Goal: Information Seeking & Learning: Find specific fact

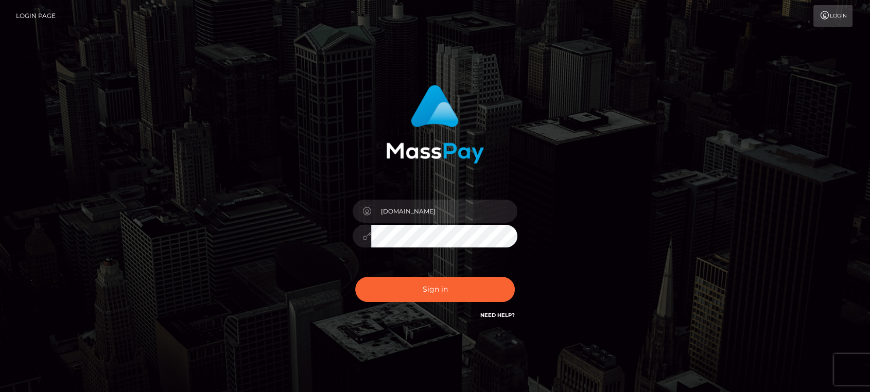
click at [437, 283] on button "Sign in" at bounding box center [435, 289] width 160 height 25
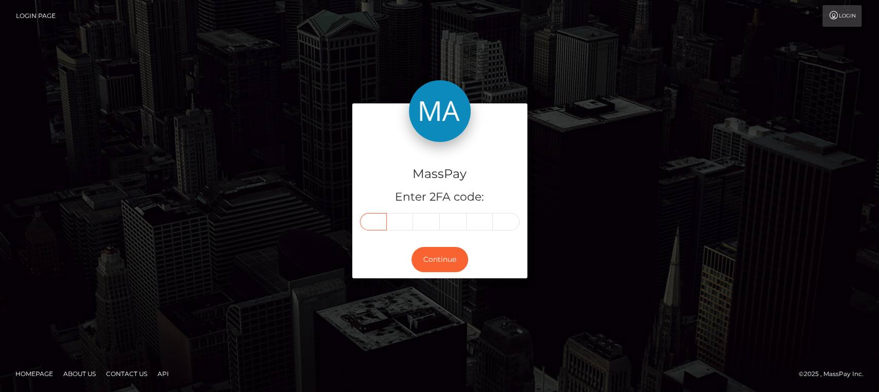
click at [367, 220] on input "text" at bounding box center [373, 221] width 27 height 17
paste input "6"
type input "6"
type input "2"
type input "9"
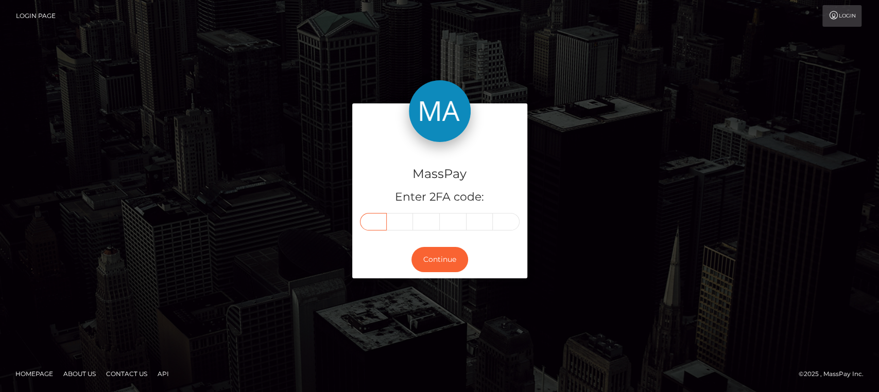
type input "9"
type input "0"
type input "8"
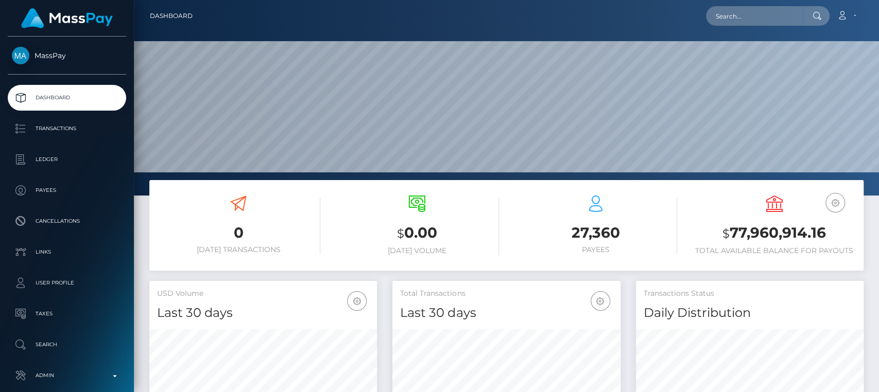
scroll to position [182, 227]
click at [763, 9] on input "text" at bounding box center [754, 16] width 97 height 20
paste input "kinskinks@gmail.com"
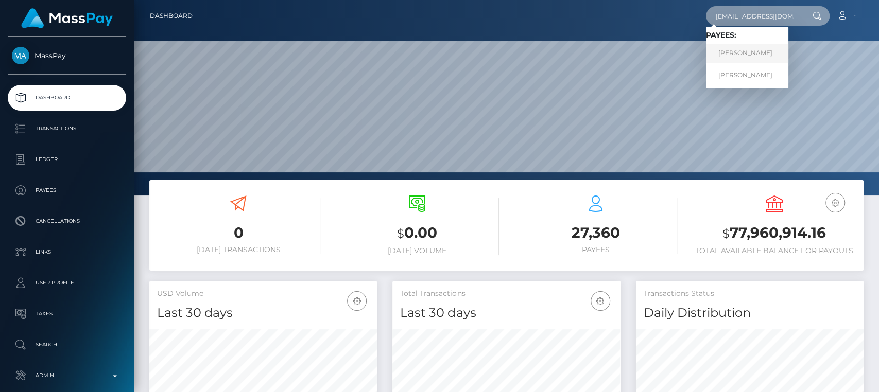
type input "kinskinks@gmail.com"
click at [752, 51] on link "Ksenia Sergeevna Lisogor" at bounding box center [747, 53] width 82 height 19
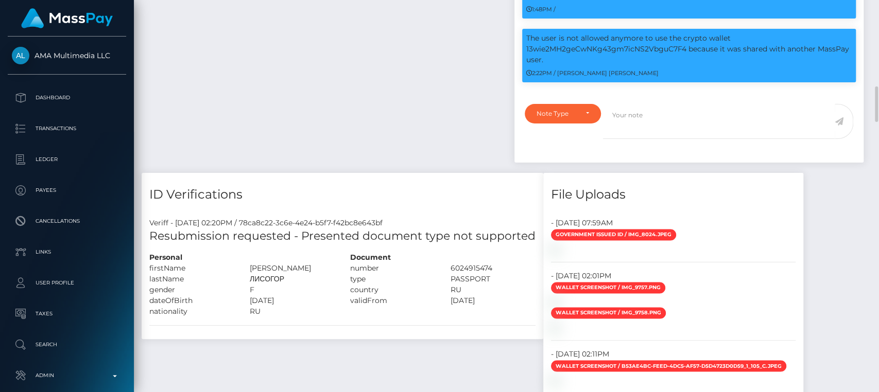
scroll to position [950, 0]
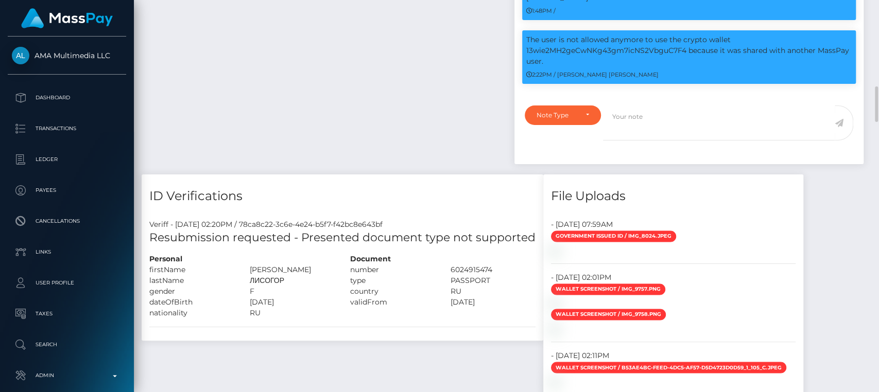
click at [457, 204] on h4 "ID Verifications" at bounding box center [342, 196] width 386 height 18
drag, startPoint x: 155, startPoint y: 249, endPoint x: 180, endPoint y: 265, distance: 29.8
click at [258, 254] on div "Resubmission requested - Presented document type not supported" at bounding box center [342, 242] width 401 height 24
click at [147, 252] on div "Resubmission requested - Presented document type not supported" at bounding box center [342, 242] width 401 height 24
drag, startPoint x: 147, startPoint y: 252, endPoint x: 280, endPoint y: 253, distance: 132.8
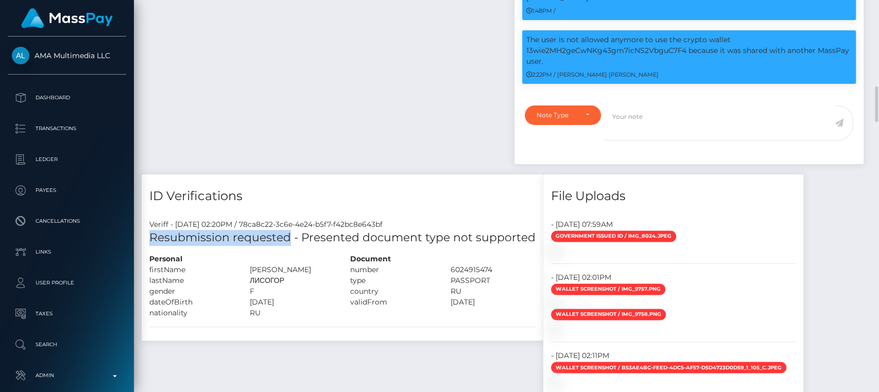
click at [280, 253] on div "Resubmission requested - Presented document type not supported" at bounding box center [342, 242] width 401 height 24
copy h5 "Resubmission requested"
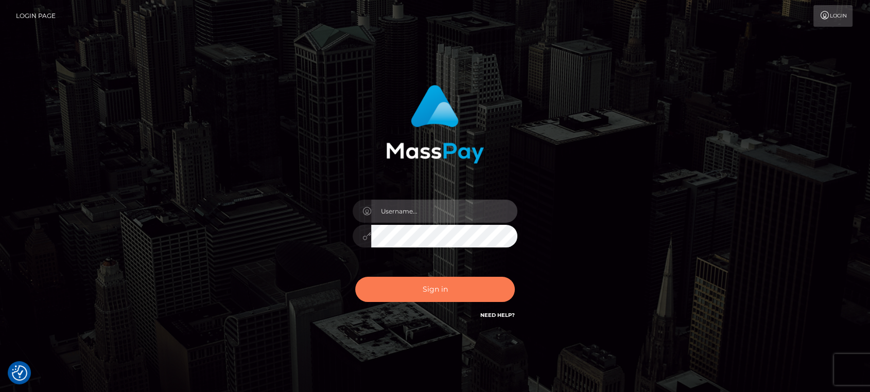
type input "[DOMAIN_NAME]"
click at [401, 289] on button "Sign in" at bounding box center [435, 289] width 160 height 25
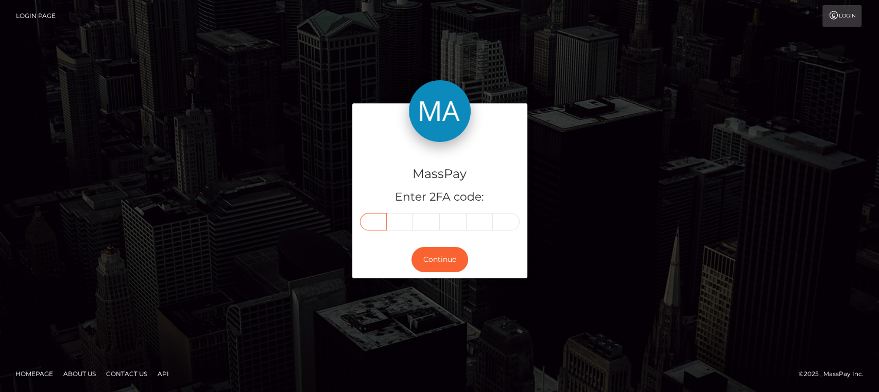
click at [370, 215] on input "text" at bounding box center [373, 221] width 27 height 17
paste input "7"
type input "7"
type input "4"
type input "2"
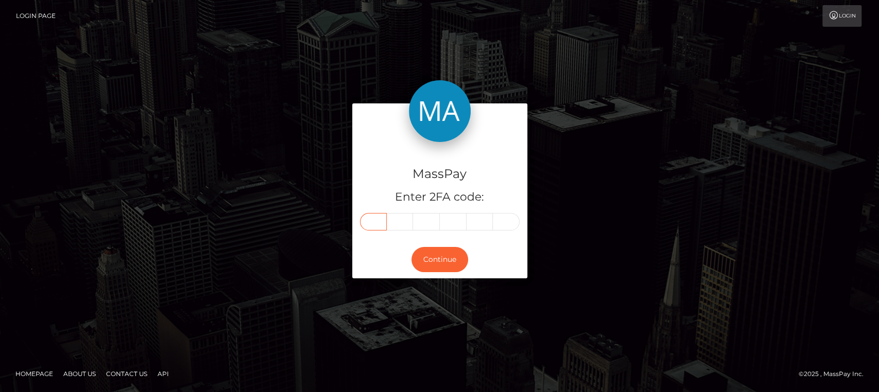
type input "9"
type input "7"
type input "2"
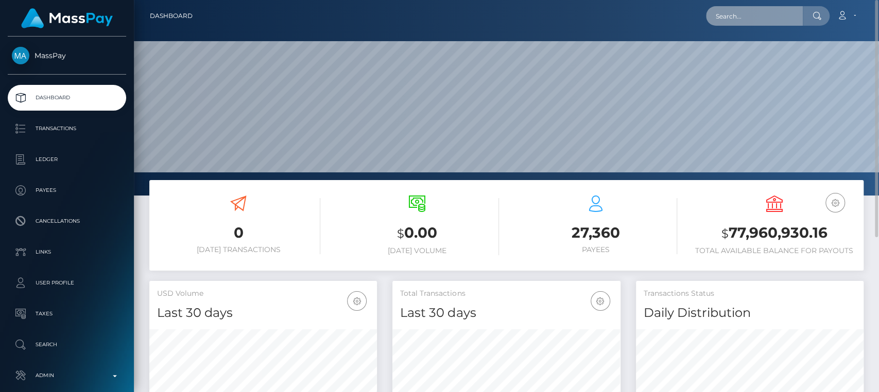
click at [758, 11] on input "text" at bounding box center [754, 16] width 97 height 20
paste input "glamlivemodel@gmail.com"
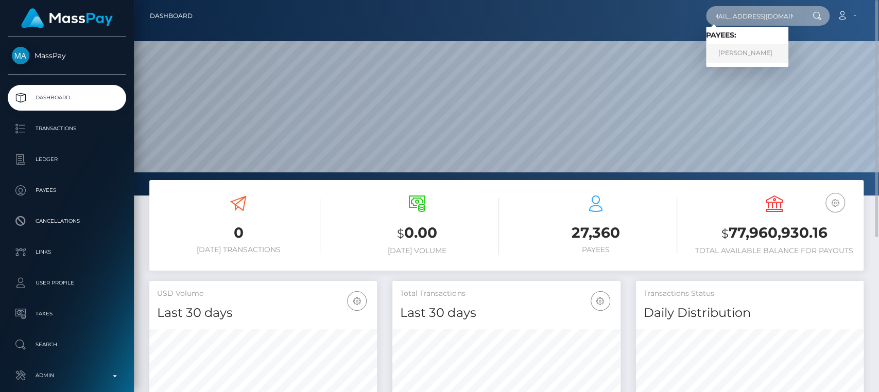
type input "glamlivemodel@gmail.com"
click at [754, 50] on link "OANA-ROXANA SEVERINCU" at bounding box center [747, 53] width 82 height 19
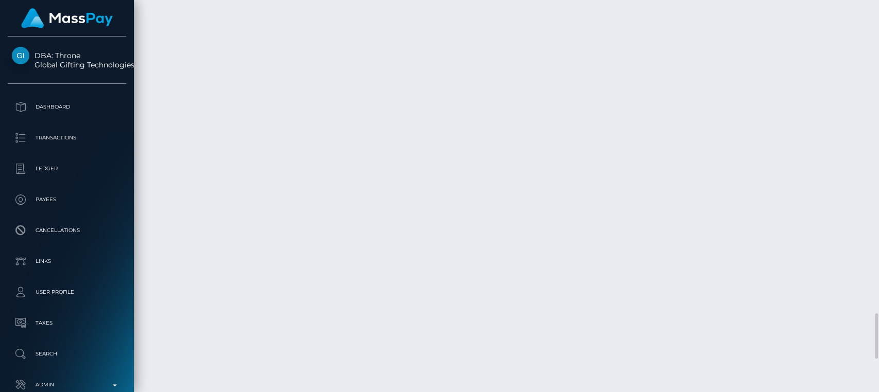
scroll to position [2698, 0]
drag, startPoint x: 741, startPoint y: 144, endPoint x: 723, endPoint y: 133, distance: 20.8
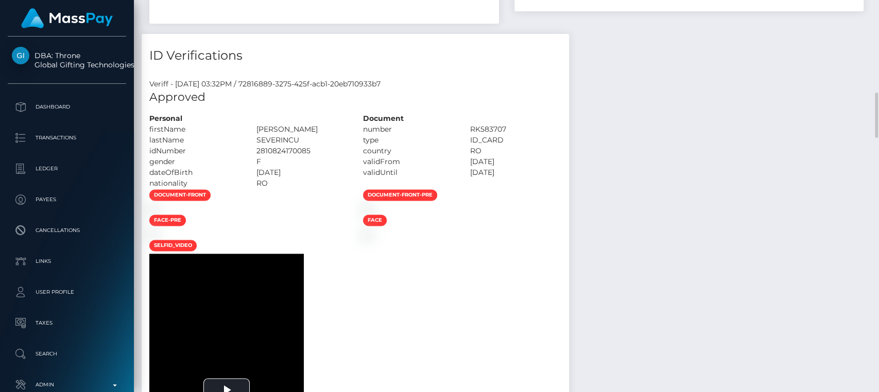
scroll to position [799, 0]
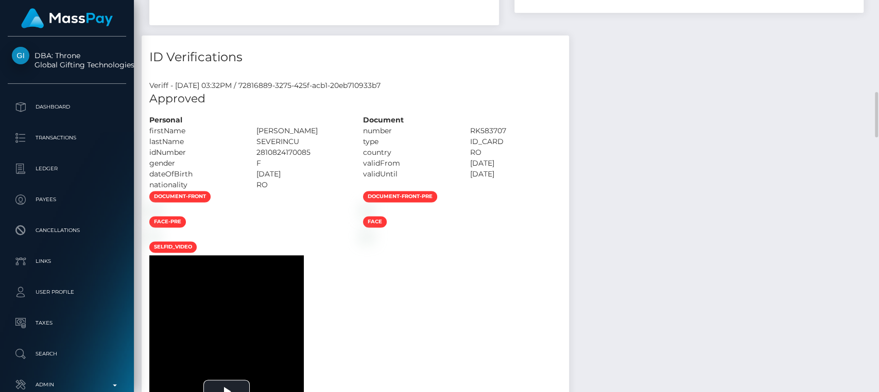
click at [569, 45] on div "ID Verifications" at bounding box center [355, 51] width 427 height 31
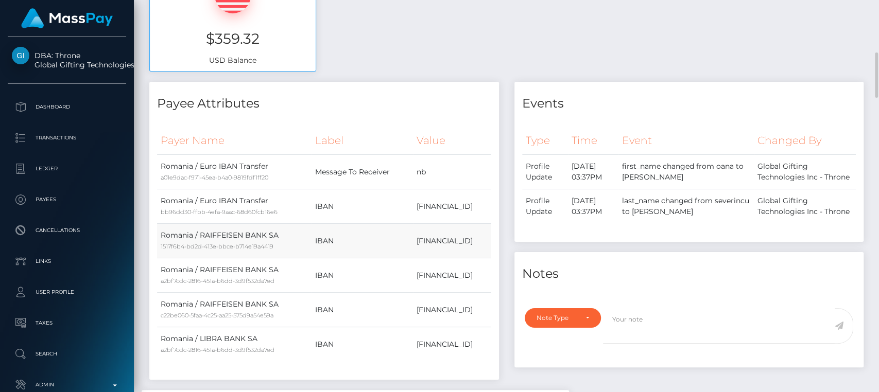
scroll to position [446, 0]
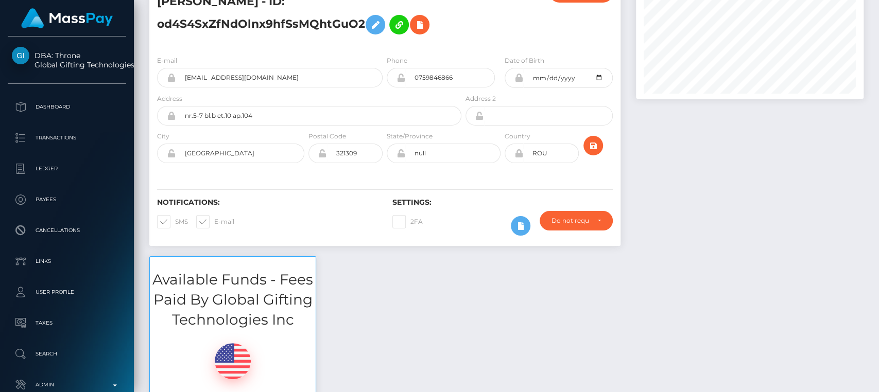
scroll to position [0, 0]
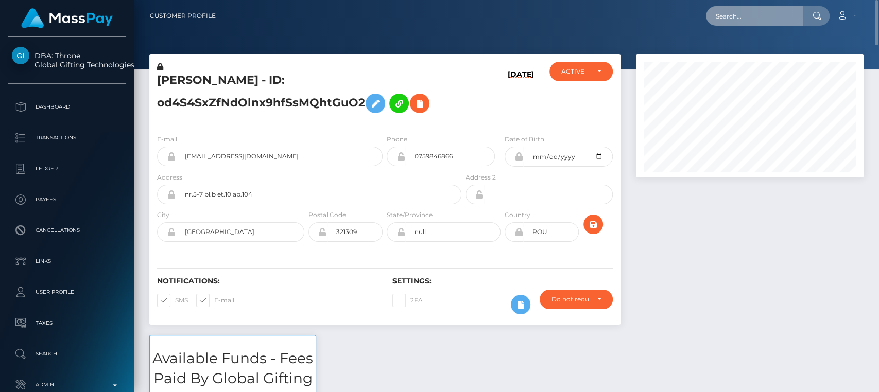
click at [780, 20] on input "text" at bounding box center [754, 16] width 97 height 20
paste input "mdsajedul1007@gmail.com"
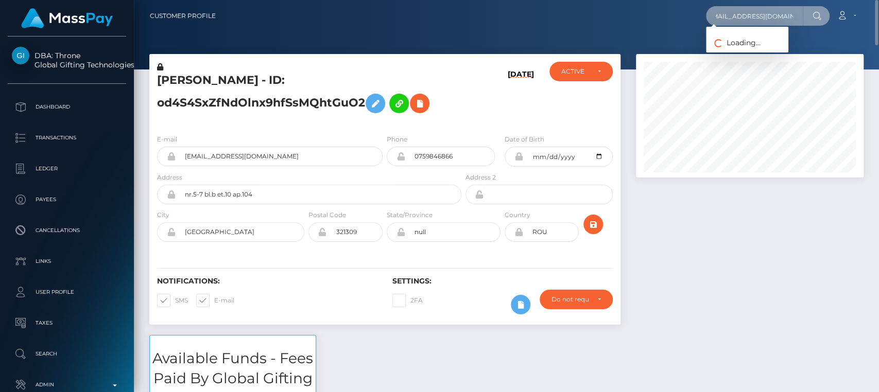
type input "mdsajedul1007@gmail.com"
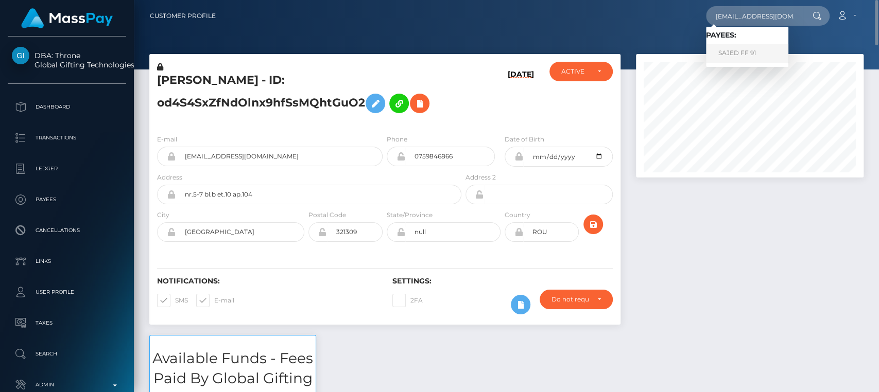
click at [748, 52] on link "SAJED FF 91" at bounding box center [747, 53] width 82 height 19
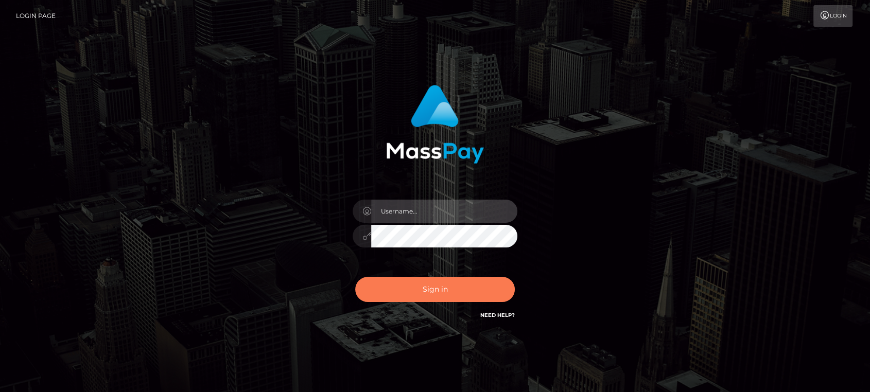
type input "nt.es"
click at [447, 281] on button "Sign in" at bounding box center [435, 289] width 160 height 25
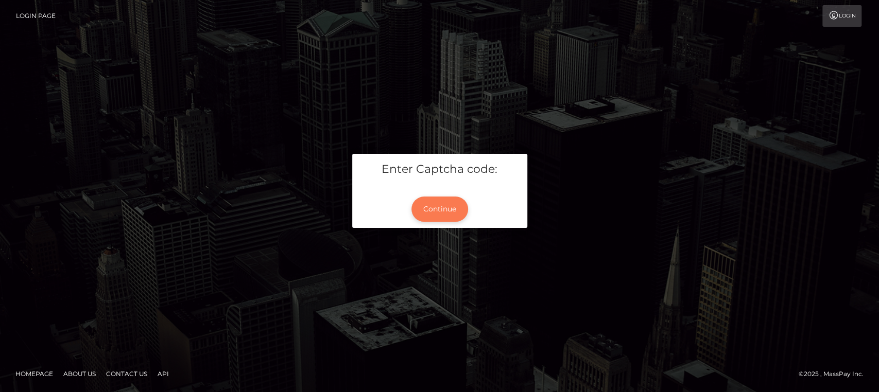
click at [442, 210] on button "Continue" at bounding box center [439, 209] width 57 height 25
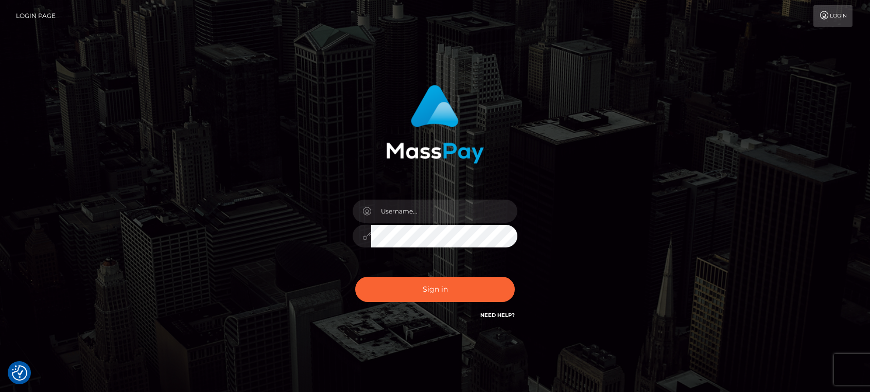
checkbox input "true"
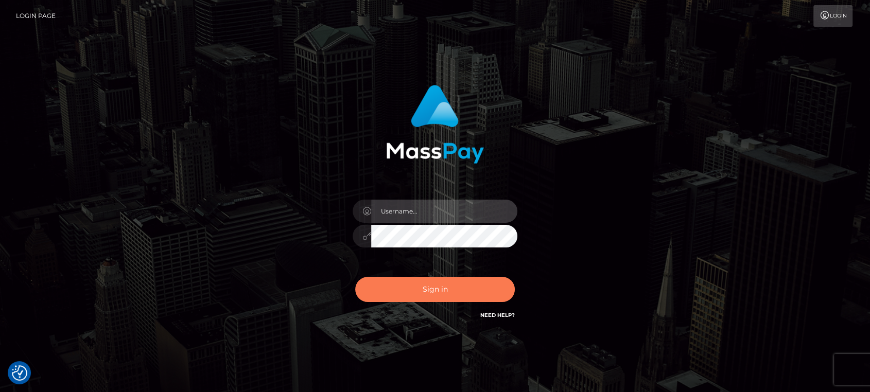
type input "nt.es"
click at [429, 291] on button "Sign in" at bounding box center [435, 289] width 160 height 25
type input "[DOMAIN_NAME]"
click at [438, 290] on button "Sign in" at bounding box center [435, 289] width 160 height 25
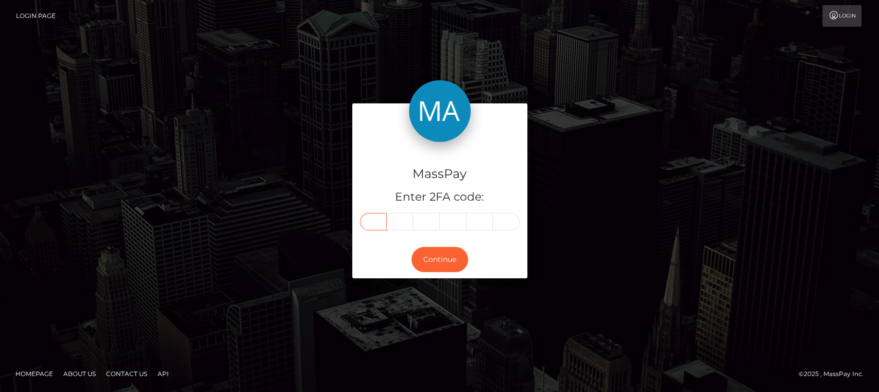
click at [372, 226] on input "text" at bounding box center [373, 221] width 27 height 17
paste input "7"
type input "7"
type input "4"
type input "0"
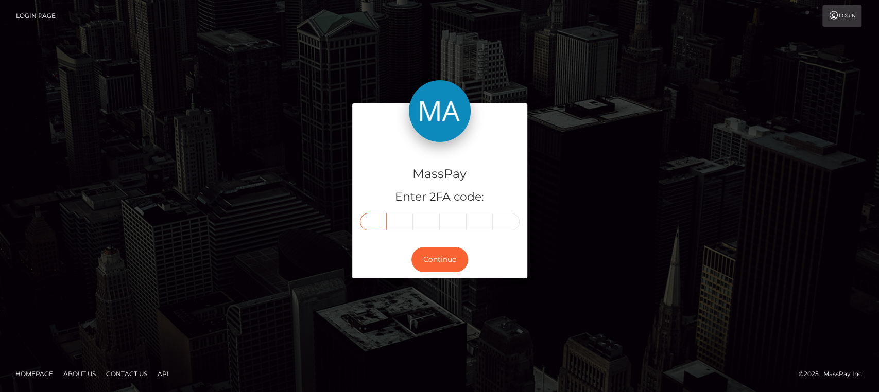
type input "6"
type input "7"
type input "5"
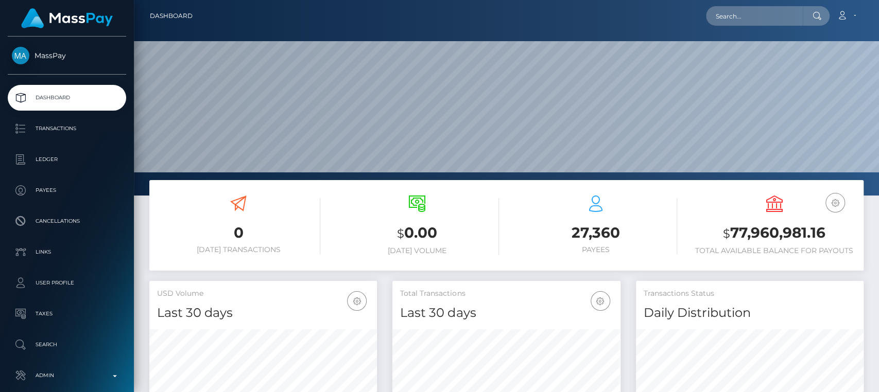
scroll to position [182, 227]
click at [732, 15] on input "text" at bounding box center [754, 16] width 97 height 20
paste input "glamlivemodel@gmail.com"
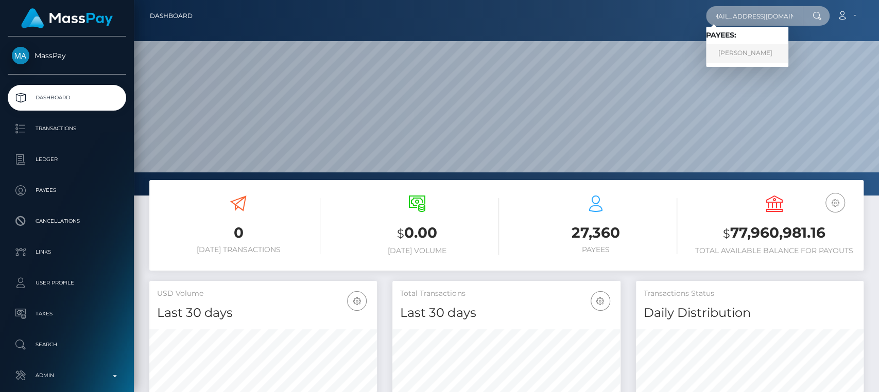
type input "glamlivemodel@gmail.com"
click at [776, 59] on link "OANA-ROXANA SEVERINCU" at bounding box center [747, 53] width 82 height 19
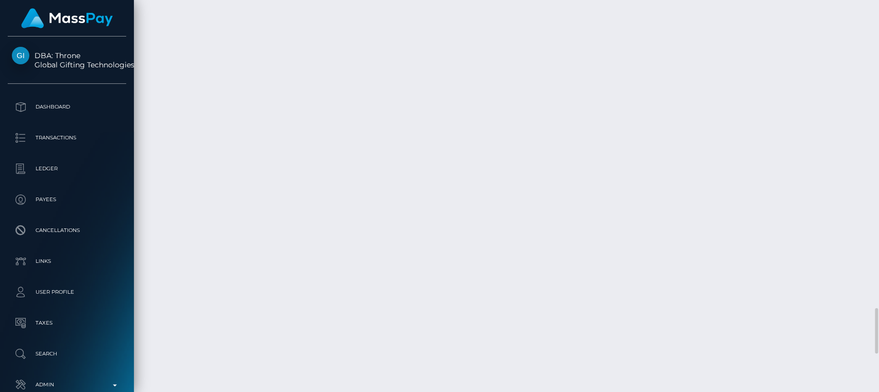
scroll to position [124, 227]
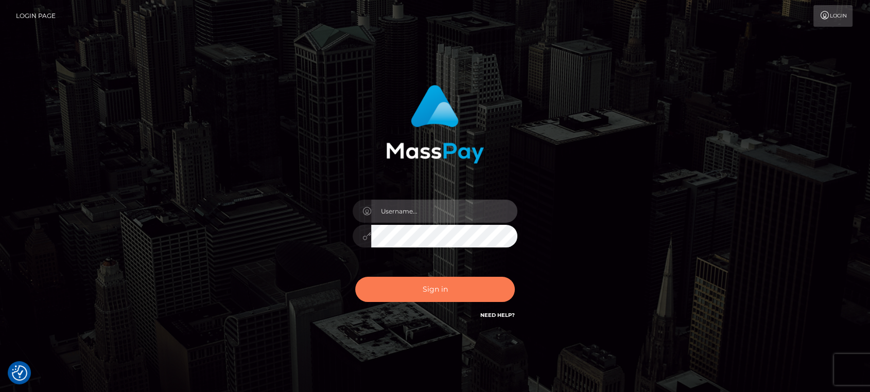
type input "[DOMAIN_NAME]"
click at [490, 296] on button "Sign in" at bounding box center [435, 289] width 160 height 25
type input "[DOMAIN_NAME]"
click at [429, 295] on button "Sign in" at bounding box center [435, 289] width 160 height 25
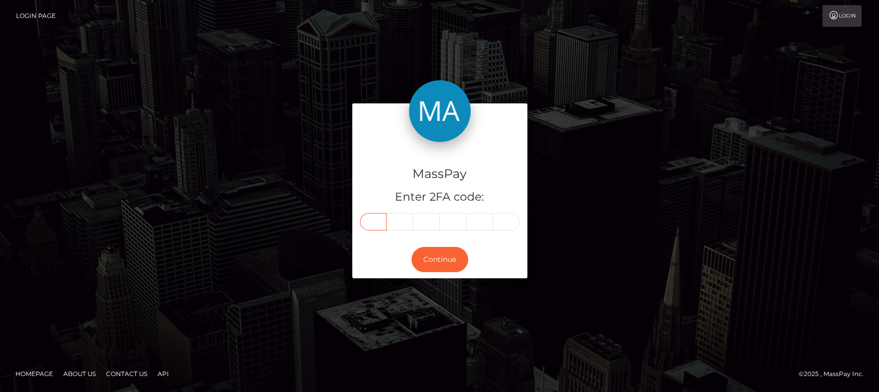
click at [370, 219] on input "text" at bounding box center [373, 221] width 27 height 17
paste input "0"
type input "0"
type input "5"
type input "8"
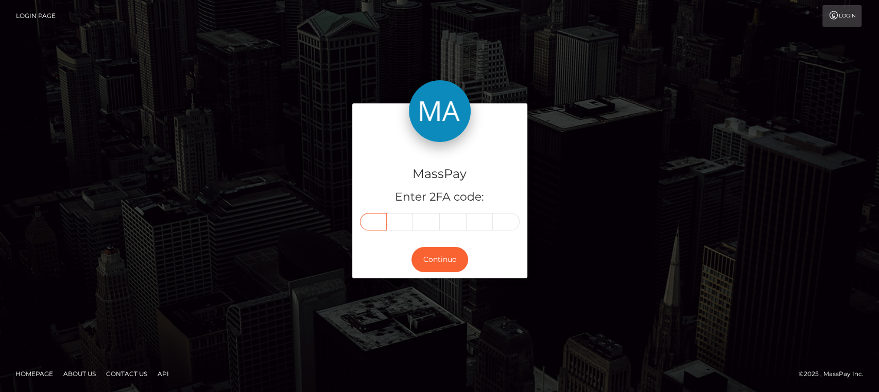
type input "8"
type input "7"
type input "4"
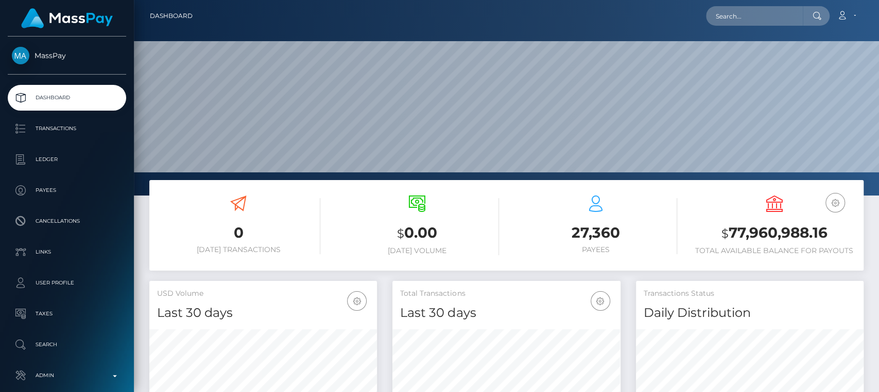
scroll to position [182, 227]
click at [749, 23] on input "text" at bounding box center [754, 16] width 97 height 20
paste input "boroday.tanya1987@gmail.com"
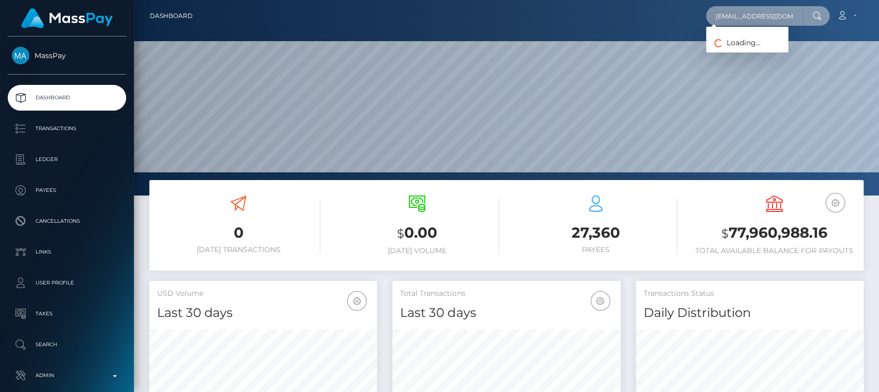
scroll to position [0, 20]
type input "boroday.tanya1987@gmail.com"
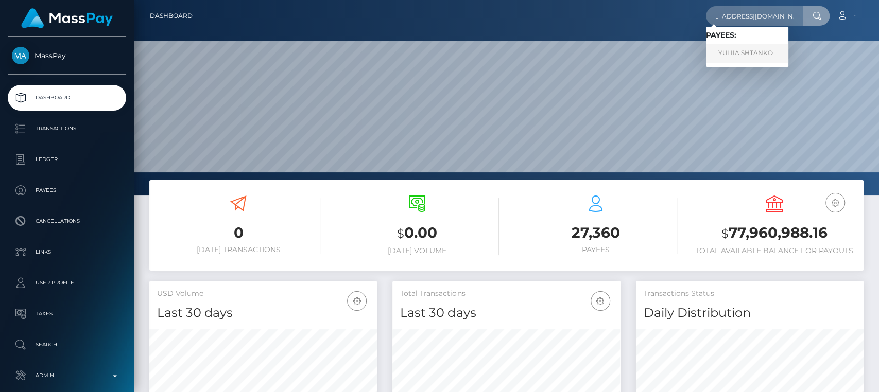
scroll to position [0, 0]
click at [747, 55] on link "YULIIA SHTANKO" at bounding box center [747, 53] width 82 height 19
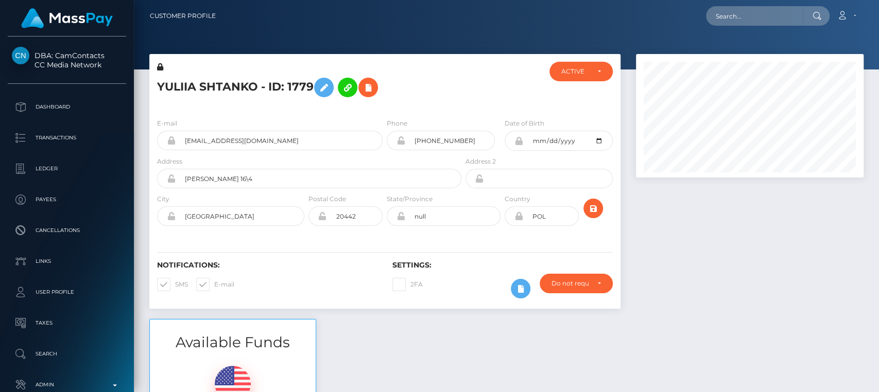
scroll to position [124, 227]
click at [738, 219] on div at bounding box center [749, 186] width 243 height 265
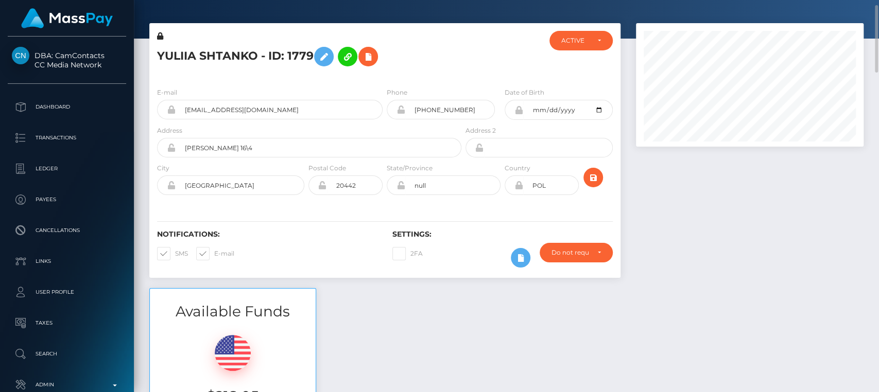
scroll to position [0, 0]
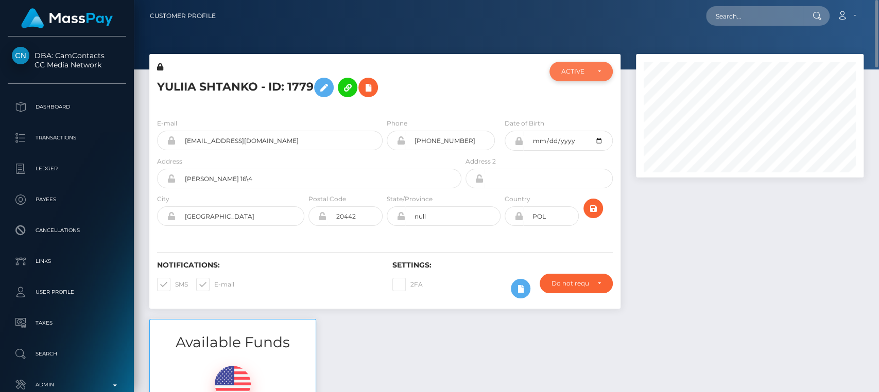
click at [587, 66] on div "ACTIVE" at bounding box center [580, 72] width 63 height 20
click at [681, 223] on div at bounding box center [749, 186] width 243 height 265
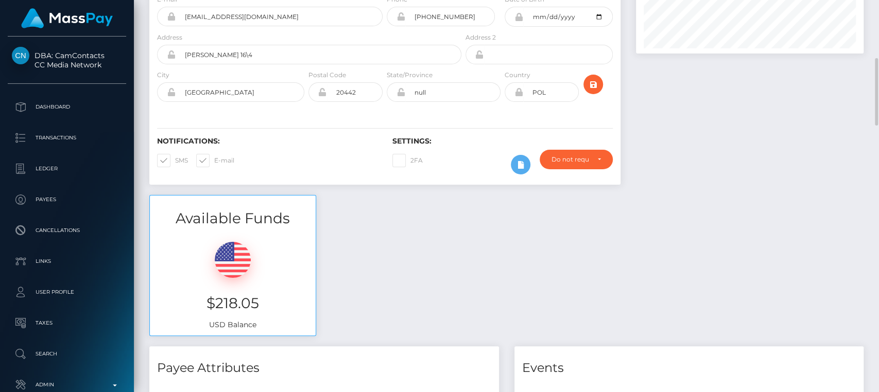
scroll to position [155, 0]
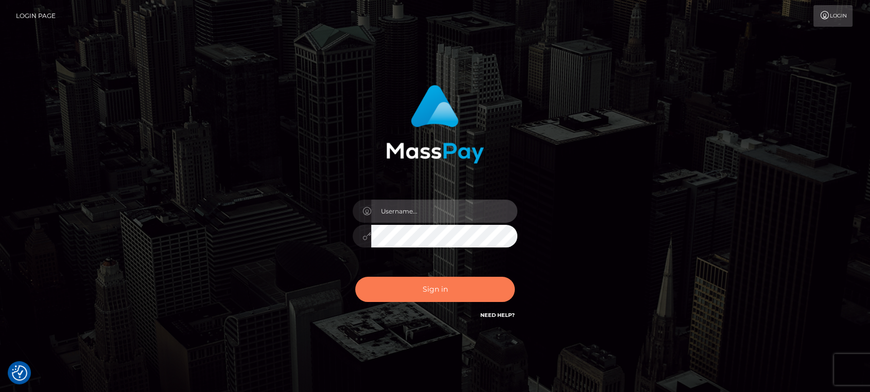
type input "[DOMAIN_NAME]"
click at [424, 295] on button "Sign in" at bounding box center [435, 289] width 160 height 25
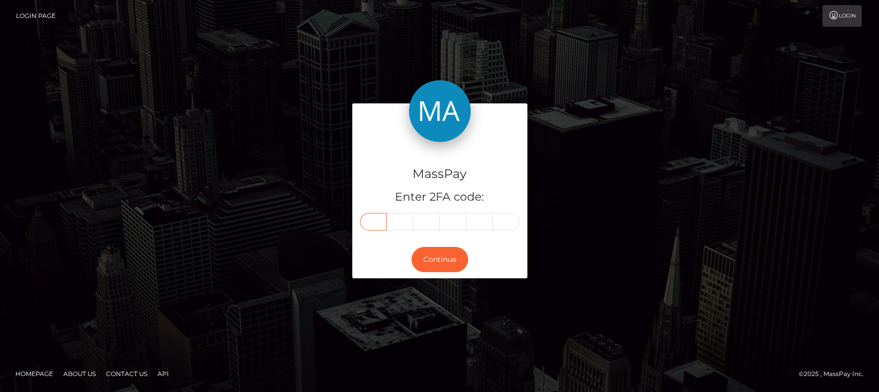
click at [369, 222] on input "text" at bounding box center [373, 221] width 27 height 17
paste input "5"
type input "5"
type input "9"
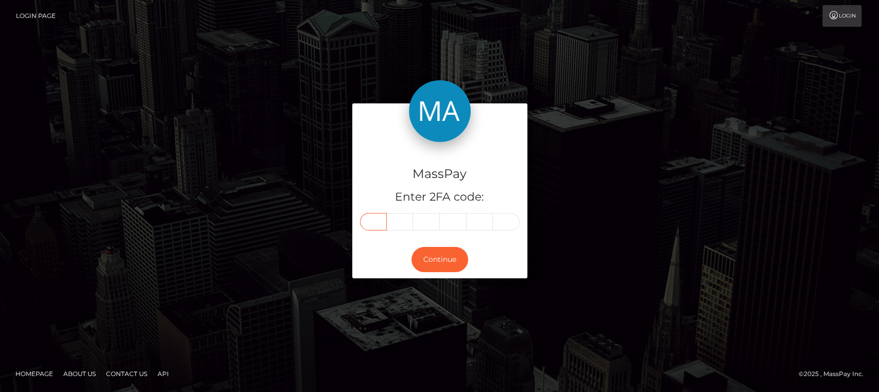
type input "6"
type input "2"
click at [438, 254] on button "Continue" at bounding box center [439, 259] width 57 height 25
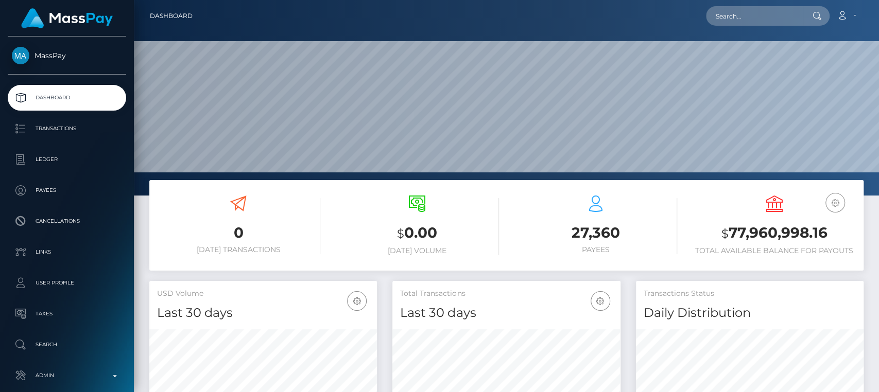
scroll to position [182, 227]
click at [739, 15] on input "text" at bounding box center [754, 16] width 97 height 20
paste input "[EMAIL_ADDRESS][DOMAIN_NAME]"
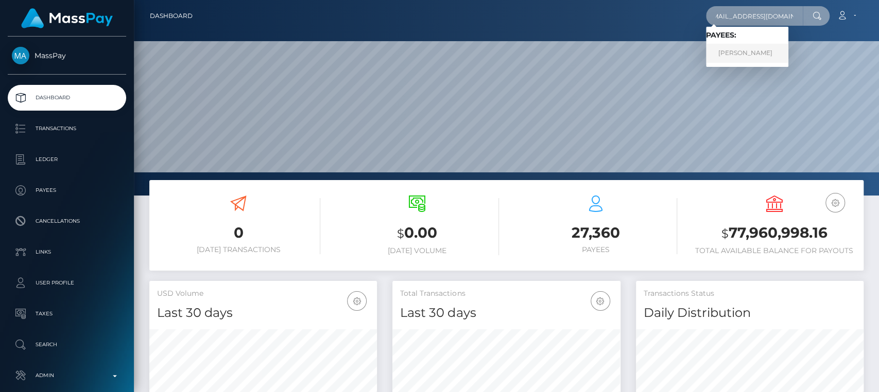
type input "[EMAIL_ADDRESS][DOMAIN_NAME]"
click at [757, 49] on link "OANA-ROXANA SEVERINCU" at bounding box center [747, 53] width 82 height 19
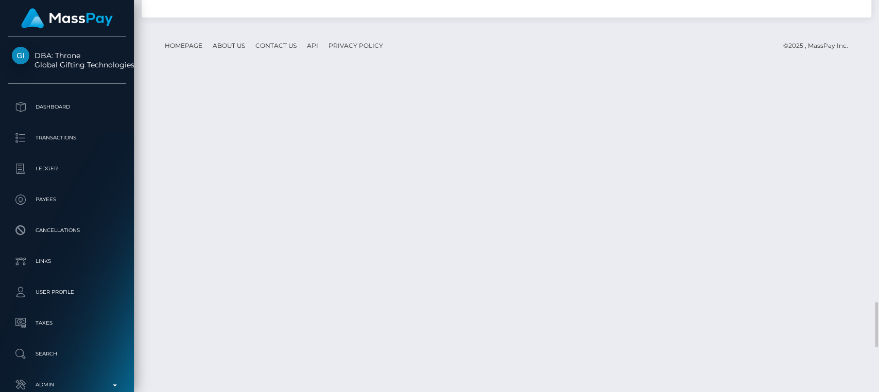
scroll to position [124, 227]
drag, startPoint x: 441, startPoint y: 230, endPoint x: 235, endPoint y: 215, distance: 206.4
copy td "RAIFFEISEN BANK SA / Confirmation: o4NNDGb0Sg-ddyjKc5zezw / 688796d8e6631 / Mas…"
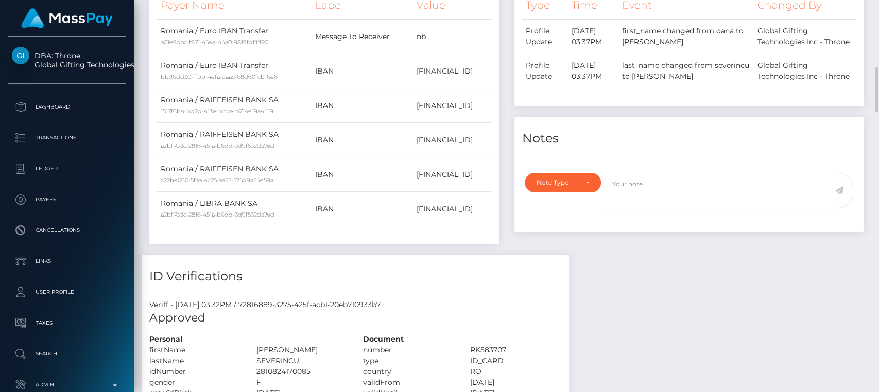
scroll to position [581, 0]
drag, startPoint x: 483, startPoint y: 139, endPoint x: 374, endPoint y: 135, distance: 108.7
click at [413, 135] on td "RO14RZBR0000060022611229" at bounding box center [452, 139] width 78 height 34
copy td "RO14RZBR0000060022611229"
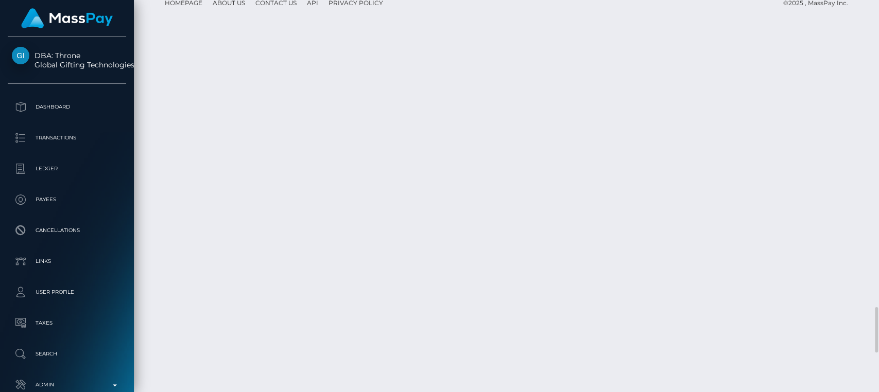
scroll to position [2653, 0]
drag, startPoint x: 741, startPoint y: 187, endPoint x: 723, endPoint y: 175, distance: 21.8
copy td "4,449.06 [PERSON_NAME]"
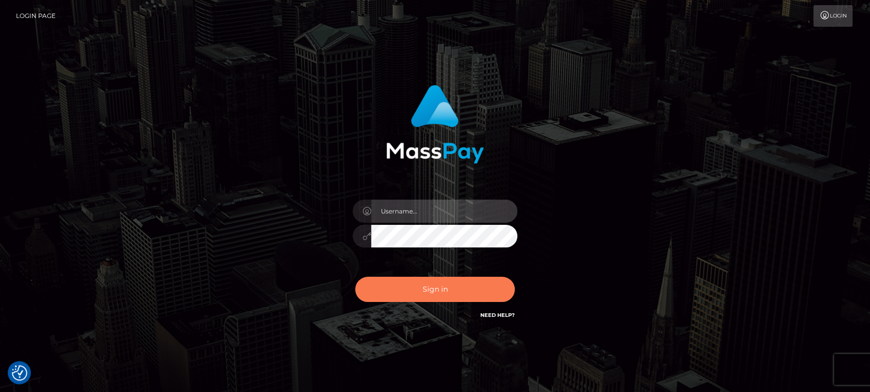
type input "nt.es"
click at [430, 279] on button "Sign in" at bounding box center [435, 289] width 160 height 25
click at [433, 296] on button "Sign in" at bounding box center [435, 289] width 160 height 25
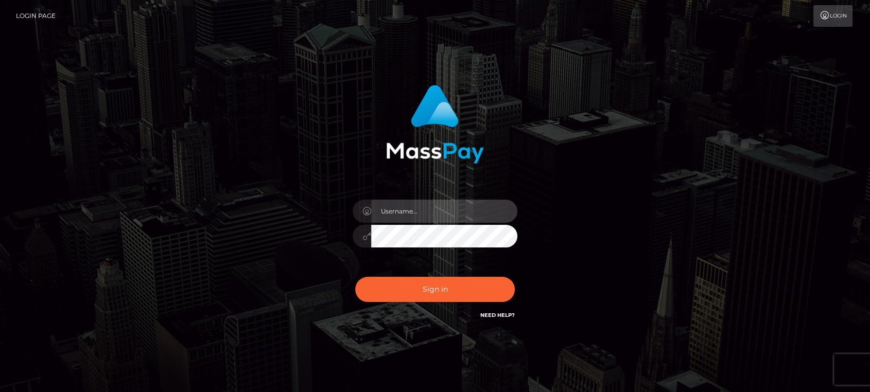
type input "[DOMAIN_NAME]"
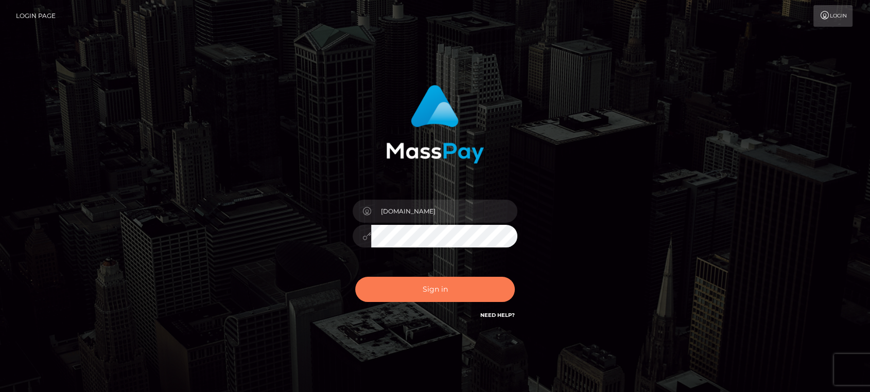
click at [433, 296] on button "Sign in" at bounding box center [435, 289] width 160 height 25
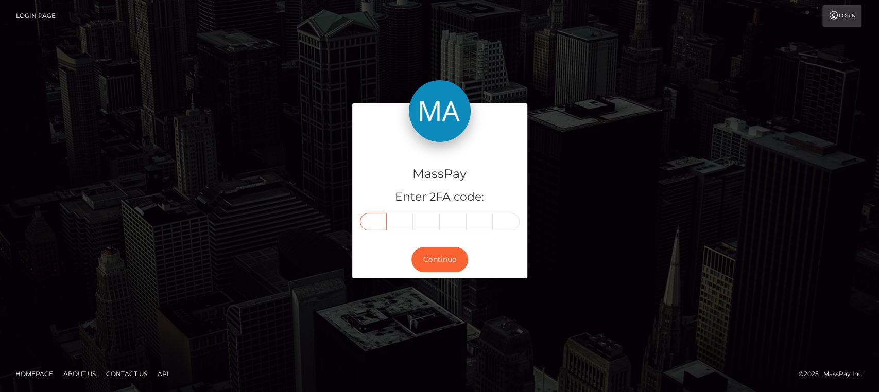
click at [375, 215] on input "text" at bounding box center [373, 221] width 27 height 17
paste input "1"
type input "1"
type input "6"
type input "3"
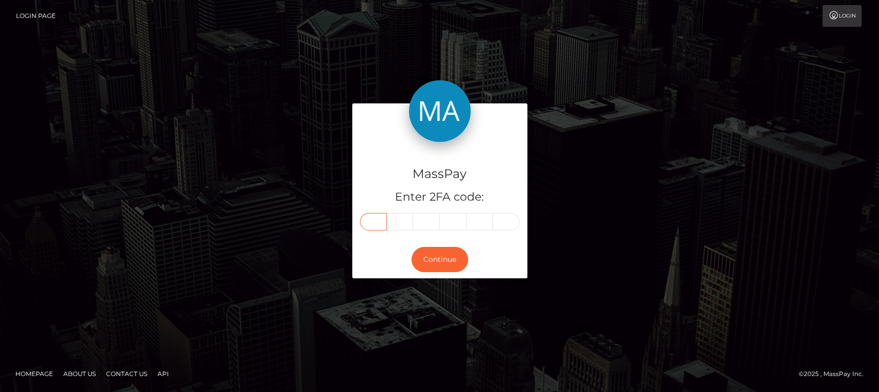
type input "4"
type input "2"
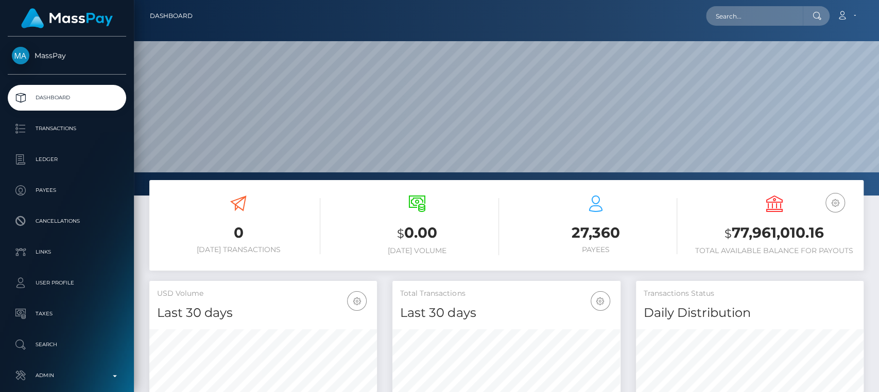
scroll to position [182, 227]
click at [743, 12] on input "text" at bounding box center [754, 16] width 97 height 20
paste input "[EMAIL_ADDRESS][DOMAIN_NAME]"
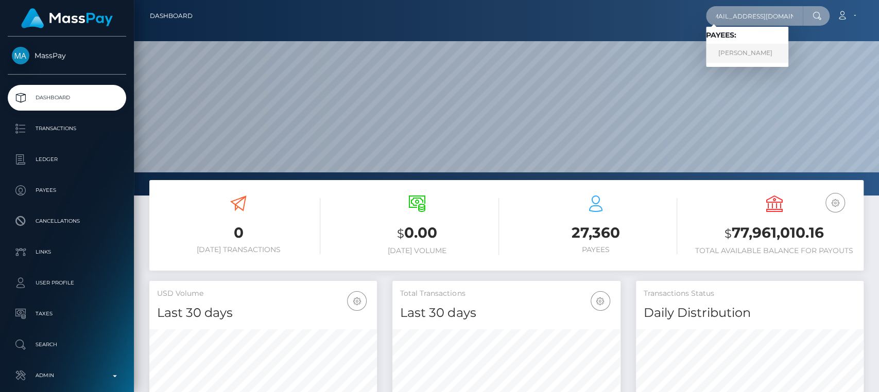
type input "[EMAIL_ADDRESS][DOMAIN_NAME]"
click at [741, 53] on link "OANA-ROXANA SEVERINCU" at bounding box center [747, 53] width 82 height 19
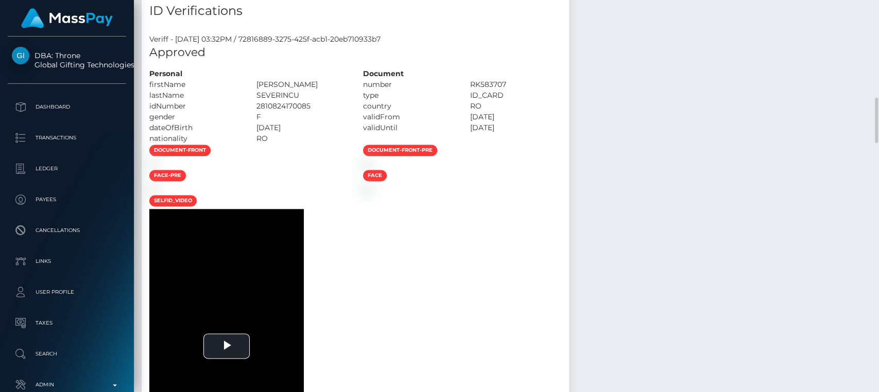
scroll to position [847, 0]
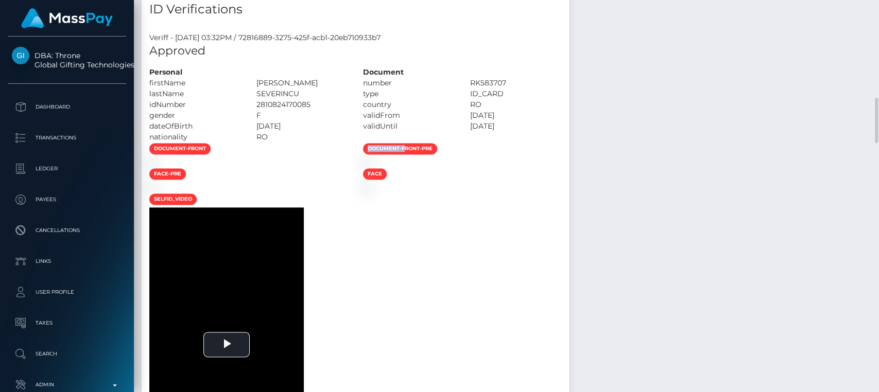
drag, startPoint x: 0, startPoint y: 0, endPoint x: 411, endPoint y: 354, distance: 541.9
click at [411, 354] on div "document-front document-front-pre" at bounding box center [355, 312] width 427 height 339
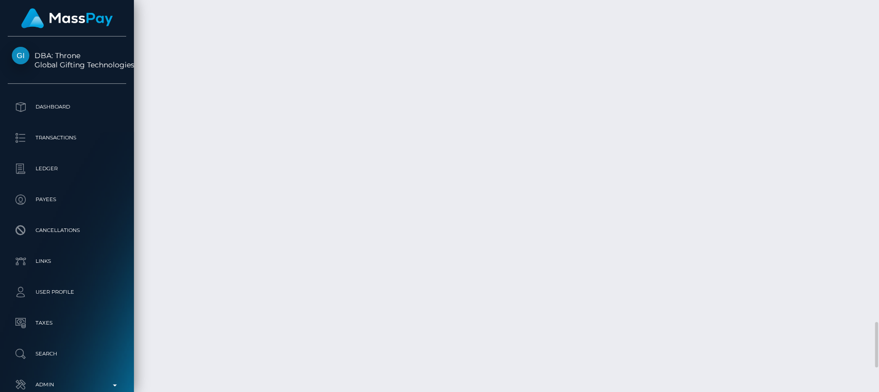
scroll to position [2783, 0]
drag, startPoint x: 436, startPoint y: 41, endPoint x: 412, endPoint y: 42, distance: 24.7
drag, startPoint x: 412, startPoint y: 42, endPoint x: 371, endPoint y: 40, distance: 41.2
drag, startPoint x: 371, startPoint y: 40, endPoint x: 474, endPoint y: 41, distance: 102.9
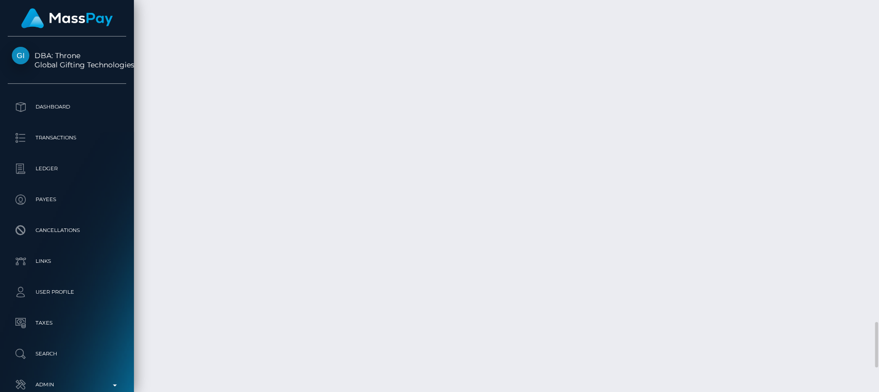
copy td "o4NNDGb0Sg-ddyjKc5zezw"
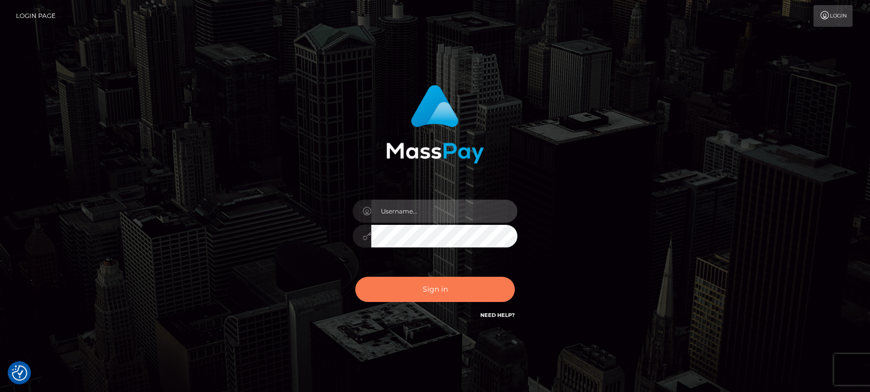
type input "[DOMAIN_NAME]"
click at [447, 297] on button "Sign in" at bounding box center [435, 289] width 160 height 25
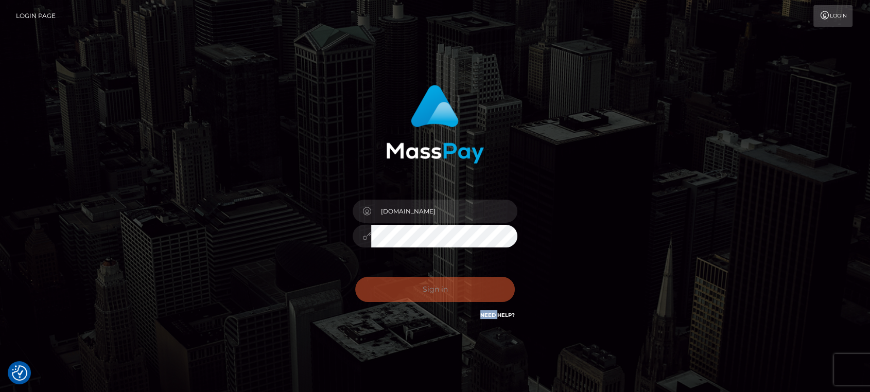
click at [447, 297] on div "Sign in Need Help?" at bounding box center [435, 294] width 180 height 46
click at [447, 289] on div "Sign in Need Help?" at bounding box center [435, 294] width 180 height 46
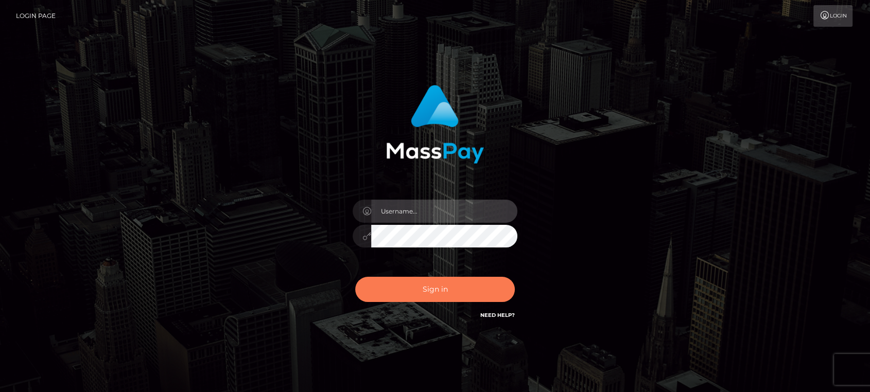
type input "[DOMAIN_NAME]"
click at [390, 293] on button "Sign in" at bounding box center [435, 289] width 160 height 25
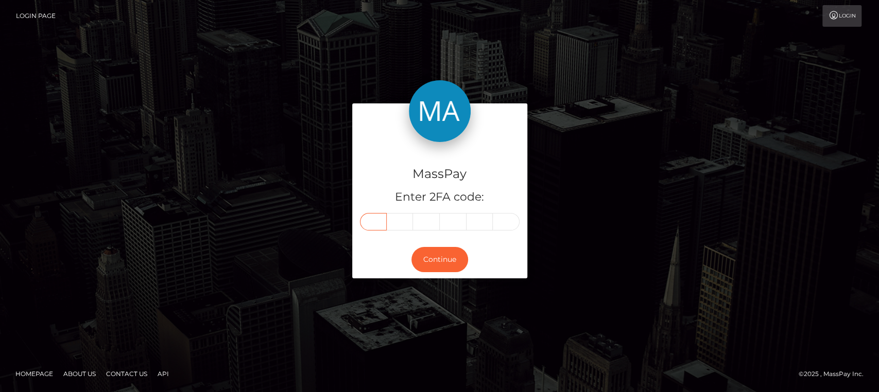
click at [374, 215] on input "text" at bounding box center [373, 221] width 27 height 17
paste input "4"
type input "4"
type input "8"
type input "6"
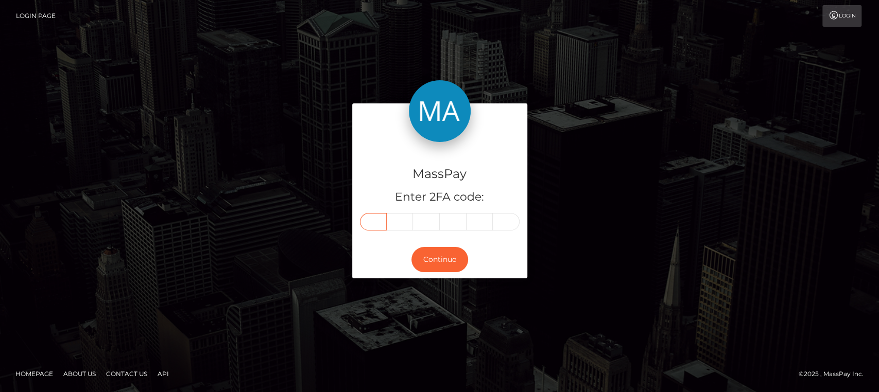
type input "8"
type input "1"
type input "6"
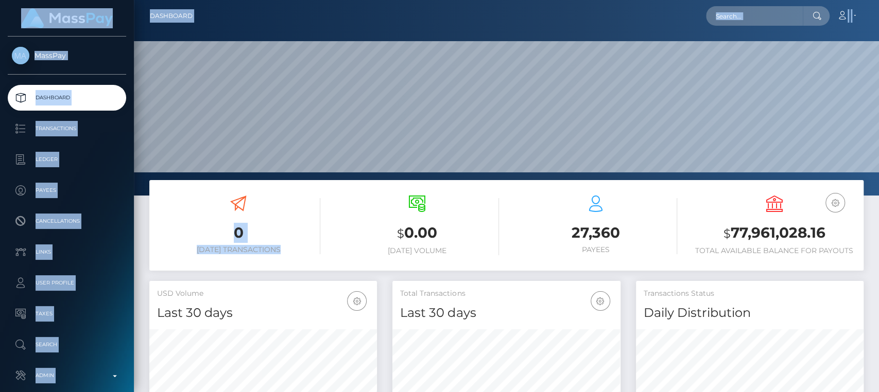
scroll to position [182, 227]
click at [248, 10] on div "Loading... Loading... Account Edit Profile Logout" at bounding box center [532, 16] width 662 height 22
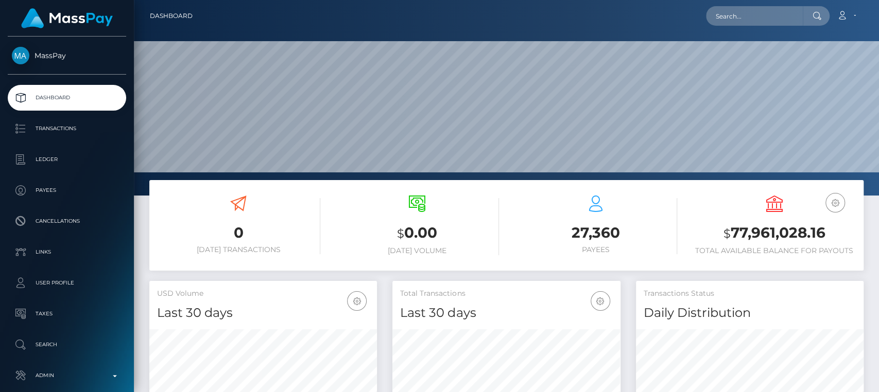
click at [248, 10] on div "Loading... Loading... Account Edit Profile Logout" at bounding box center [532, 16] width 662 height 22
click at [762, 21] on input "text" at bounding box center [754, 16] width 97 height 20
click at [738, 16] on input "text" at bounding box center [754, 16] width 97 height 20
paste input "[EMAIL_ADDRESS][DOMAIN_NAME]"
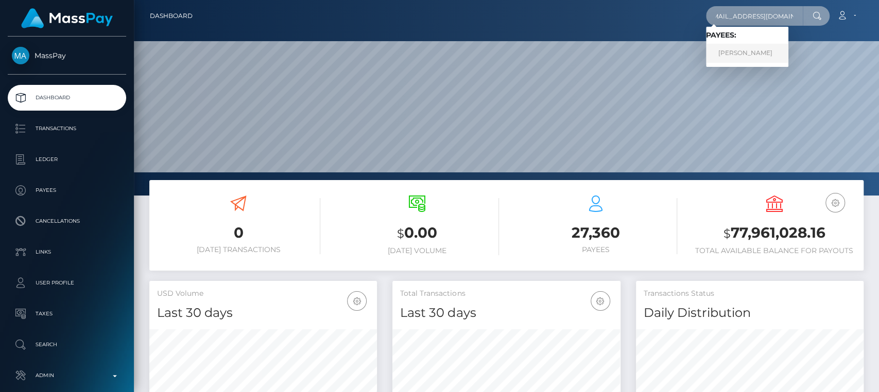
type input "[EMAIL_ADDRESS][DOMAIN_NAME]"
click at [751, 45] on link "OANA-ROXANA SEVERINCU" at bounding box center [747, 53] width 82 height 19
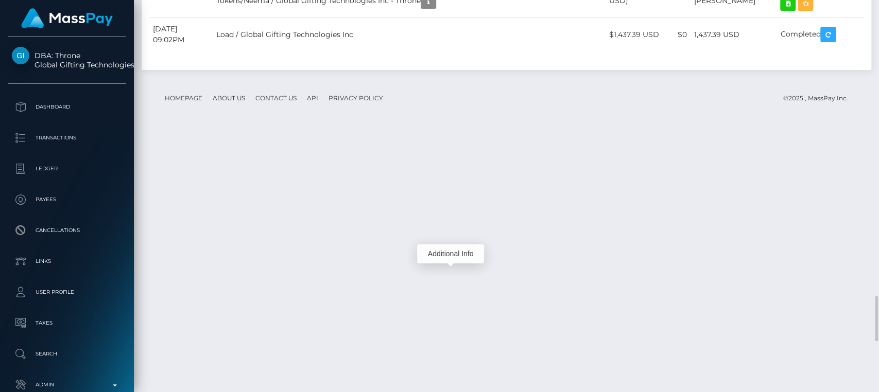
scroll to position [124, 227]
click at [453, 254] on div "Additional Info" at bounding box center [450, 253] width 67 height 19
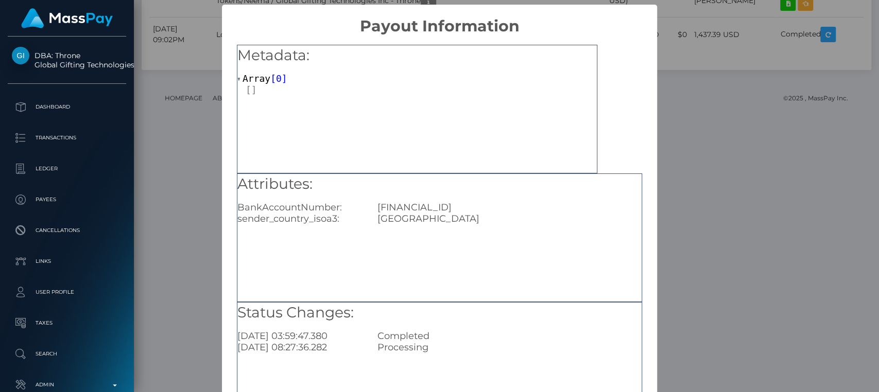
drag, startPoint x: 523, startPoint y: 207, endPoint x: 392, endPoint y: 204, distance: 131.3
click at [371, 204] on div "[FINANCIAL_ID]" at bounding box center [509, 207] width 279 height 11
copy div "[FINANCIAL_ID]"
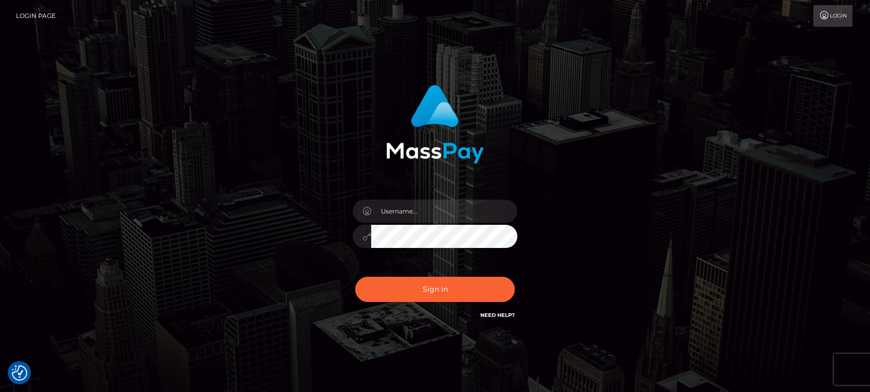
checkbox input "true"
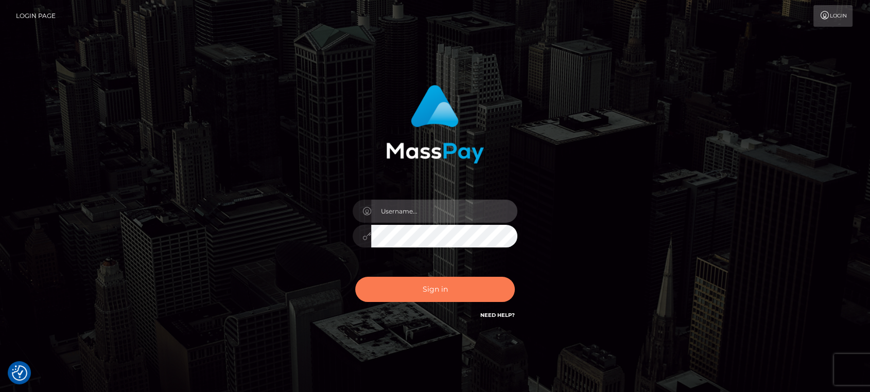
type input "[DOMAIN_NAME]"
click at [454, 294] on button "Sign in" at bounding box center [435, 289] width 160 height 25
type input "[DOMAIN_NAME]"
click at [457, 289] on button "Sign in" at bounding box center [435, 289] width 160 height 25
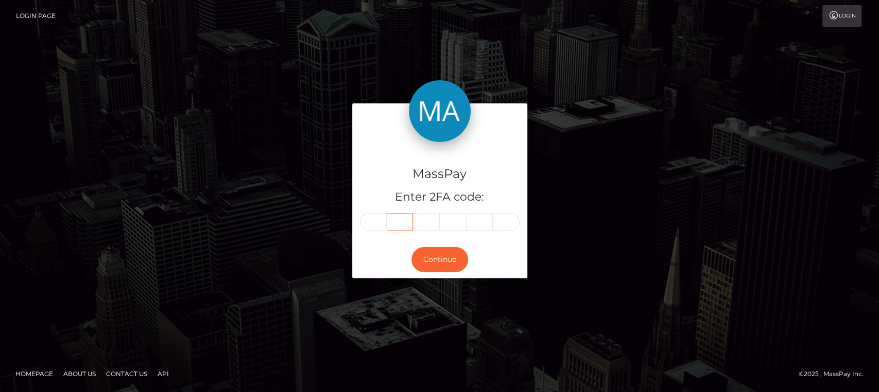
click at [387, 224] on input "text" at bounding box center [400, 221] width 27 height 17
click at [379, 223] on input "text" at bounding box center [373, 221] width 27 height 17
paste input "5"
type input "5"
type input "7"
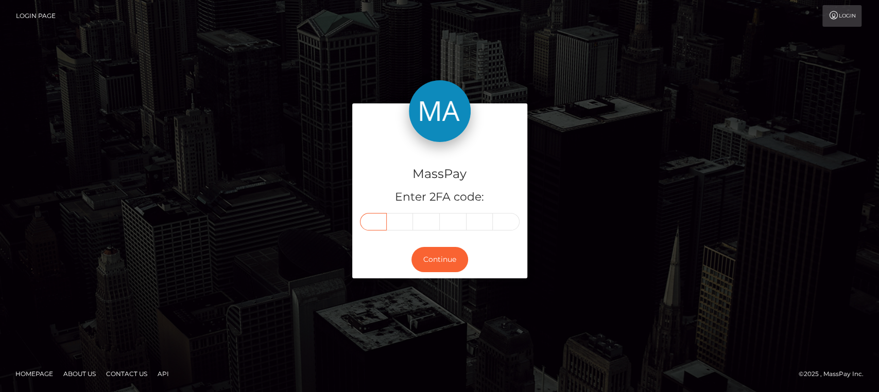
type input "3"
type input "7"
type input "3"
type input "5"
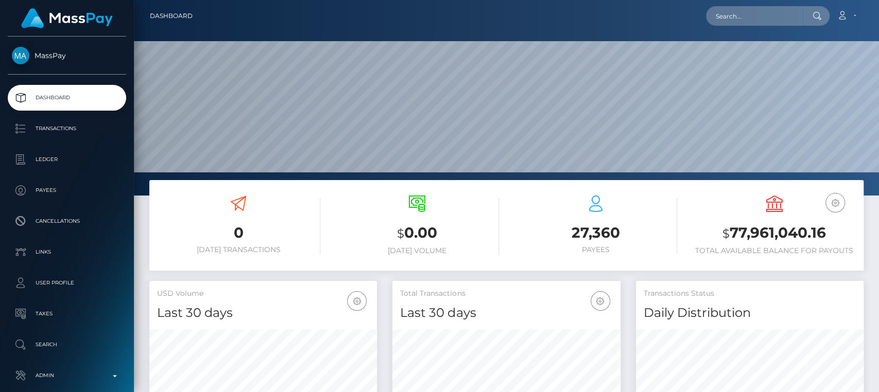
scroll to position [182, 227]
click at [728, 20] on input "text" at bounding box center [754, 16] width 97 height 20
paste input "peachypawgxxx@gmail.com"
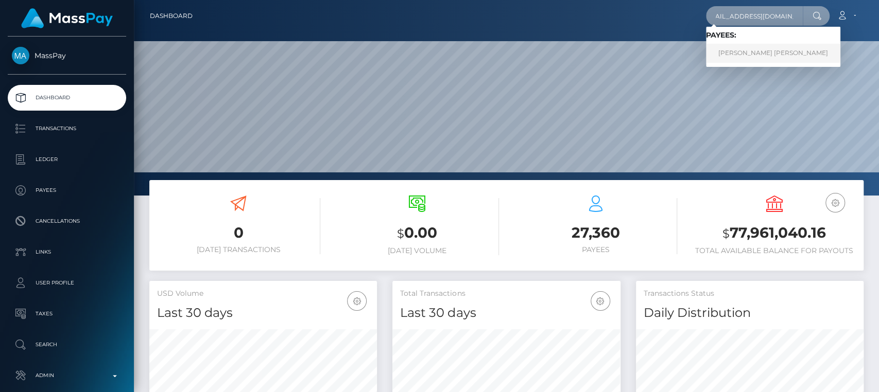
type input "peachypawgxxx@gmail.com"
click at [734, 54] on link "MEGAN ELIZABETH SPEER" at bounding box center [773, 53] width 134 height 19
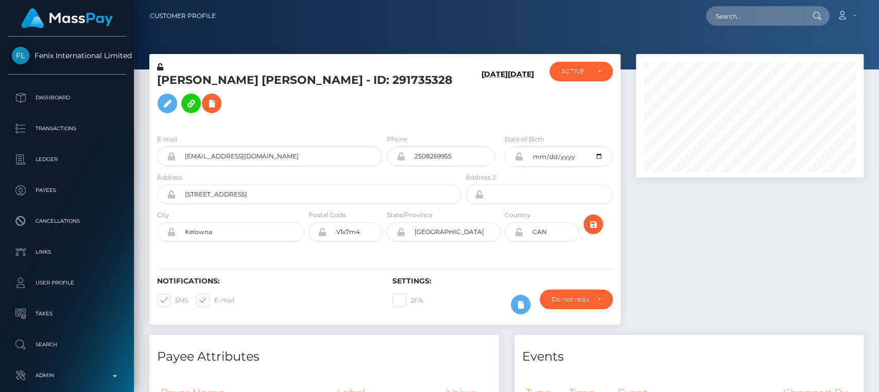
scroll to position [124, 227]
click at [190, 92] on h5 "[PERSON_NAME] [PERSON_NAME] - ID: 291735328" at bounding box center [306, 96] width 299 height 46
copy h5 "MEGAN"
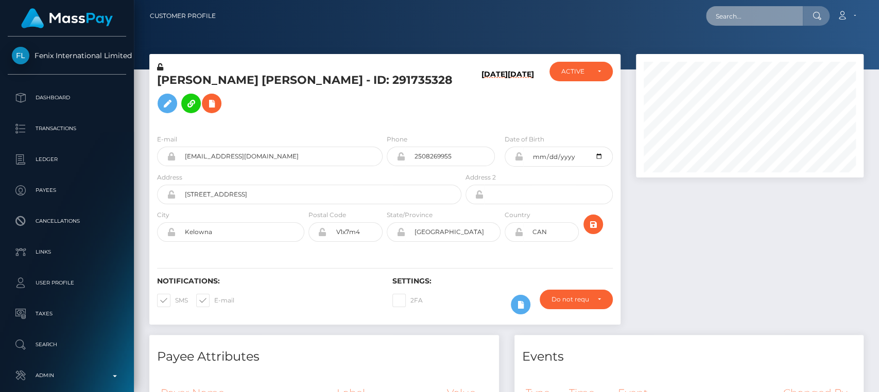
click at [768, 13] on input "text" at bounding box center [754, 16] width 97 height 20
paste input "[PERSON_NAME][EMAIL_ADDRESS][DOMAIN_NAME]"
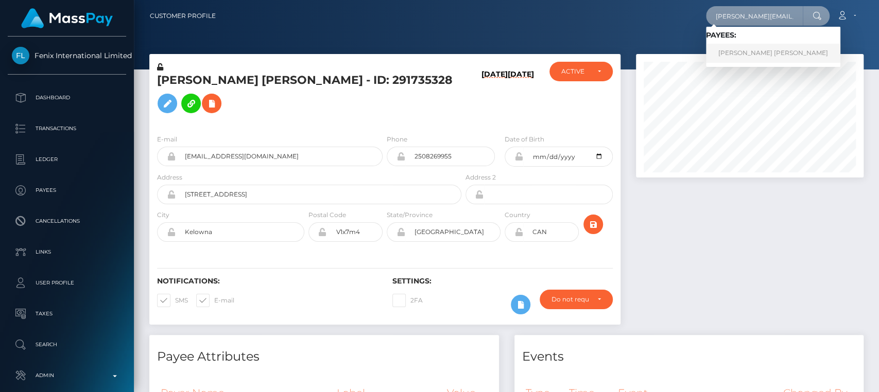
type input "[PERSON_NAME][EMAIL_ADDRESS][DOMAIN_NAME]"
click at [763, 49] on link "MR RICHARD JAMES HARRINGTON" at bounding box center [773, 53] width 134 height 19
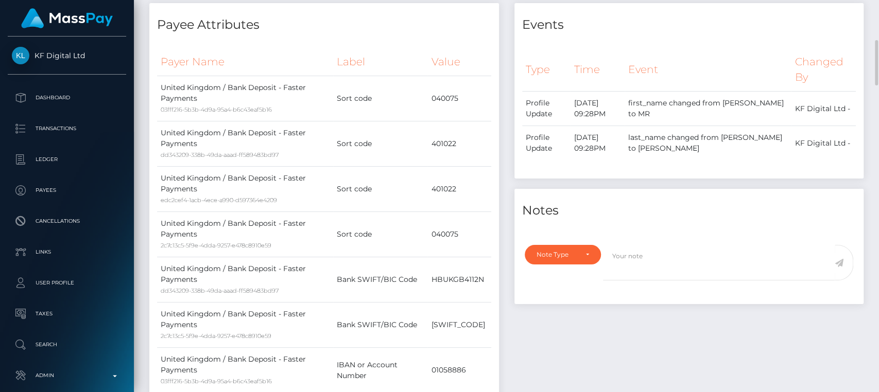
scroll to position [124, 227]
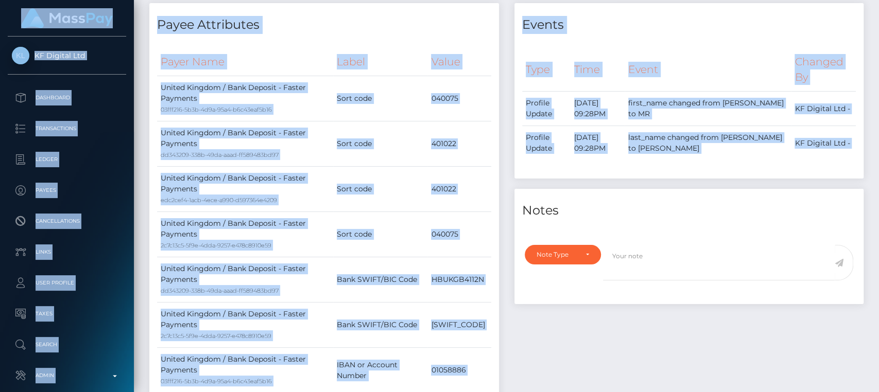
drag, startPoint x: 529, startPoint y: 178, endPoint x: 160, endPoint y: 413, distance: 437.3
click at [160, 392] on html "KF Digital Ltd Dashboard Transactions Ledger Payees Cancellations" at bounding box center [439, 196] width 879 height 392
click at [459, 212] on td "040075" at bounding box center [458, 234] width 63 height 45
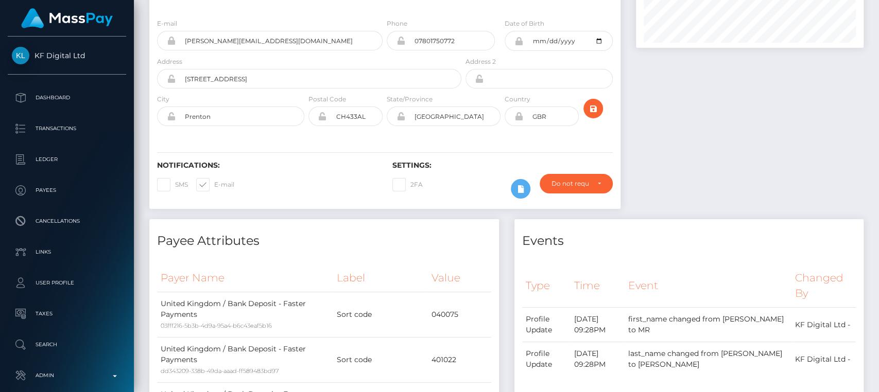
scroll to position [0, 0]
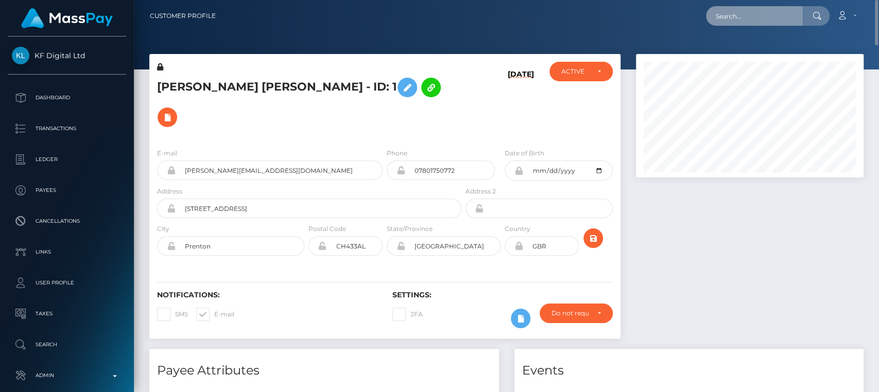
click at [738, 17] on input "text" at bounding box center [754, 16] width 97 height 20
paste input "feninalyne@gmail.com"
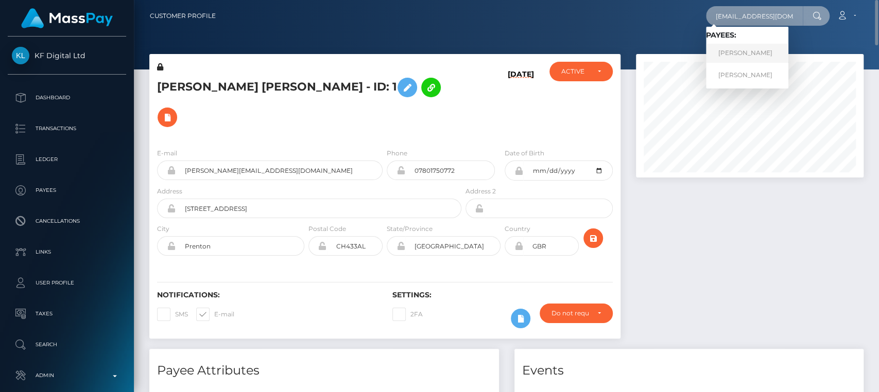
type input "feninalyne@gmail.com"
click at [723, 56] on link "Lyne Fenina" at bounding box center [747, 53] width 82 height 19
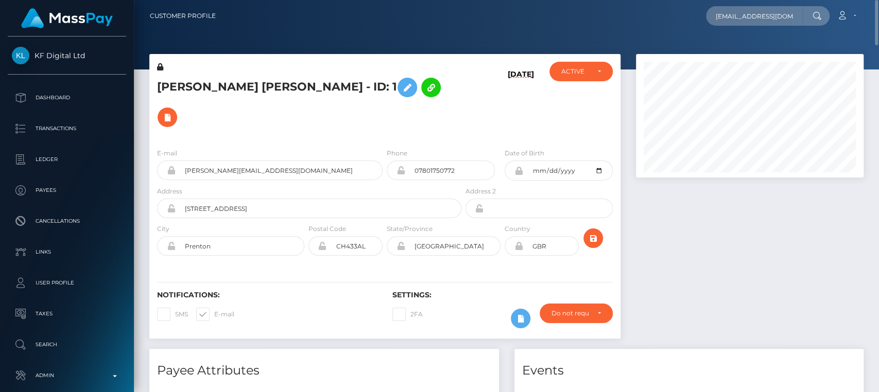
click at [723, 56] on div at bounding box center [749, 116] width 227 height 124
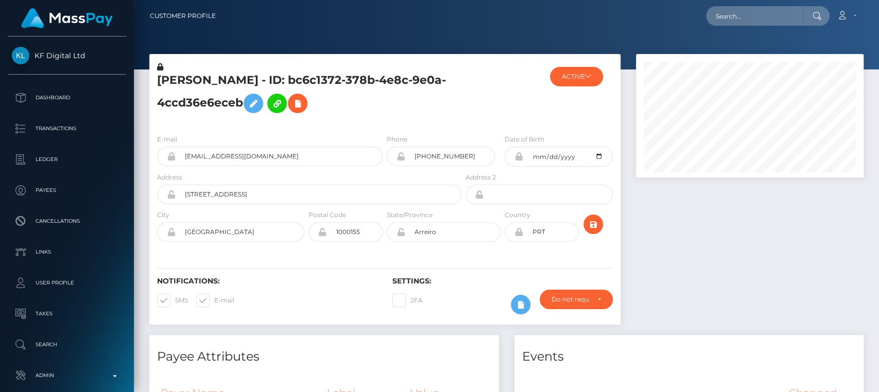
scroll to position [124, 227]
click at [331, 281] on h6 "Notifications:" at bounding box center [267, 281] width 220 height 9
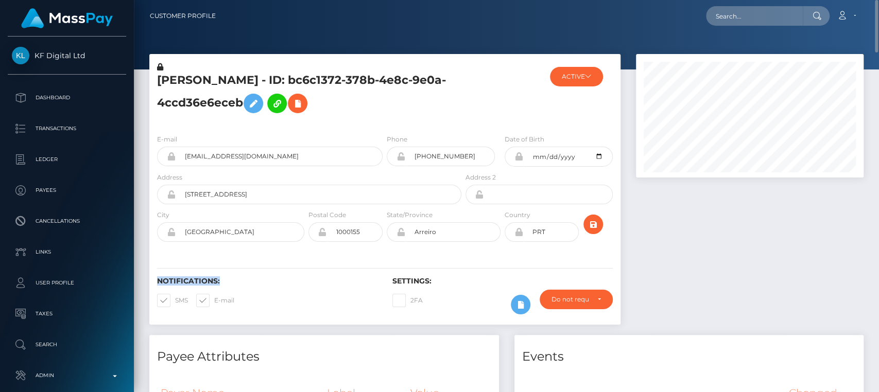
click at [331, 281] on h6 "Notifications:" at bounding box center [267, 281] width 220 height 9
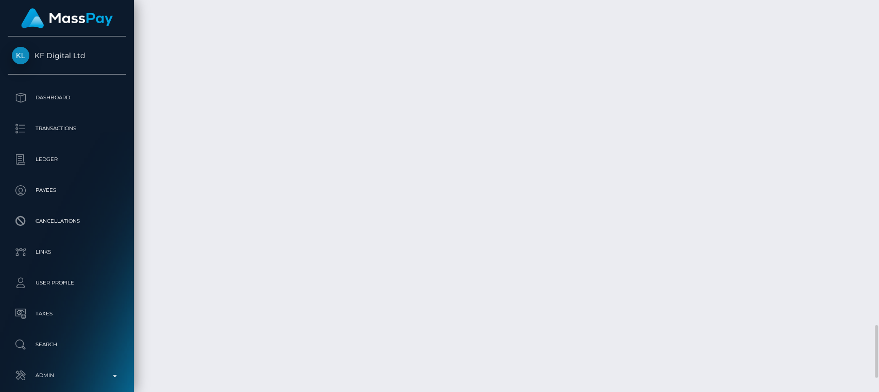
scroll to position [2417, 0]
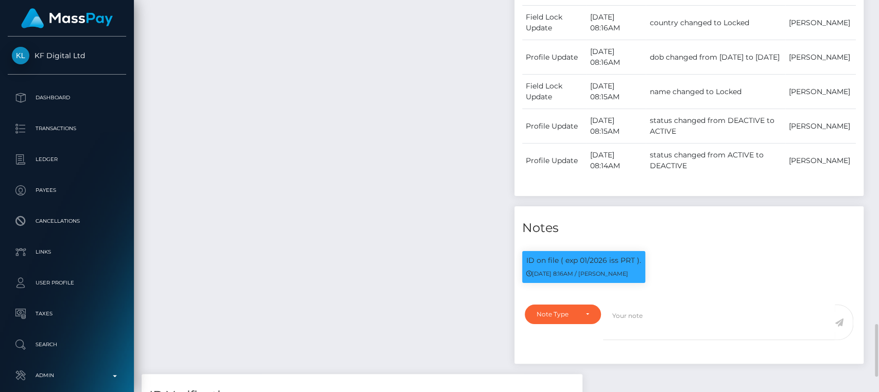
scroll to position [554, 0]
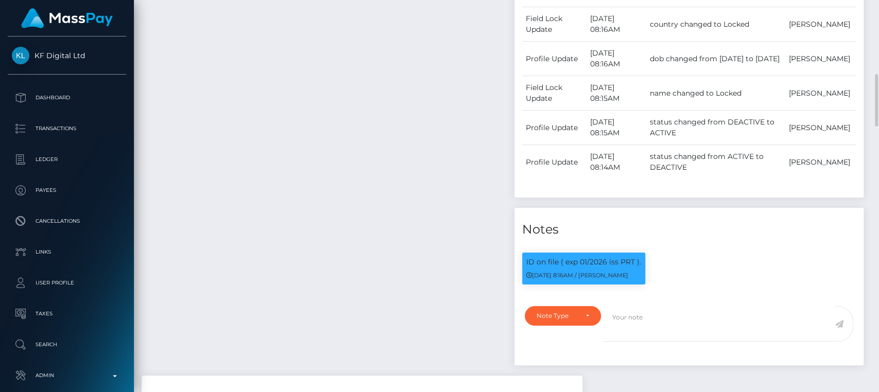
click at [319, 174] on div "Payee Attributes Payer Name Label Value" at bounding box center [324, 78] width 365 height 595
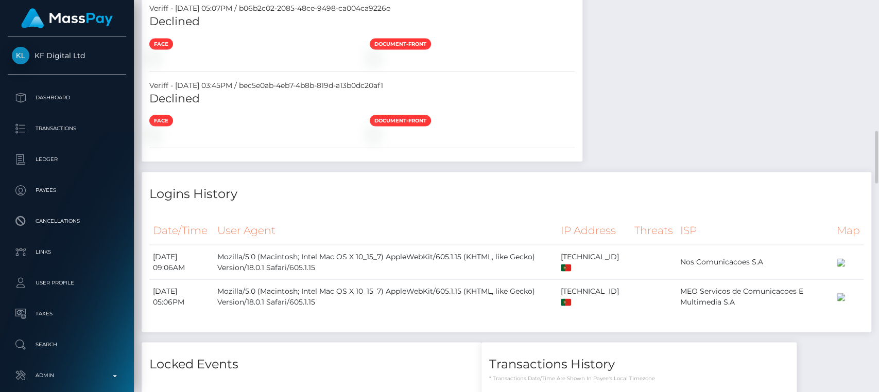
scroll to position [1132, 0]
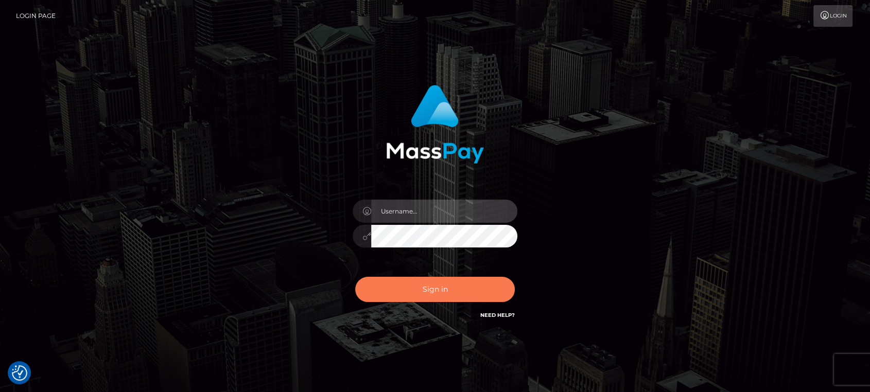
type input "[DOMAIN_NAME]"
click at [456, 297] on button "Sign in" at bounding box center [435, 289] width 160 height 25
type input "[DOMAIN_NAME]"
click at [456, 284] on button "Sign in" at bounding box center [435, 289] width 160 height 25
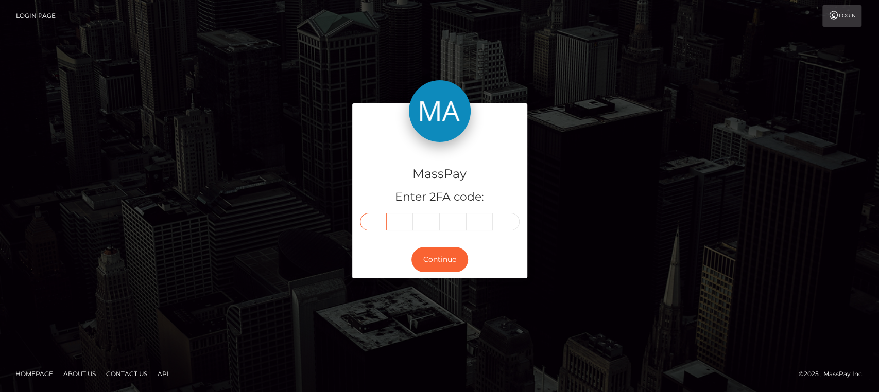
click at [376, 219] on input "text" at bounding box center [373, 221] width 27 height 17
paste input "2"
type input "2"
type input "3"
type input "5"
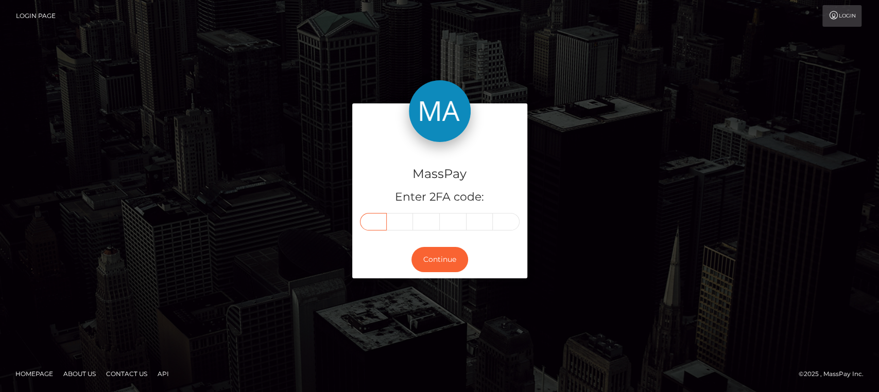
type input "4"
type input "2"
type input "7"
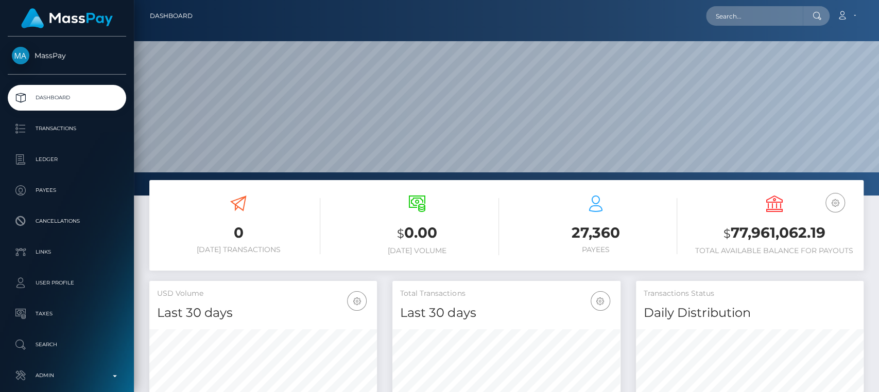
scroll to position [182, 227]
click at [740, 19] on input "text" at bounding box center [754, 16] width 97 height 20
paste input "[EMAIL_ADDRESS][DOMAIN_NAME]"
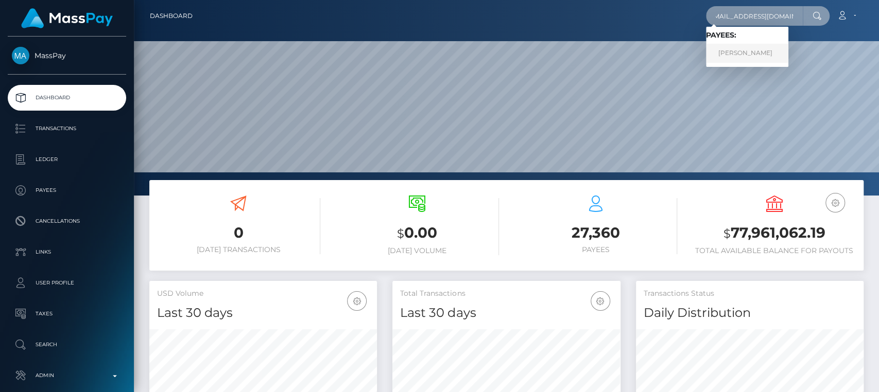
type input "[EMAIL_ADDRESS][DOMAIN_NAME]"
click at [732, 54] on link "[PERSON_NAME]" at bounding box center [747, 53] width 82 height 19
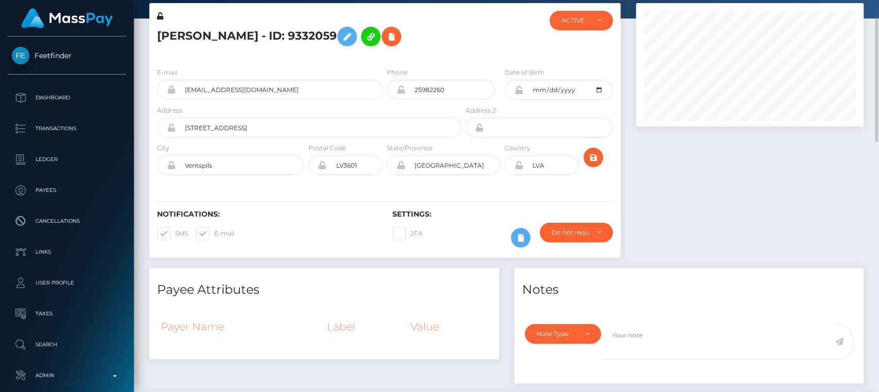
scroll to position [49, 0]
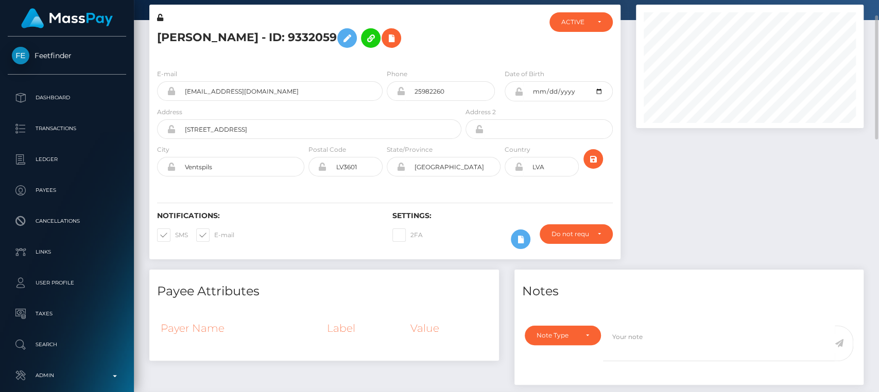
click at [172, 38] on h5 "[PERSON_NAME] - ID: 9332059" at bounding box center [306, 38] width 299 height 30
copy h5 "Sanija"
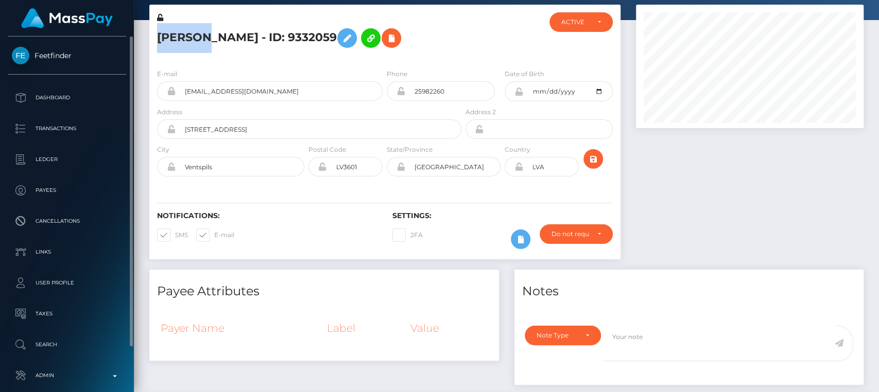
drag, startPoint x: 32, startPoint y: 44, endPoint x: 71, endPoint y: 59, distance: 41.2
click at [71, 59] on div "Feetfinder Dashboard Transactions Ledger Payees Cancellations Links Taxes" at bounding box center [67, 214] width 134 height 354
copy span "Feetfinder"
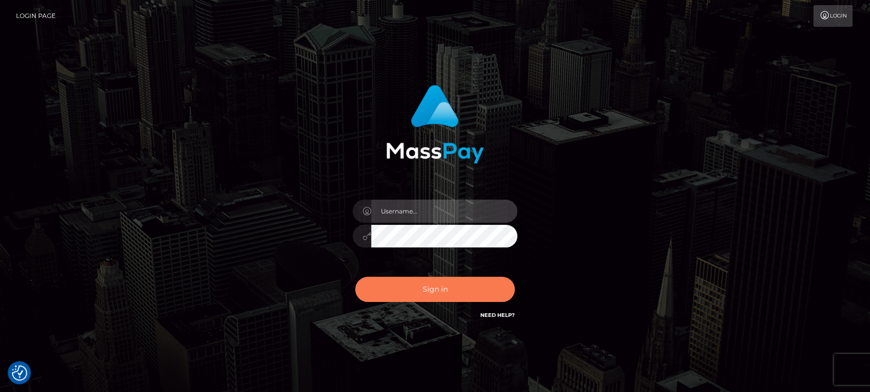
type input "nt.es"
click at [457, 288] on button "Sign in" at bounding box center [435, 289] width 160 height 25
type input "nt.es"
click at [457, 288] on button "Sign in" at bounding box center [435, 289] width 160 height 25
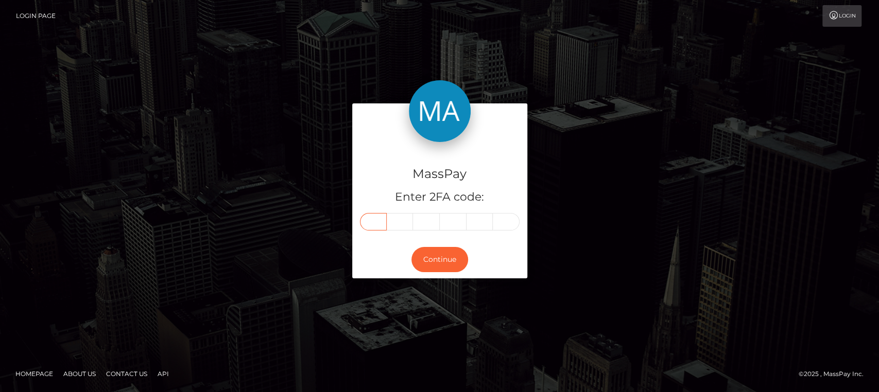
click at [369, 227] on input "text" at bounding box center [373, 221] width 27 height 17
paste input "2"
type input "2"
type input "0"
type input "3"
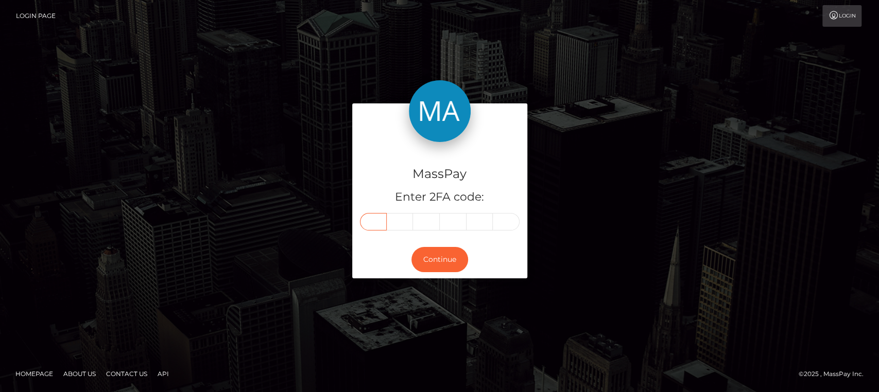
type input "8"
type input "6"
type input "9"
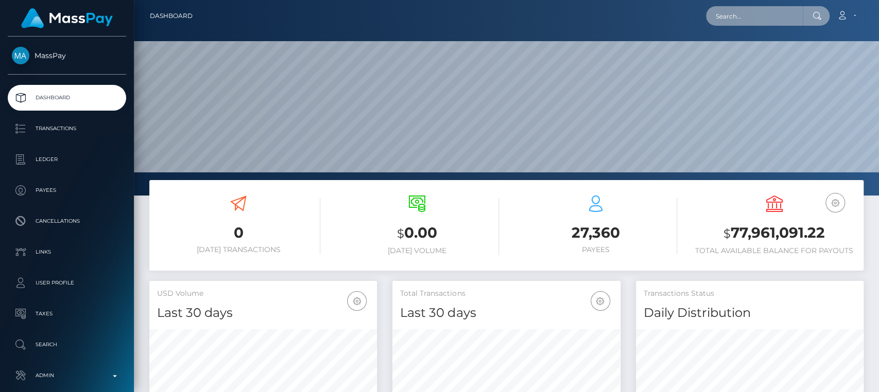
click at [749, 17] on input "text" at bounding box center [754, 16] width 97 height 20
paste input "[EMAIL_ADDRESS][DOMAIN_NAME]"
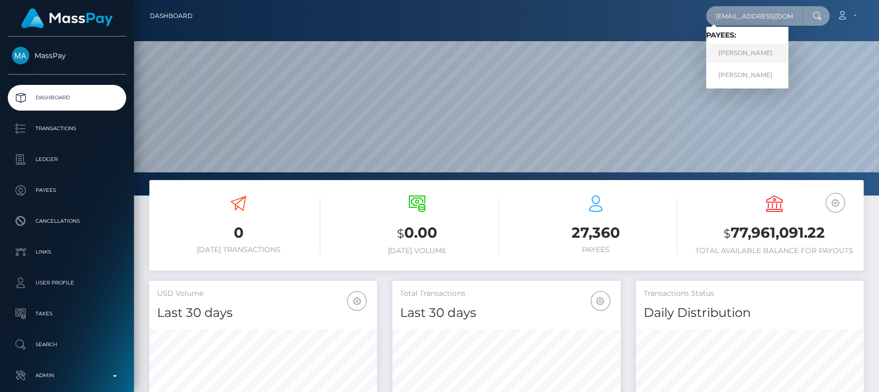
type input "[EMAIL_ADDRESS][DOMAIN_NAME]"
click at [774, 54] on link "[PERSON_NAME]" at bounding box center [747, 53] width 82 height 19
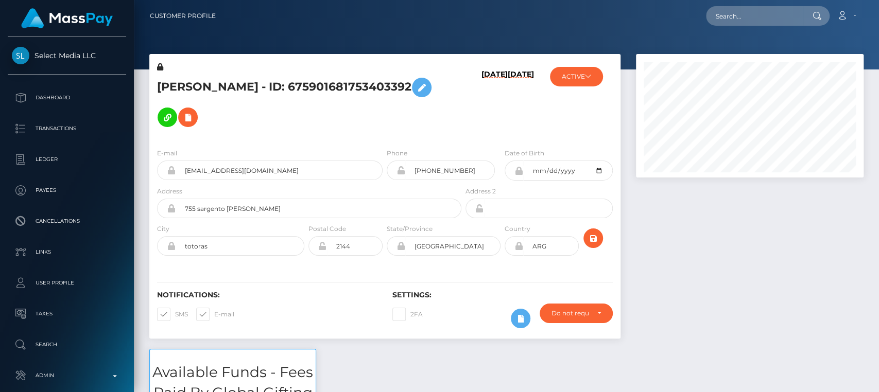
scroll to position [124, 227]
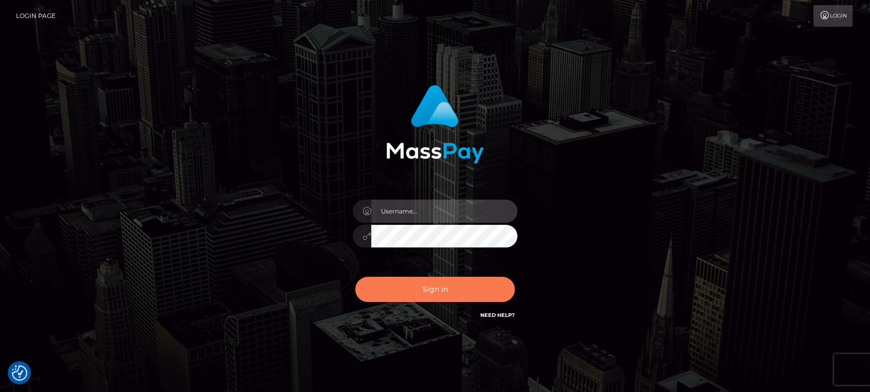
type input "[DOMAIN_NAME]"
click at [426, 298] on button "Sign in" at bounding box center [435, 289] width 160 height 25
type input "nt.es"
click at [419, 283] on button "Sign in" at bounding box center [435, 289] width 160 height 25
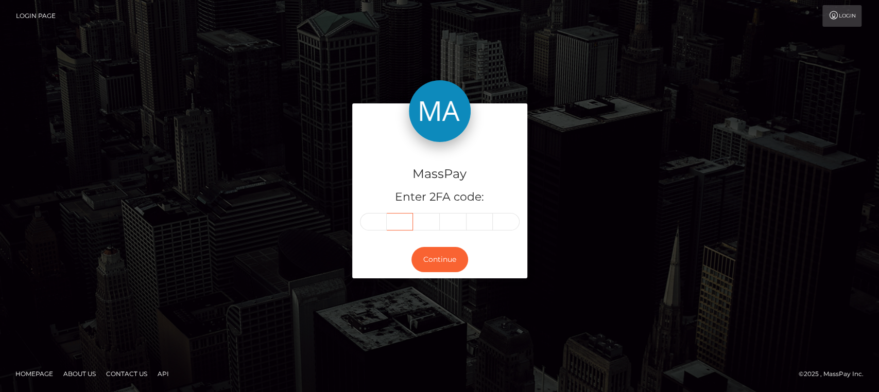
click at [389, 217] on input "text" at bounding box center [400, 221] width 27 height 17
click at [377, 220] on input "text" at bounding box center [373, 221] width 27 height 17
paste input "4"
type input "4"
type input "7"
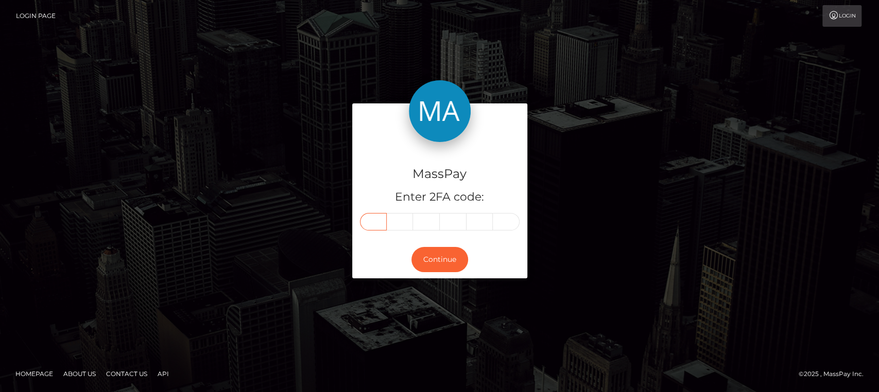
type input "9"
type input "0"
type input "4"
type input "9"
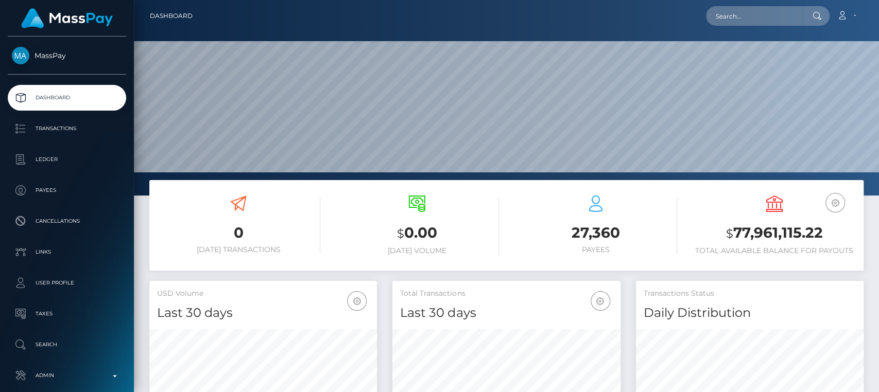
scroll to position [182, 227]
click at [741, 20] on input "text" at bounding box center [754, 16] width 97 height 20
paste input "[EMAIL_ADDRESS][DOMAIN_NAME]"
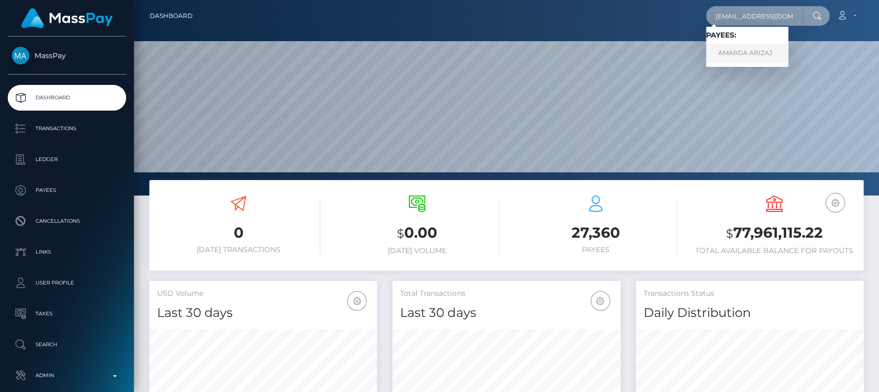
type input "[EMAIL_ADDRESS][DOMAIN_NAME]"
click at [749, 56] on link "AMARDA ARIZAJ" at bounding box center [747, 53] width 82 height 19
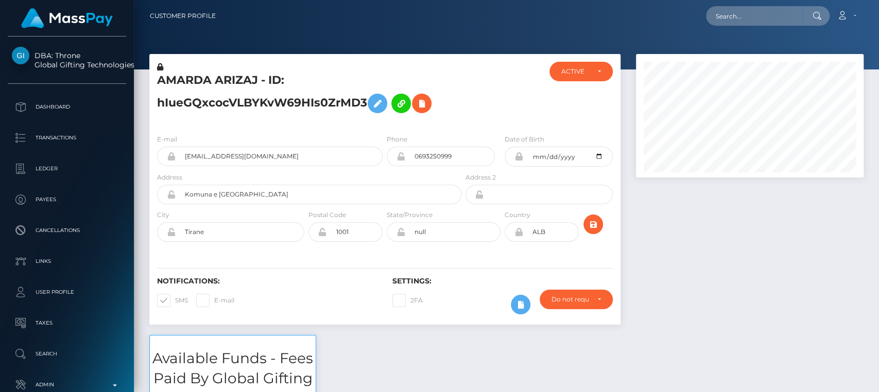
scroll to position [124, 227]
click at [506, 166] on div "Date of Birth 2003-01-31" at bounding box center [561, 153] width 118 height 38
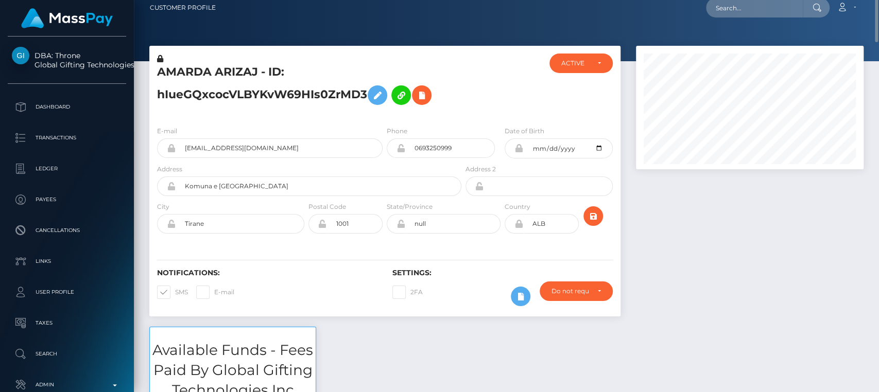
scroll to position [0, 0]
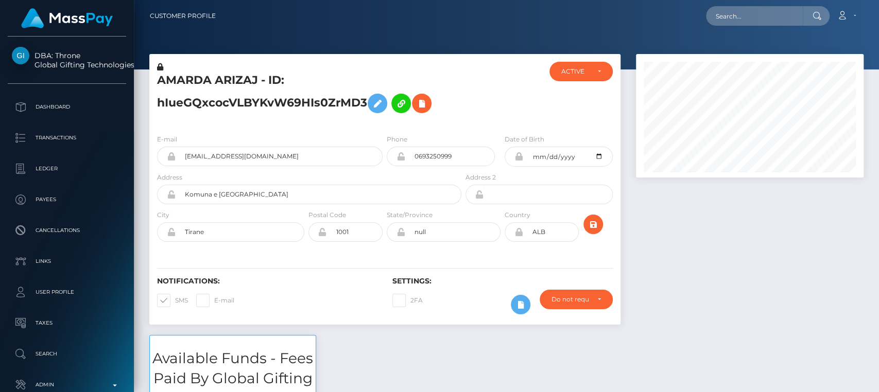
scroll to position [124, 227]
click at [725, 12] on input "text" at bounding box center [754, 16] width 97 height 20
paste input "[EMAIL_ADDRESS][DOMAIN_NAME]"
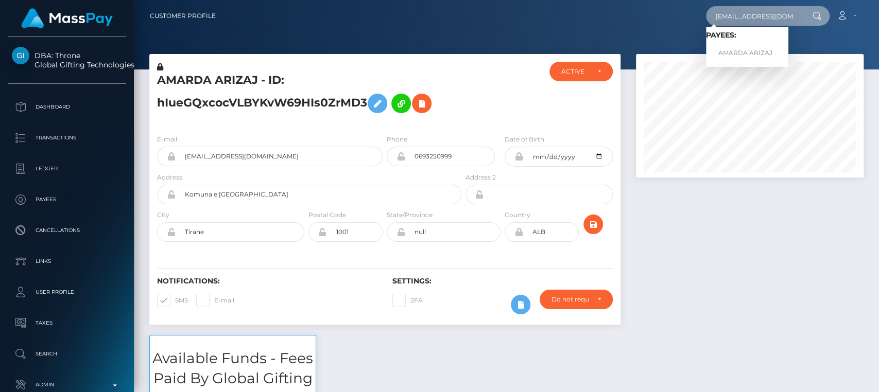
click at [744, 23] on input "doodly881@gmail.com" at bounding box center [754, 16] width 97 height 20
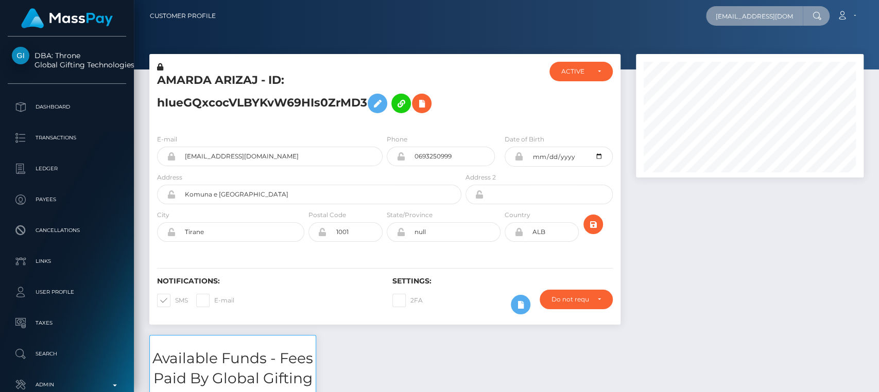
click at [744, 23] on input "doodly881@gmail.com" at bounding box center [754, 16] width 97 height 20
paste input "sam.xo@live.fr"
type input "sam.xo@live.fr"
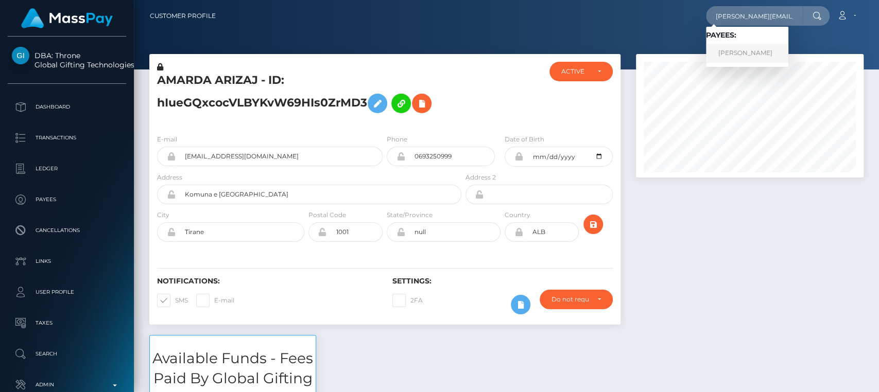
click at [745, 53] on link "[PERSON_NAME]" at bounding box center [747, 53] width 82 height 19
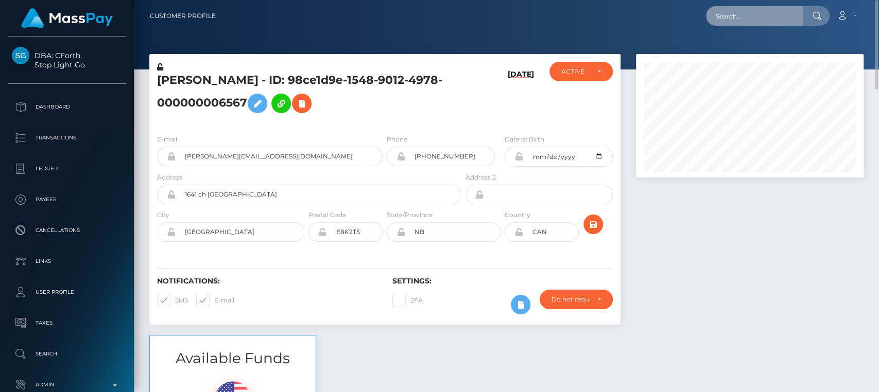
click at [738, 21] on input "text" at bounding box center [754, 16] width 97 height 20
paste input "sam.xo@live.fr"
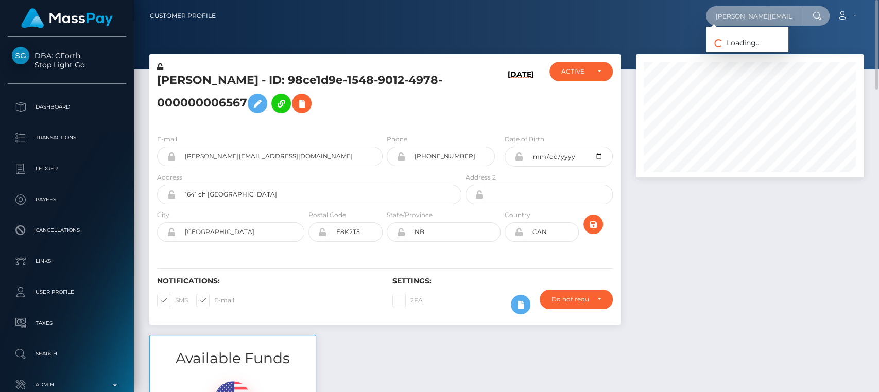
type input "sam.xo@live.fr"
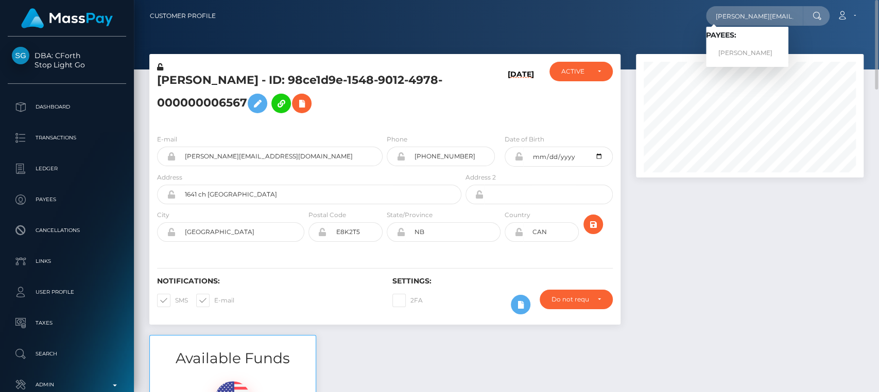
click at [659, 223] on div at bounding box center [749, 194] width 243 height 281
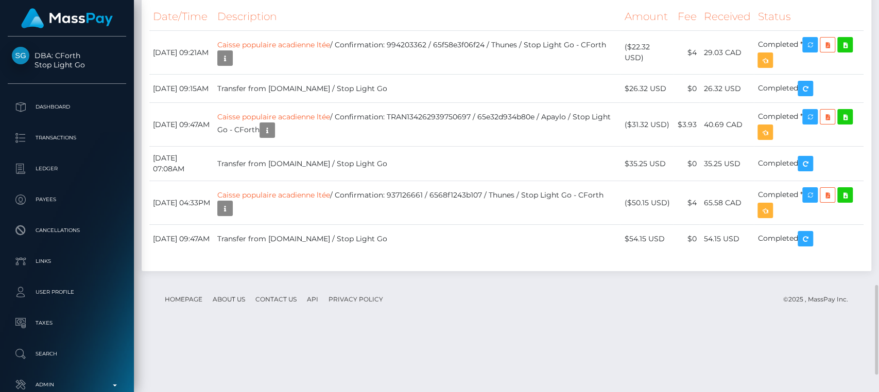
scroll to position [1228, 0]
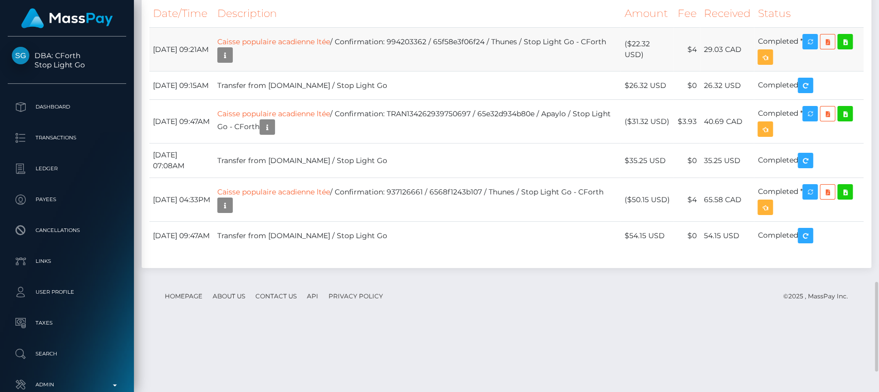
drag, startPoint x: 239, startPoint y: 203, endPoint x: 165, endPoint y: 204, distance: 73.6
click at [148, 207] on div "Date/Time Description Amount Fee Received Status" at bounding box center [506, 130] width 729 height 276
click at [196, 72] on td "March 16, 2024 09:21AM" at bounding box center [181, 50] width 64 height 44
drag, startPoint x: 206, startPoint y: 203, endPoint x: 152, endPoint y: 203, distance: 54.0
click at [152, 72] on td "March 16, 2024 09:21AM" at bounding box center [181, 50] width 64 height 44
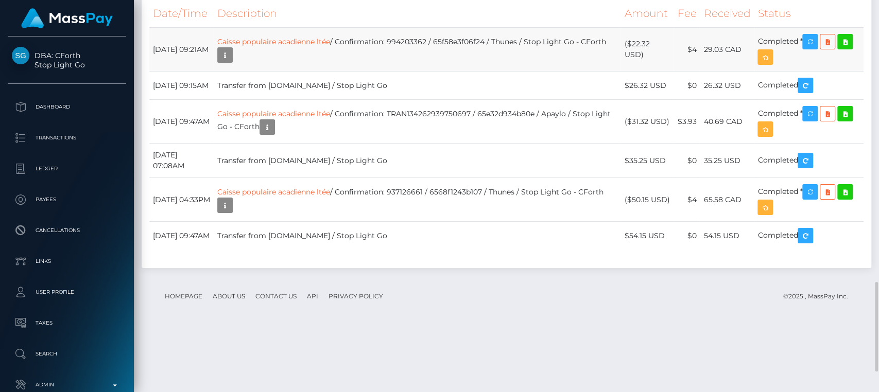
copy td "March 16, 2024"
click at [355, 28] on th "Description" at bounding box center [417, 13] width 407 height 28
drag, startPoint x: 252, startPoint y: 184, endPoint x: 365, endPoint y: 183, distance: 112.7
click at [365, 72] on td "Caisse populaire acadienne ltée / Confirmation: 994203362 / 65f58e3f06f24 / Thu…" at bounding box center [417, 50] width 407 height 44
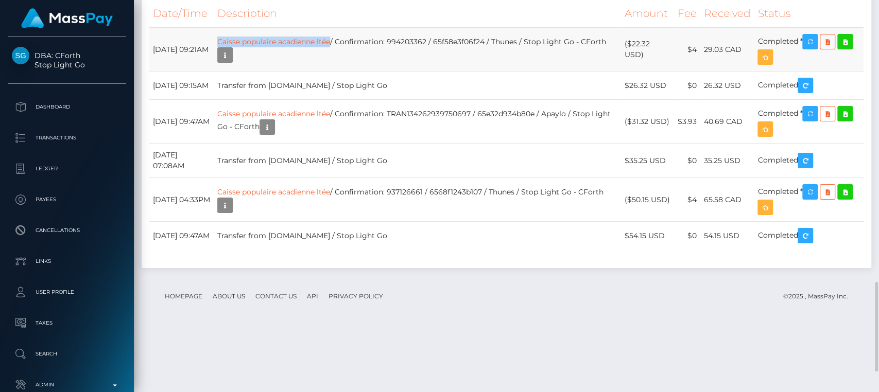
copy link "Caisse populaire acadienne ltée"
click at [389, 28] on th "Description" at bounding box center [417, 13] width 407 height 28
drag, startPoint x: 646, startPoint y: 208, endPoint x: 634, endPoint y: 195, distance: 17.8
click at [634, 72] on td "($22.32 USD)" at bounding box center [646, 50] width 53 height 44
copy td "$22.32 USD"
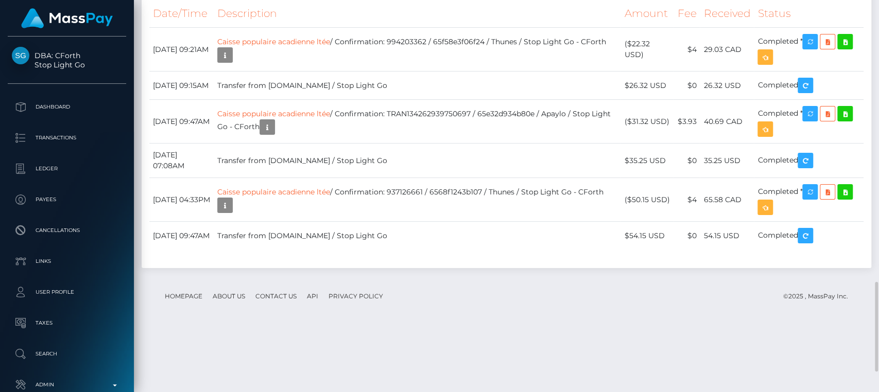
click at [298, 28] on th "Description" at bounding box center [417, 13] width 407 height 28
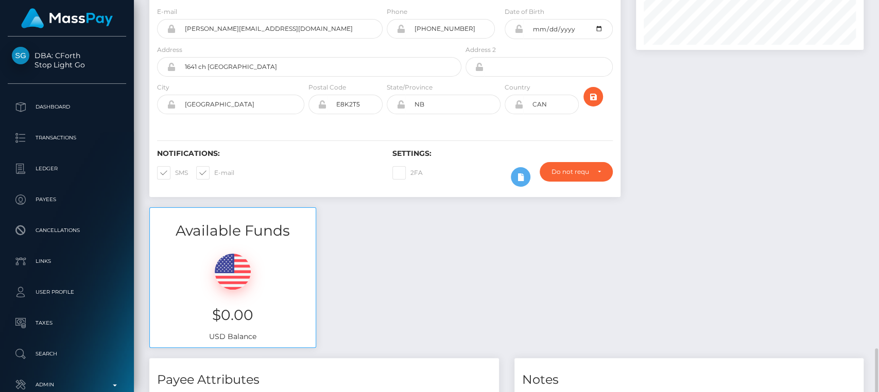
scroll to position [0, 0]
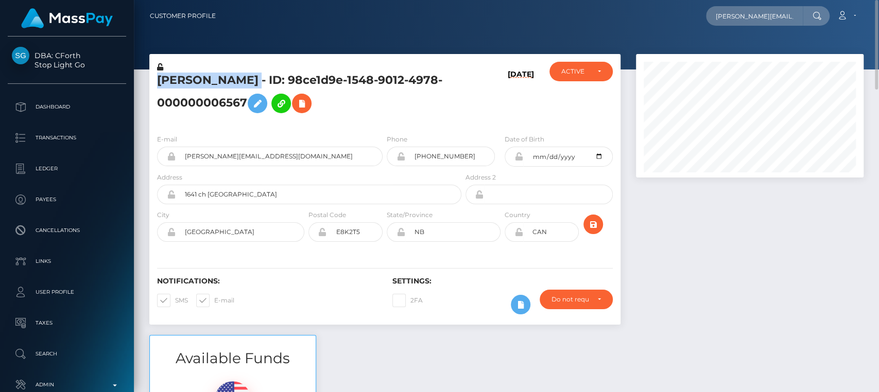
drag, startPoint x: 275, startPoint y: 82, endPoint x: 156, endPoint y: 84, distance: 118.4
click at [157, 84] on h5 "Samantha Belliveau - ID: 98ce1d9e-1548-9012-4978-000000006567" at bounding box center [306, 96] width 299 height 46
copy h5 "Samantha Belliveau"
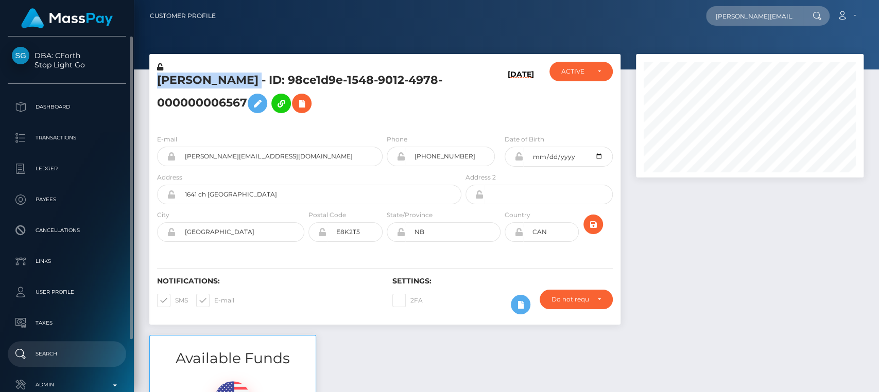
click at [30, 366] on link "Search" at bounding box center [67, 354] width 118 height 26
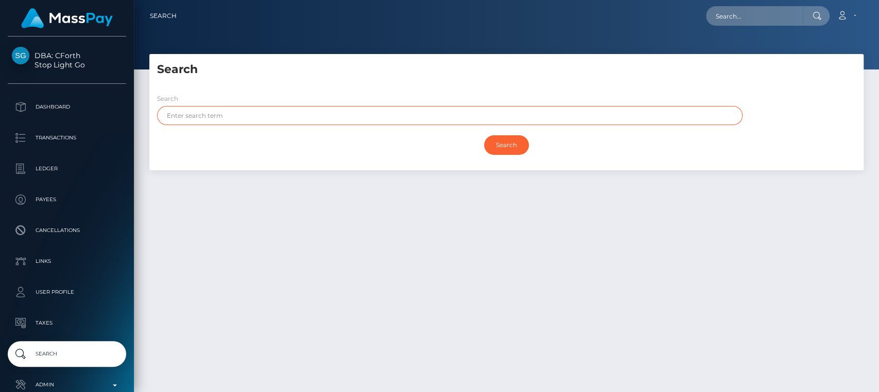
click at [311, 119] on input "text" at bounding box center [449, 115] width 585 height 19
paste input "[PERSON_NAME]"
drag, startPoint x: 264, startPoint y: 116, endPoint x: 202, endPoint y: 112, distance: 61.9
click at [202, 112] on input "[PERSON_NAME]" at bounding box center [449, 115] width 585 height 19
type input "[PERSON_NAME]"
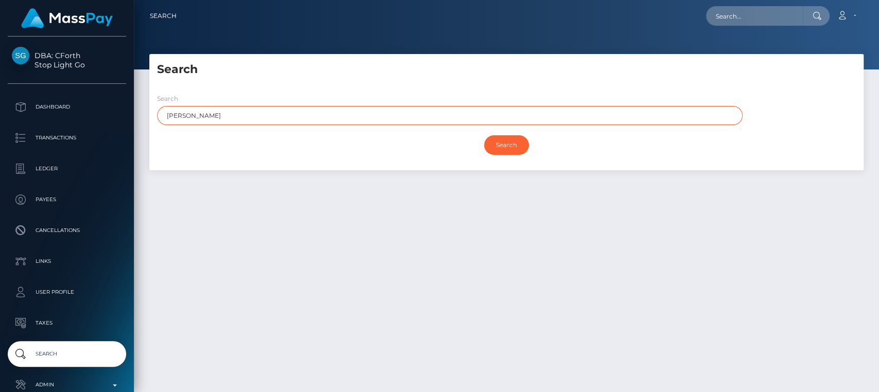
click at [484, 135] on input "Search" at bounding box center [506, 145] width 45 height 20
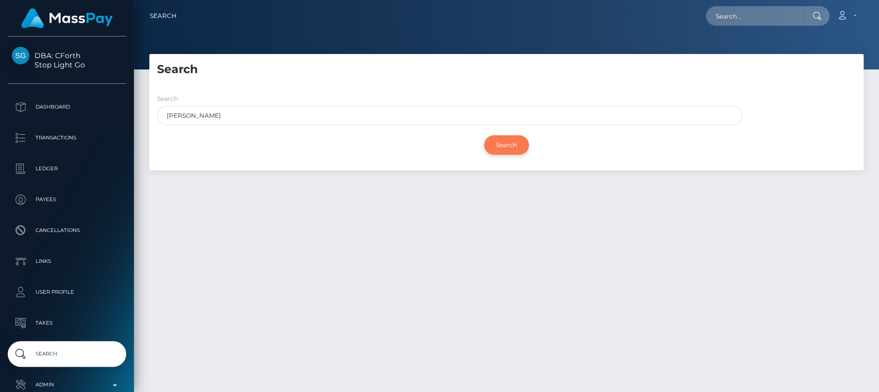
click at [502, 145] on input "Search" at bounding box center [506, 145] width 45 height 20
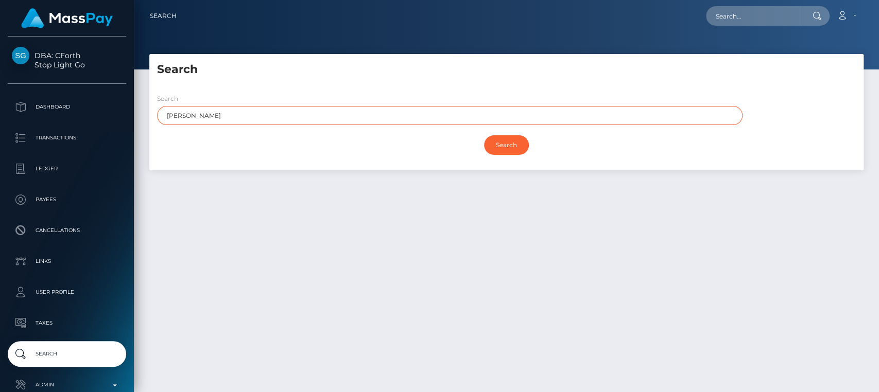
click at [483, 111] on input "Samantha" at bounding box center [449, 115] width 585 height 19
click at [484, 135] on input "Search" at bounding box center [506, 145] width 45 height 20
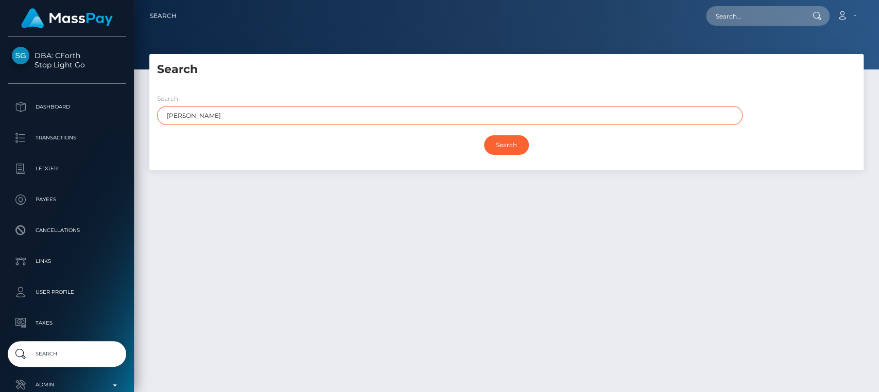
click at [484, 135] on input "Search" at bounding box center [506, 145] width 45 height 20
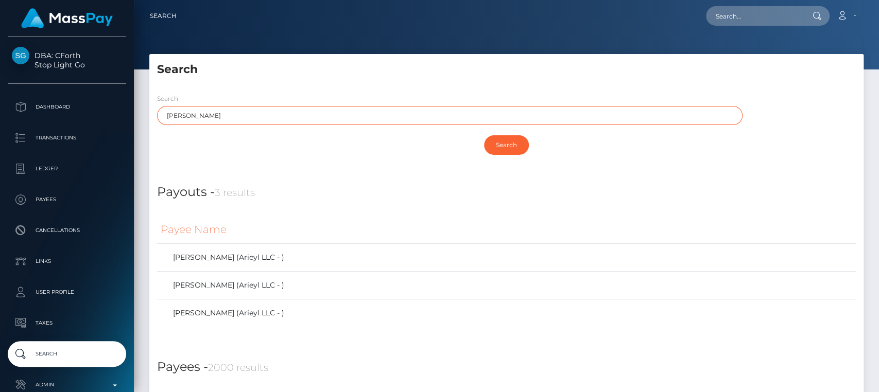
click at [484, 135] on input "Search" at bounding box center [506, 145] width 45 height 20
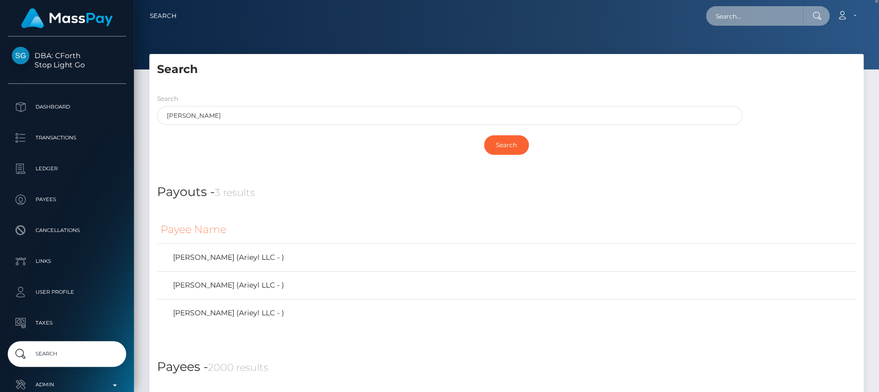
click at [733, 16] on input "text" at bounding box center [754, 16] width 97 height 20
paste input "[EMAIL_ADDRESS][DOMAIN_NAME]"
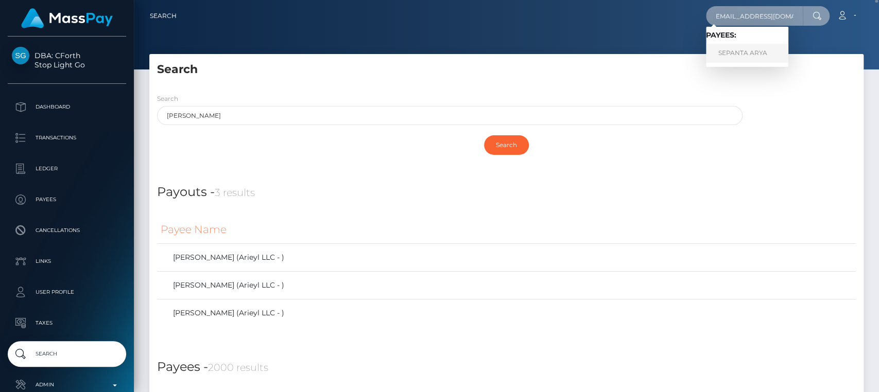
type input "[EMAIL_ADDRESS][DOMAIN_NAME]"
click at [731, 56] on link "SEPANTA ARYA" at bounding box center [747, 53] width 82 height 19
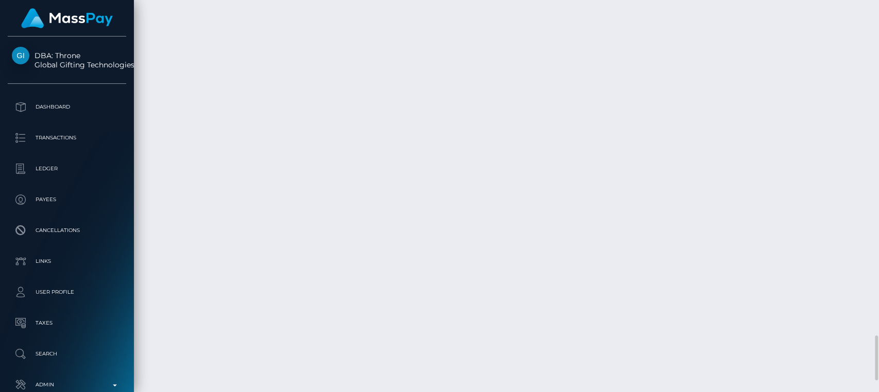
scroll to position [2917, 0]
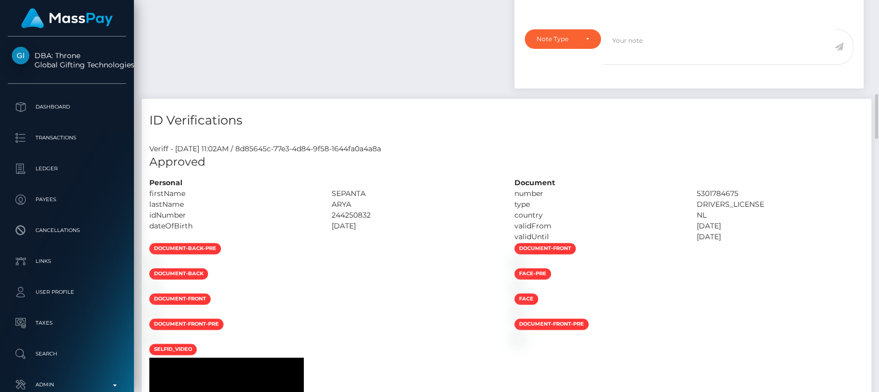
click at [401, 268] on div at bounding box center [324, 262] width 365 height 11
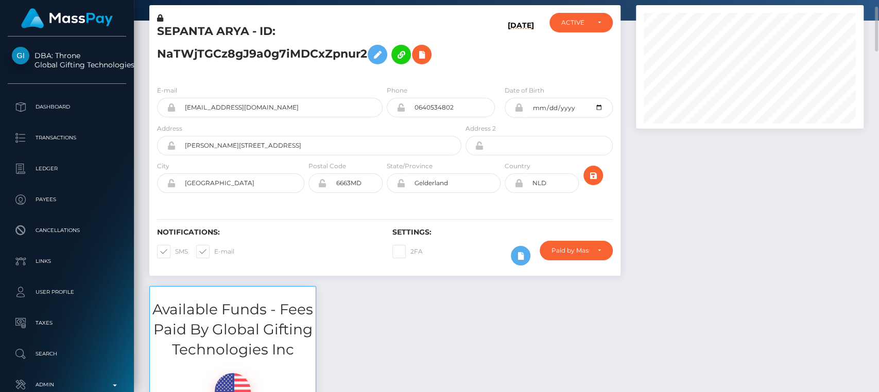
scroll to position [50, 0]
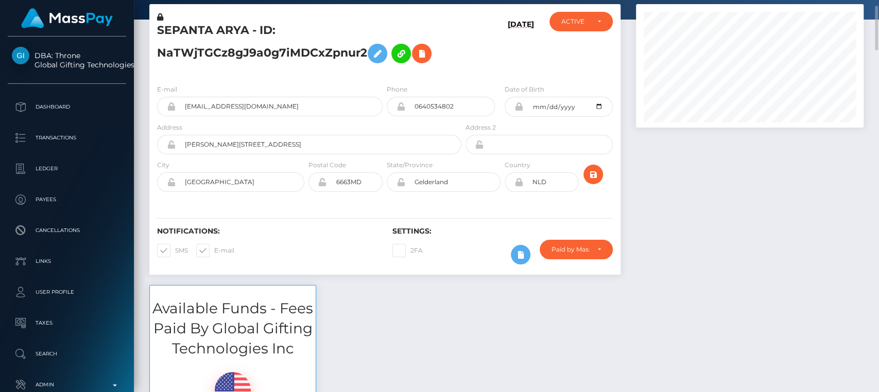
click at [185, 29] on h5 "SEPANTA ARYA - ID: NaTWjTGCz8gJ9a0g7iMDCxZpnur2" at bounding box center [306, 46] width 299 height 46
copy h5 "SEPANTA"
click at [340, 242] on div "Notifications: SMS E-mail" at bounding box center [266, 248] width 235 height 43
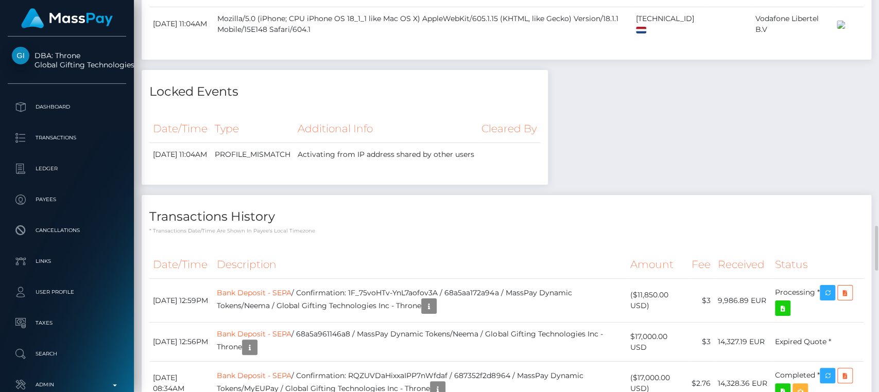
scroll to position [1821, 0]
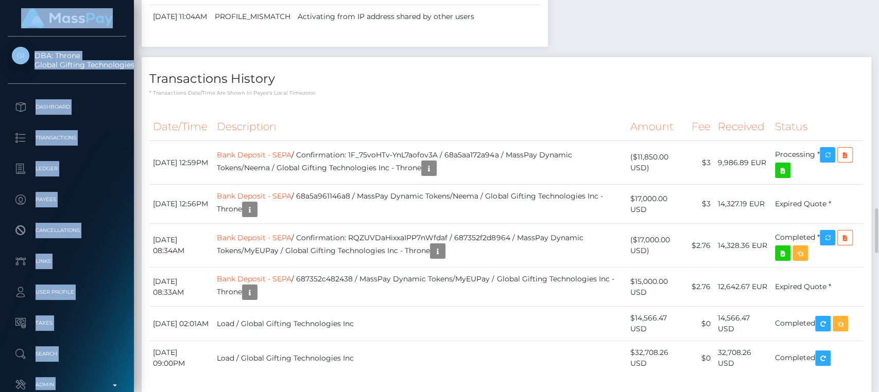
drag, startPoint x: 340, startPoint y: 244, endPoint x: 761, endPoint y: 26, distance: 473.7
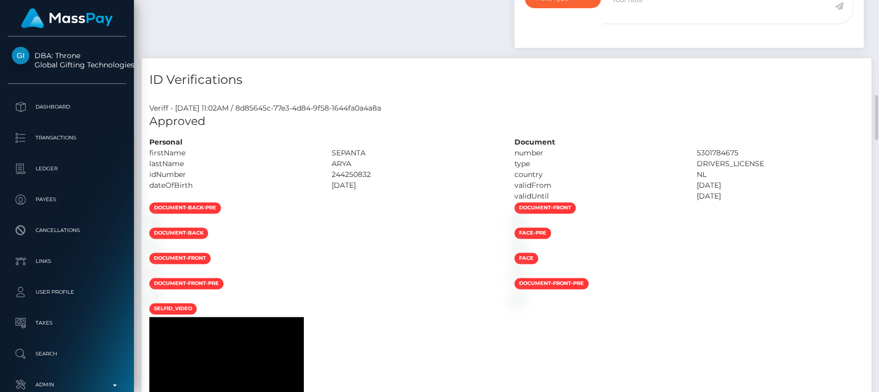
scroll to position [783, 0]
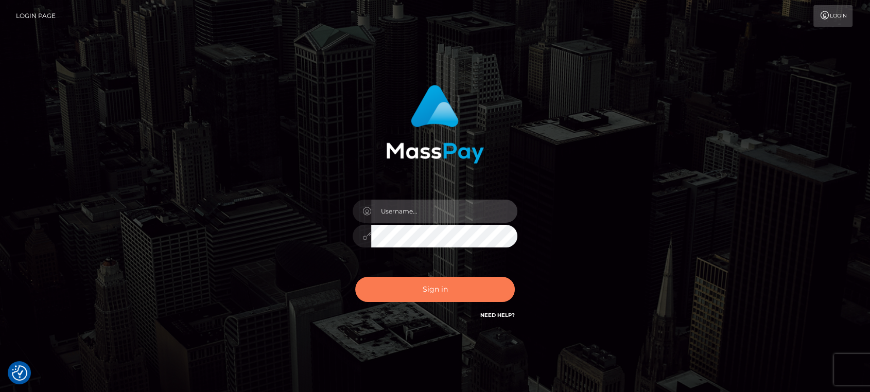
type input "nt.es"
click at [395, 295] on button "Sign in" at bounding box center [435, 289] width 160 height 25
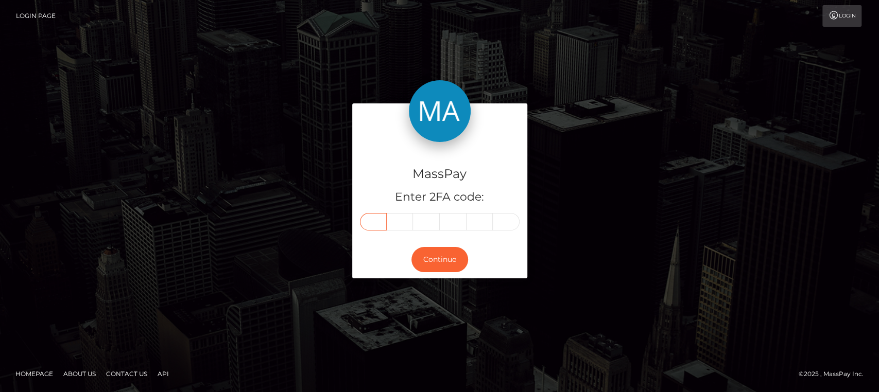
click at [381, 218] on input "text" at bounding box center [373, 221] width 27 height 17
paste input "5"
type input "5"
type input "7"
type input "6"
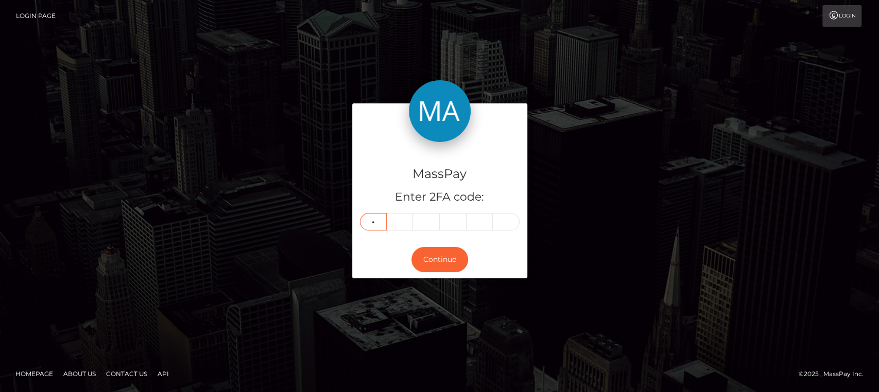
type input "9"
type input "6"
type input "9"
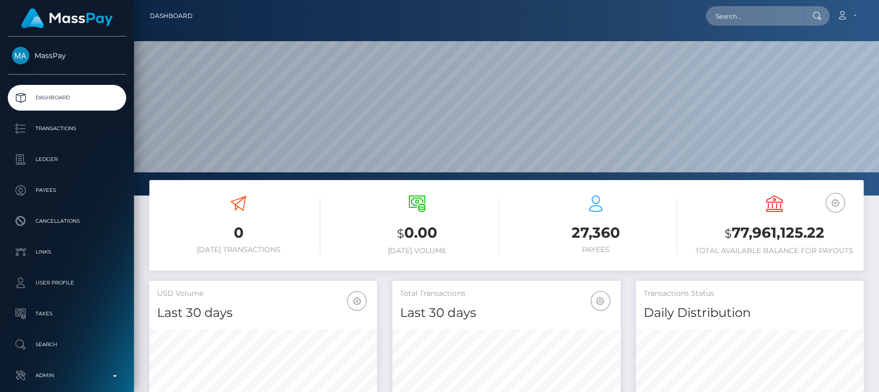
scroll to position [182, 227]
click at [736, 13] on input "text" at bounding box center [754, 16] width 97 height 20
paste input "solc26046@gmail.com"
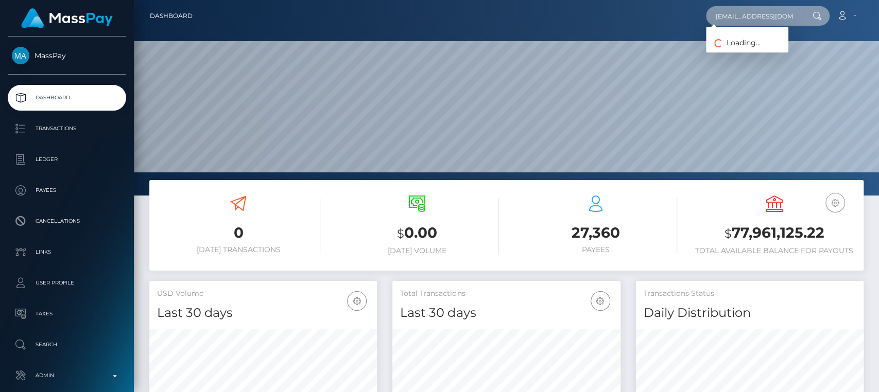
type input "solc26046@gmail.com"
click at [758, 13] on input "solc26046@gmail.com" at bounding box center [754, 16] width 97 height 20
click at [801, 12] on input "solc26046@gmail.com" at bounding box center [754, 16] width 97 height 20
click at [814, 10] on div at bounding box center [815, 16] width 27 height 20
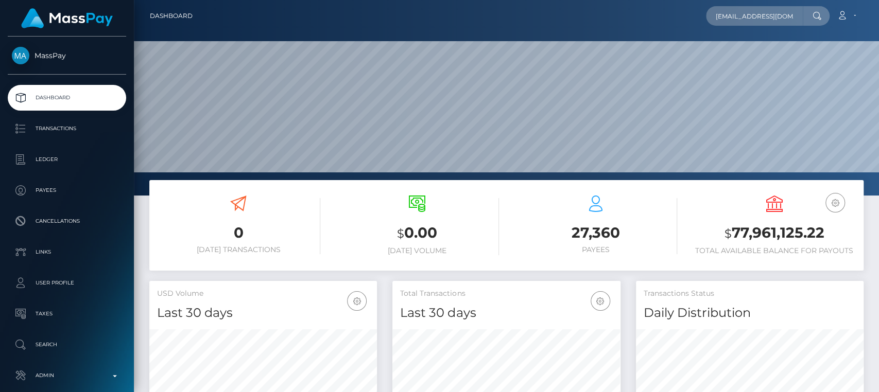
click at [814, 10] on div at bounding box center [815, 16] width 27 height 20
click at [814, 16] on icon at bounding box center [816, 16] width 9 height 8
click at [789, 19] on input "solc26046@gmail.com" at bounding box center [754, 16] width 97 height 20
click at [751, 22] on input "solc26046@gmail.com" at bounding box center [754, 16] width 97 height 20
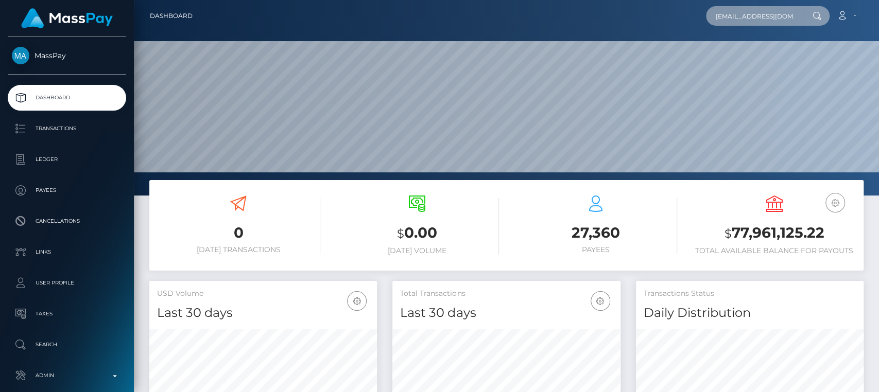
click at [751, 22] on input "solc26046@gmail.com" at bounding box center [754, 16] width 97 height 20
click at [747, 16] on input "solc26046@gmail.com" at bounding box center [754, 16] width 97 height 20
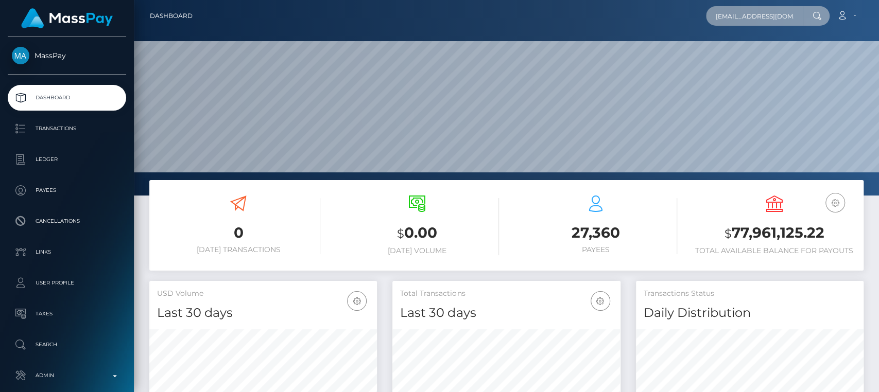
click at [747, 16] on input "solc26046@gmail.com" at bounding box center [754, 16] width 97 height 20
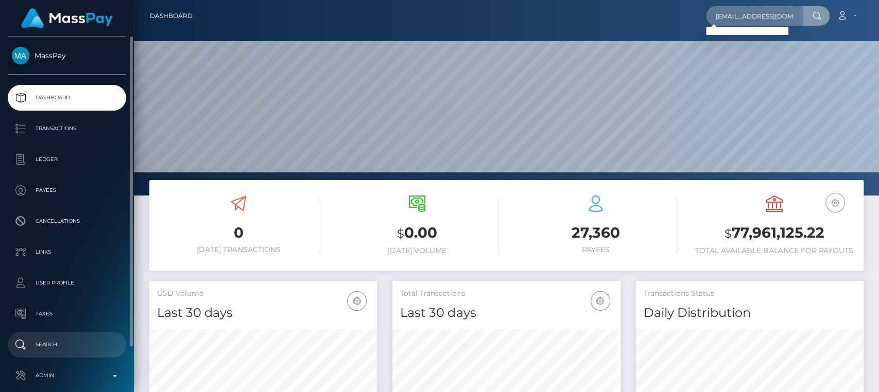
click at [41, 350] on p "Search" at bounding box center [67, 344] width 110 height 15
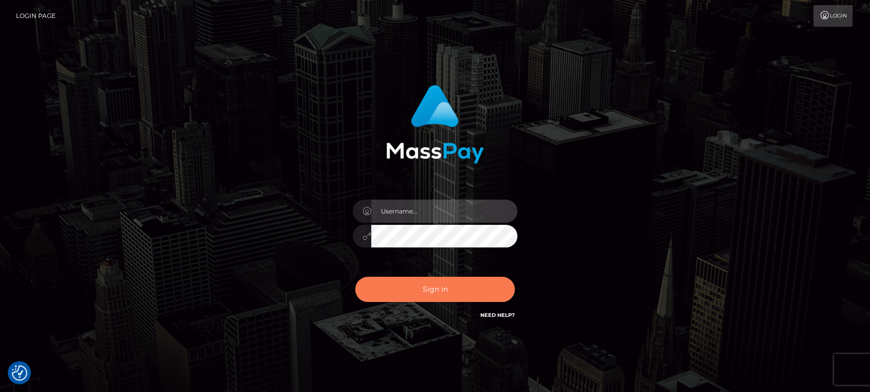
type input "[DOMAIN_NAME]"
click at [414, 292] on button "Sign in" at bounding box center [435, 289] width 160 height 25
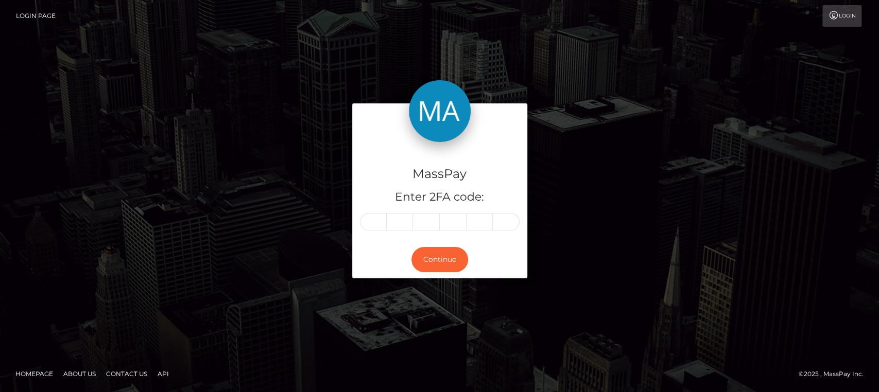
click at [369, 211] on div "MassPay Enter 2FA code:" at bounding box center [439, 191] width 175 height 99
click at [371, 219] on input "text" at bounding box center [373, 221] width 27 height 17
paste input "5"
type input "5"
type input "1"
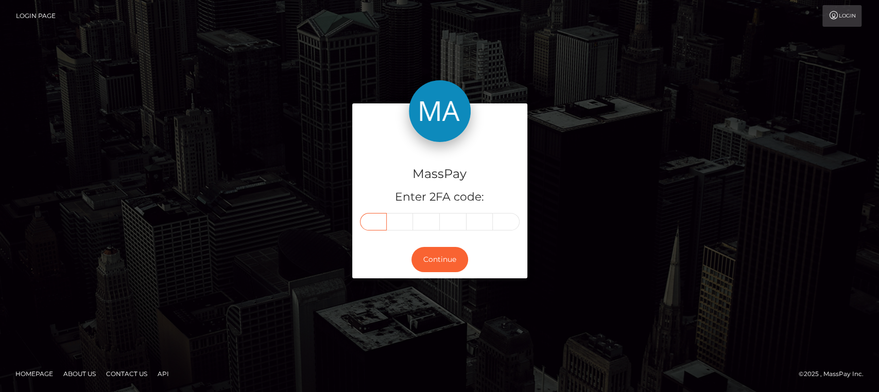
type input "0"
type input "7"
type input "0"
type input "4"
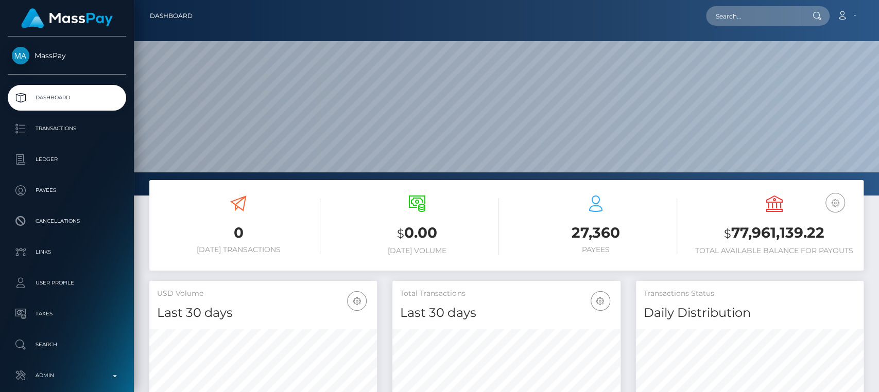
scroll to position [182, 227]
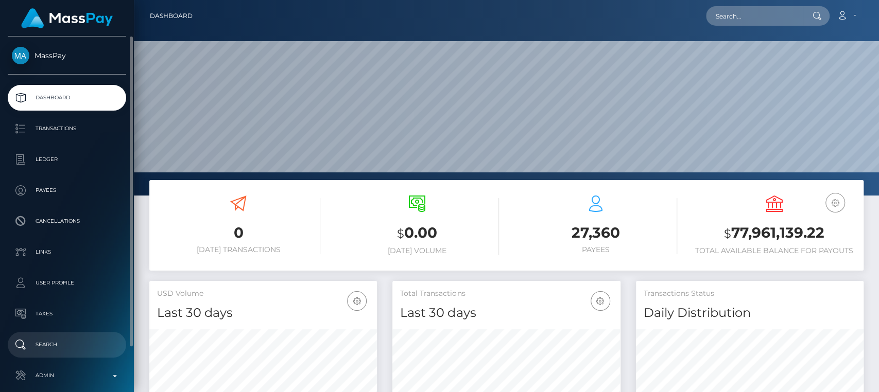
click at [62, 345] on p "Search" at bounding box center [67, 344] width 110 height 15
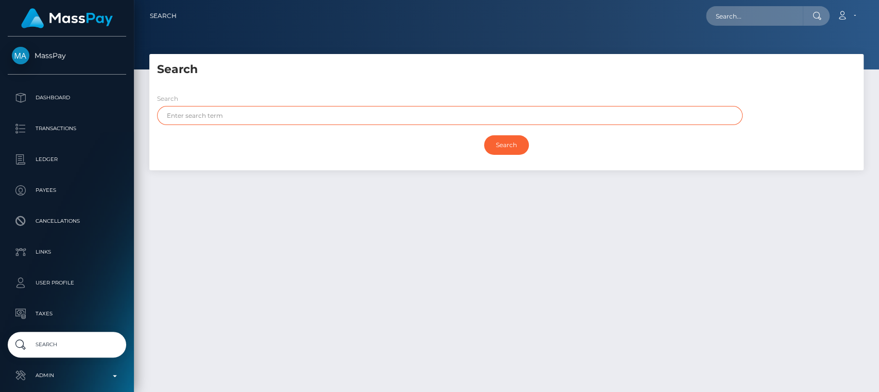
click at [283, 117] on input "text" at bounding box center [449, 115] width 585 height 19
paste input "[PERSON_NAME]"
type input "[PERSON_NAME]"
click at [484, 135] on input "Search" at bounding box center [506, 145] width 45 height 20
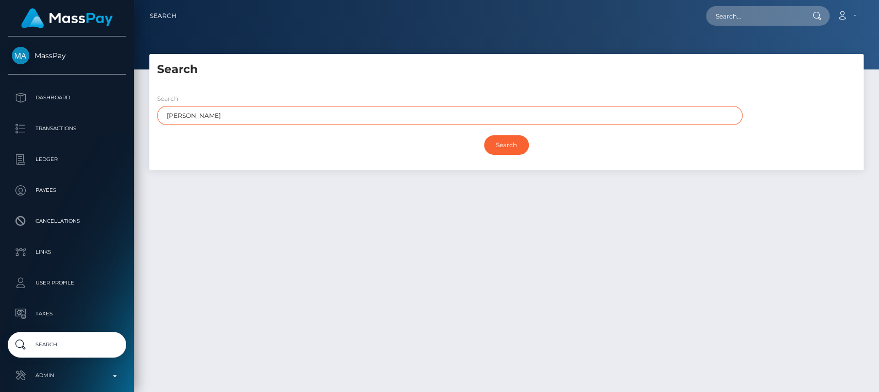
click at [484, 135] on input "Search" at bounding box center [506, 145] width 45 height 20
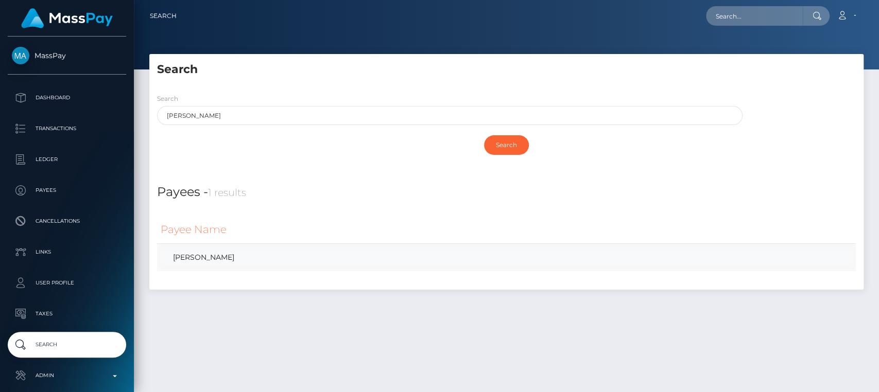
click at [234, 255] on link "[PERSON_NAME]" at bounding box center [506, 257] width 691 height 15
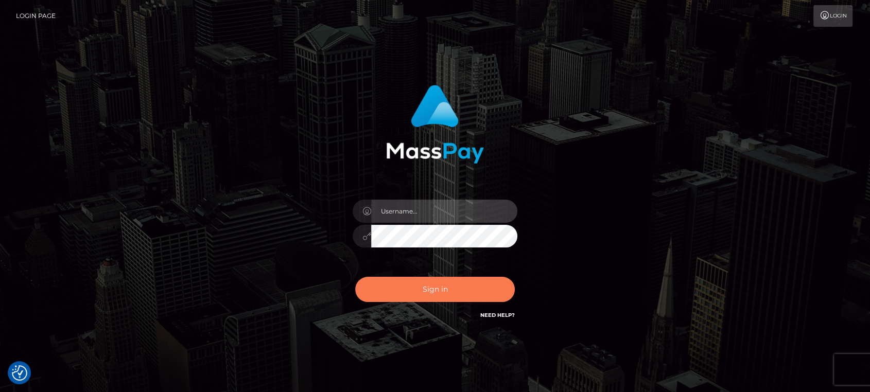
type input "[DOMAIN_NAME]"
click at [436, 292] on button "Sign in" at bounding box center [435, 289] width 160 height 25
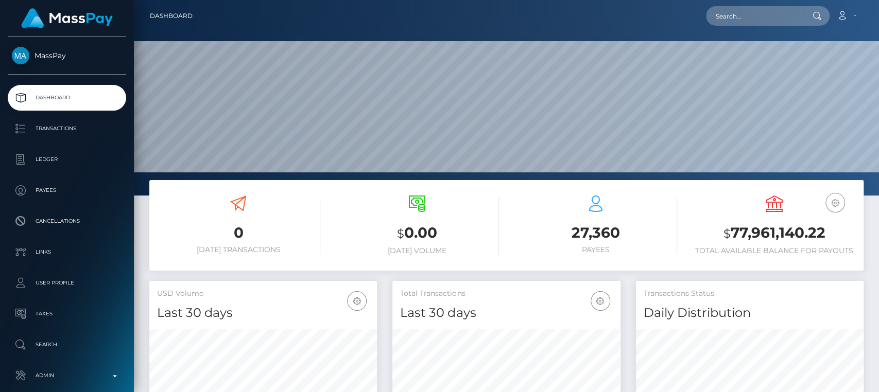
scroll to position [182, 227]
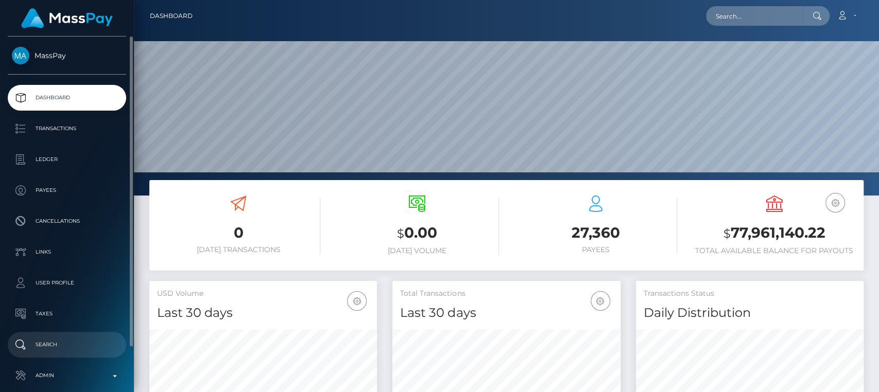
click at [68, 354] on link "Search" at bounding box center [67, 345] width 118 height 26
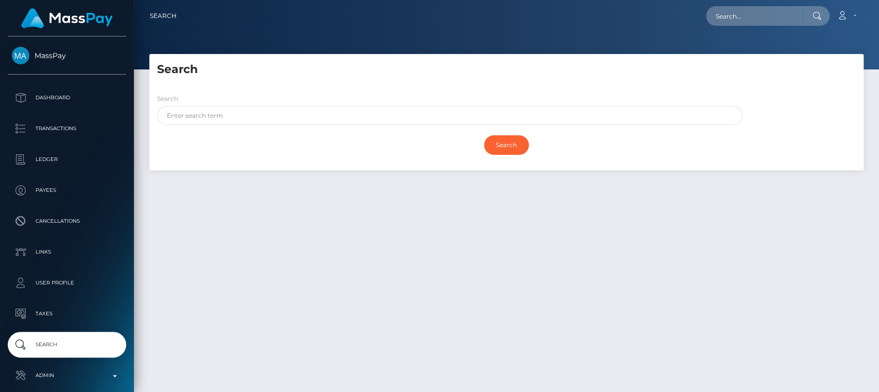
click at [308, 126] on div "Search" at bounding box center [446, 111] width 595 height 37
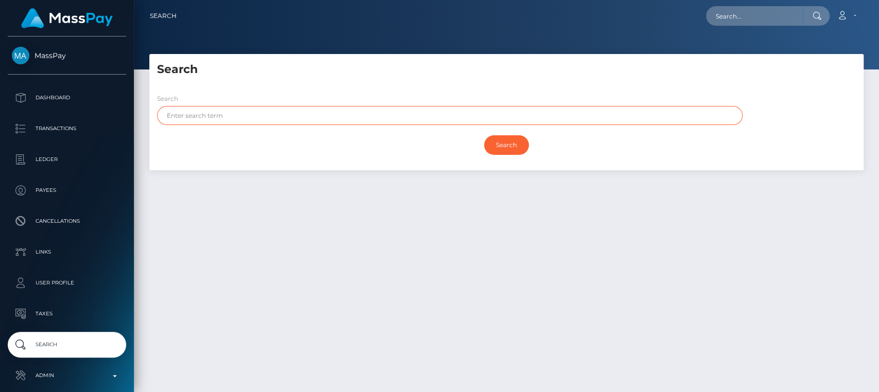
click at [308, 114] on input "text" at bounding box center [449, 115] width 585 height 19
paste input "Sol Rocio"
type input "Sol Rocio"
click at [484, 135] on input "Search" at bounding box center [506, 145] width 45 height 20
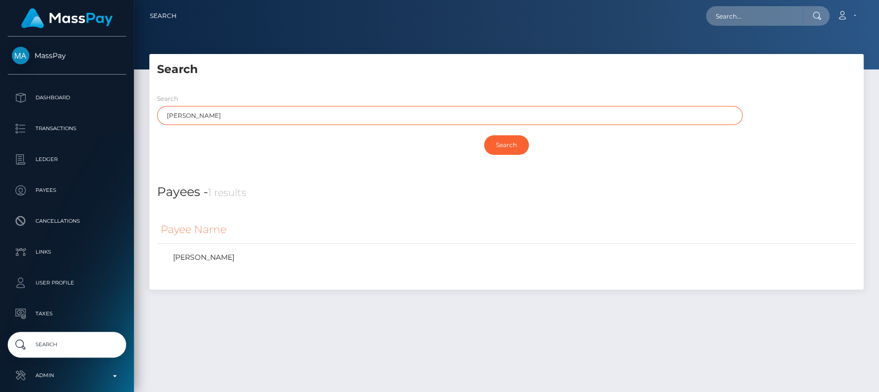
click at [484, 135] on input "Search" at bounding box center [506, 145] width 45 height 20
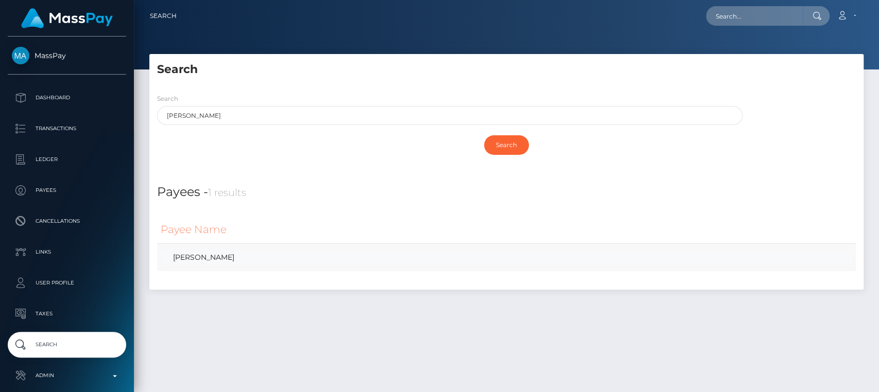
click at [260, 257] on link "SOL ROCIO SANCHEZ CEPEDA" at bounding box center [506, 257] width 691 height 15
click at [267, 261] on link "SOL ROCIO SANCHEZ CEPEDA" at bounding box center [506, 257] width 691 height 15
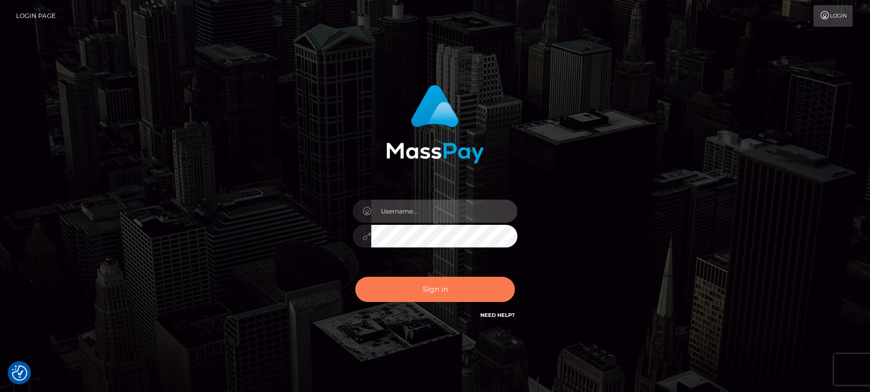
type input "[DOMAIN_NAME]"
click at [408, 291] on button "Sign in" at bounding box center [435, 289] width 160 height 25
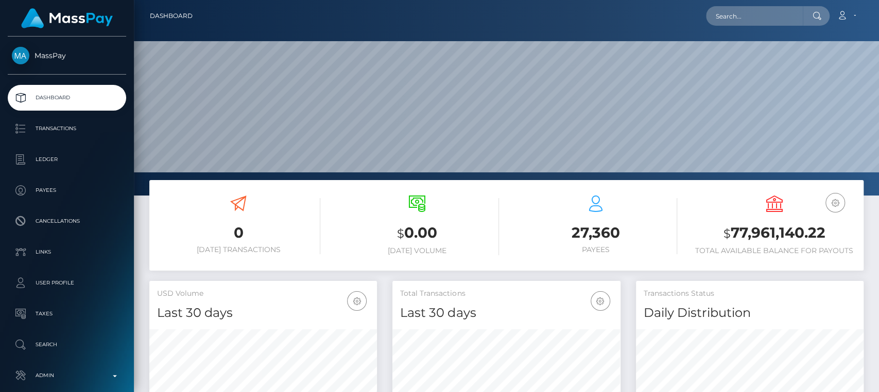
scroll to position [182, 227]
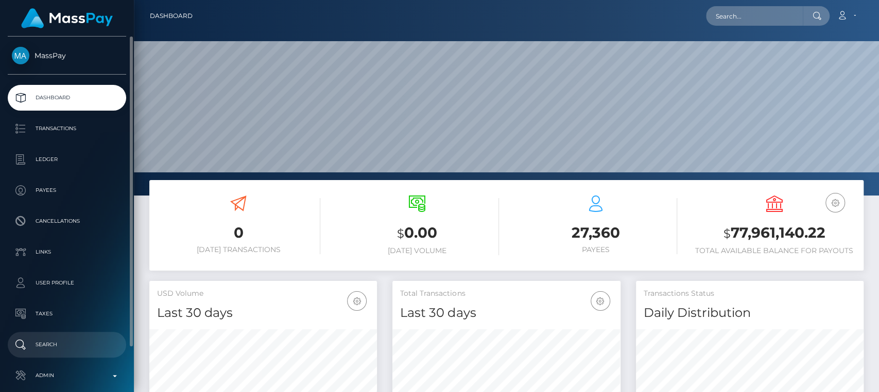
click at [64, 354] on link "Search" at bounding box center [67, 345] width 118 height 26
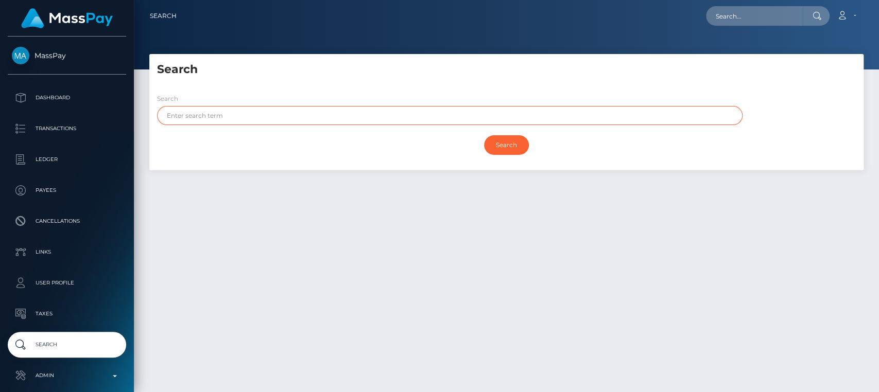
click at [347, 116] on input "text" at bounding box center [449, 115] width 585 height 19
paste input "[PERSON_NAME]"
type input "[PERSON_NAME]"
click at [484, 135] on input "Search" at bounding box center [506, 145] width 45 height 20
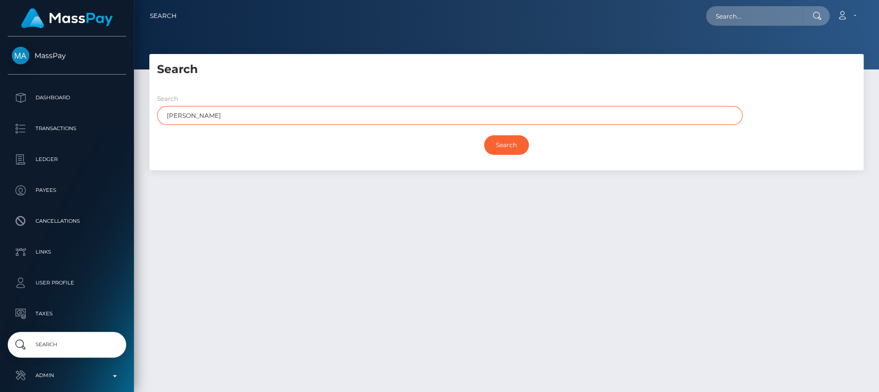
click at [484, 135] on input "Search" at bounding box center [506, 145] width 45 height 20
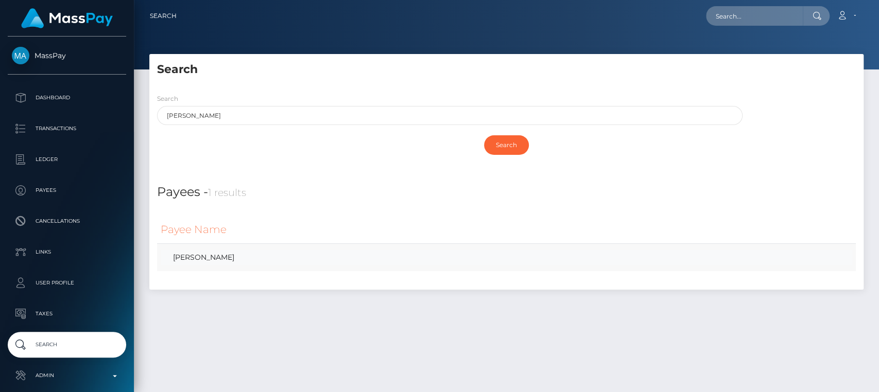
click at [278, 257] on link "[PERSON_NAME]" at bounding box center [506, 257] width 691 height 15
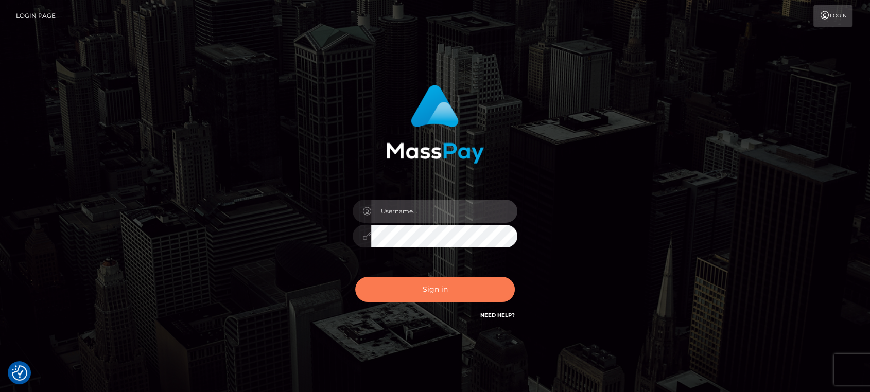
type input "[DOMAIN_NAME]"
click at [389, 292] on button "Sign in" at bounding box center [435, 289] width 160 height 25
click at [390, 293] on button "Sign in" at bounding box center [435, 289] width 160 height 25
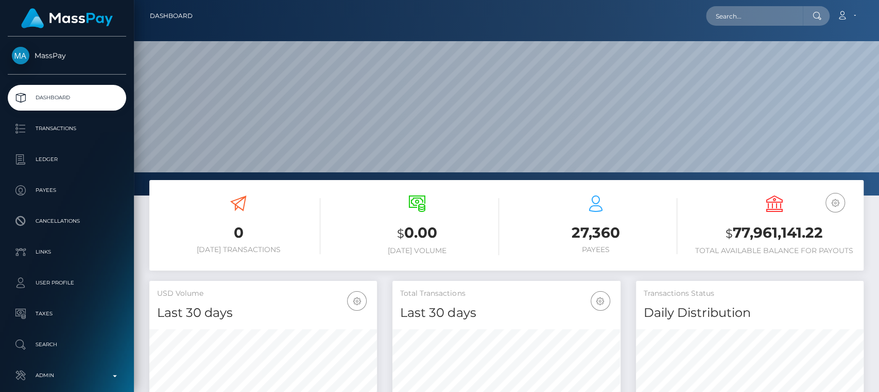
scroll to position [182, 227]
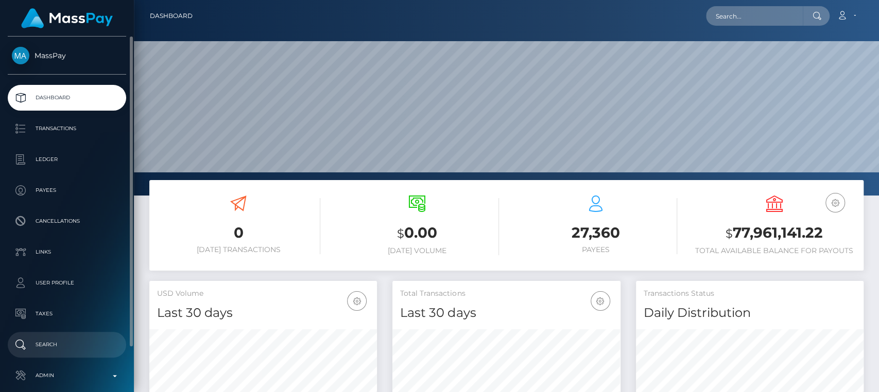
click at [72, 346] on p "Search" at bounding box center [67, 344] width 110 height 15
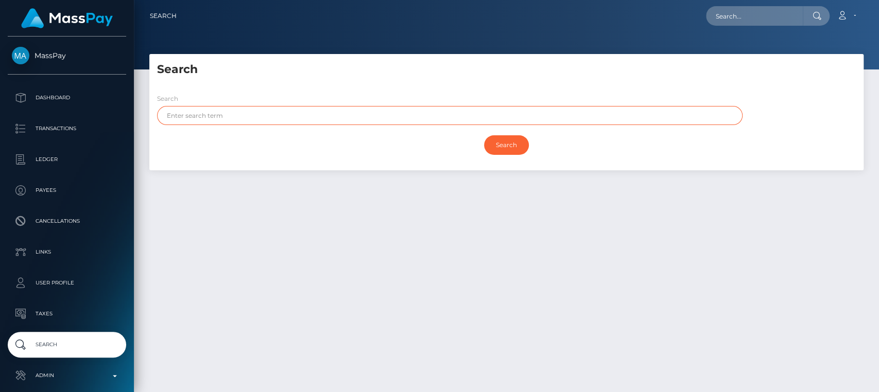
click at [310, 116] on input "text" at bounding box center [449, 115] width 585 height 19
paste input "[PERSON_NAME]"
type input "[PERSON_NAME]"
click at [484, 135] on input "Search" at bounding box center [506, 145] width 45 height 20
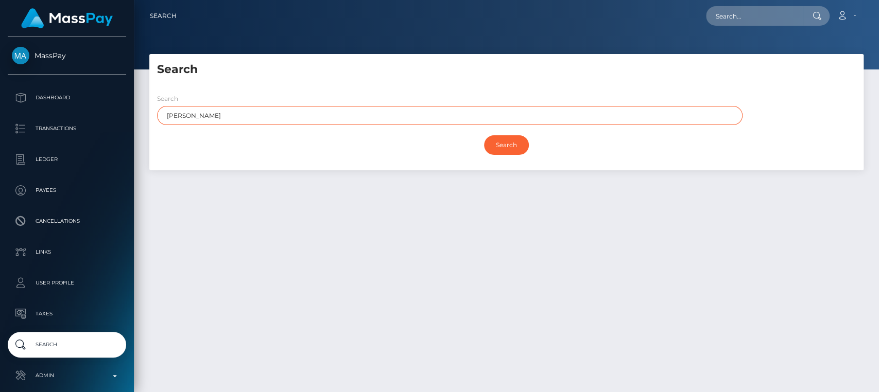
click at [484, 135] on input "Search" at bounding box center [506, 145] width 45 height 20
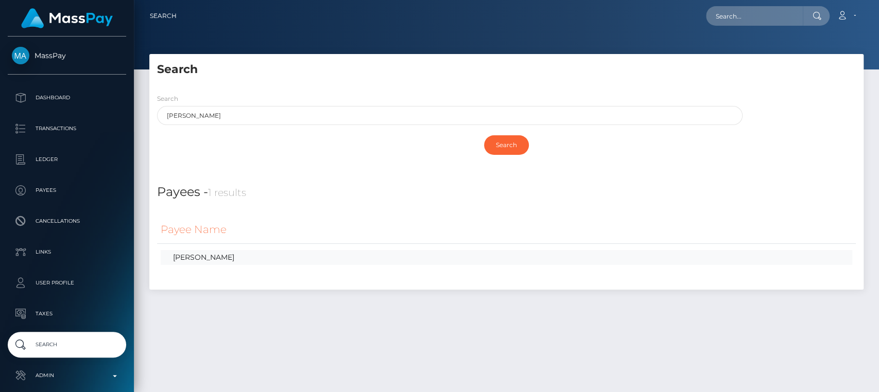
click at [256, 252] on link "[PERSON_NAME]" at bounding box center [506, 257] width 691 height 15
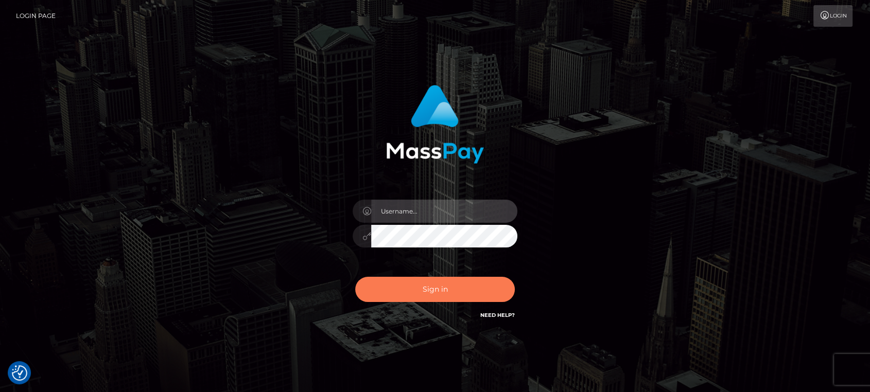
type input "[DOMAIN_NAME]"
click at [465, 294] on button "Sign in" at bounding box center [435, 289] width 160 height 25
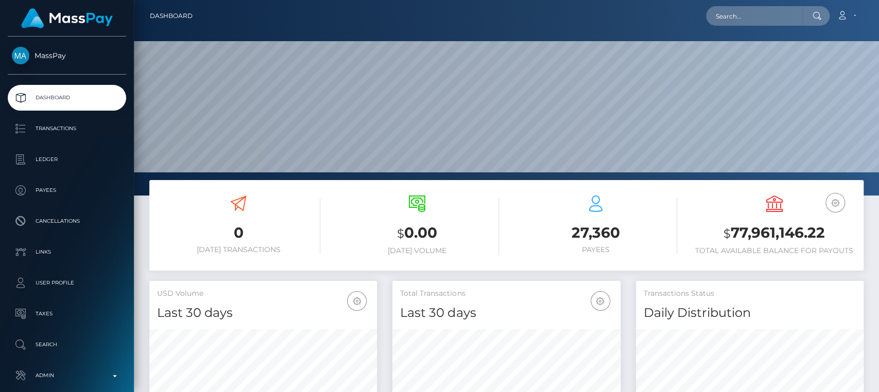
scroll to position [182, 227]
click at [729, 22] on input "text" at bounding box center [754, 16] width 97 height 20
paste input "solc26046@gmail.com"
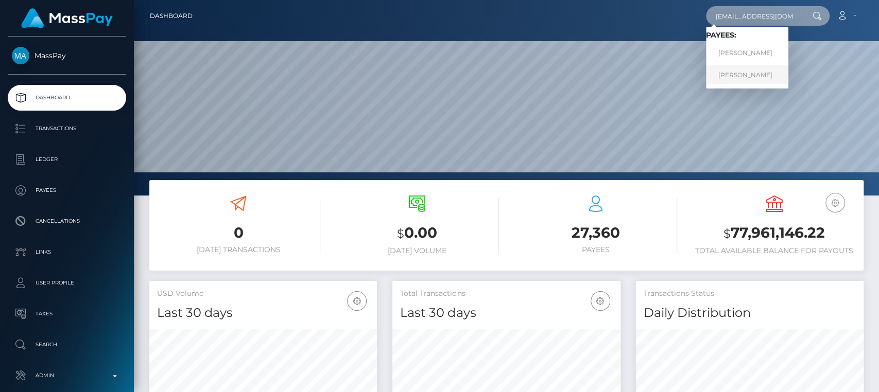
type input "[EMAIL_ADDRESS][DOMAIN_NAME]"
click at [770, 74] on link "[PERSON_NAME]" at bounding box center [747, 74] width 82 height 19
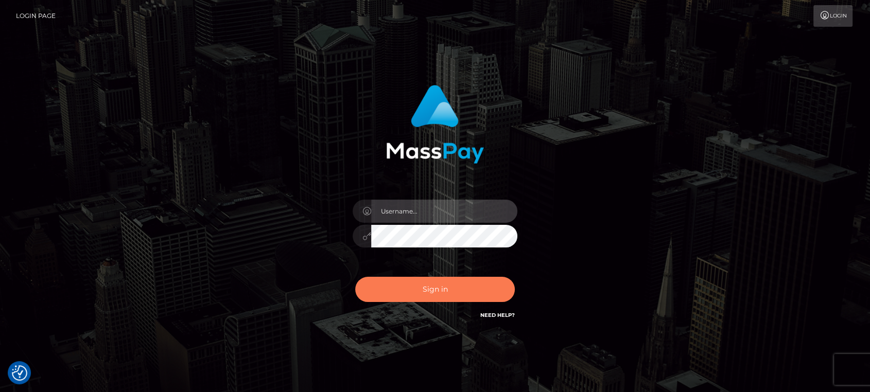
type input "nt.es"
click at [416, 286] on button "Sign in" at bounding box center [435, 289] width 160 height 25
type input "[DOMAIN_NAME]"
click at [419, 296] on button "Sign in" at bounding box center [435, 289] width 160 height 25
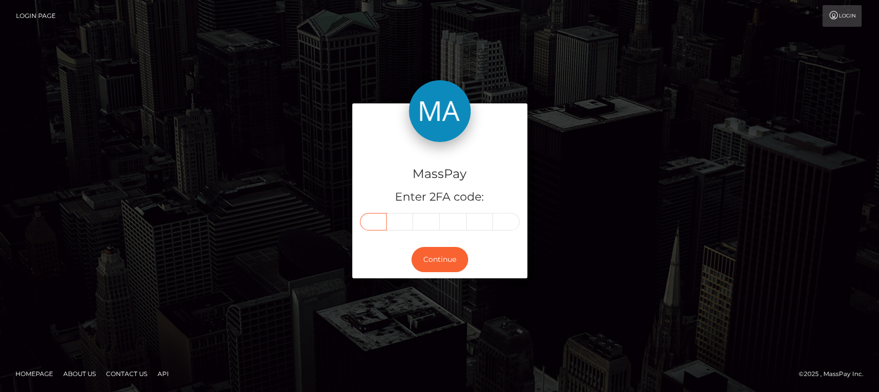
click at [367, 228] on input "text" at bounding box center [373, 221] width 27 height 17
paste input "7"
type input "7"
type input "0"
type input "8"
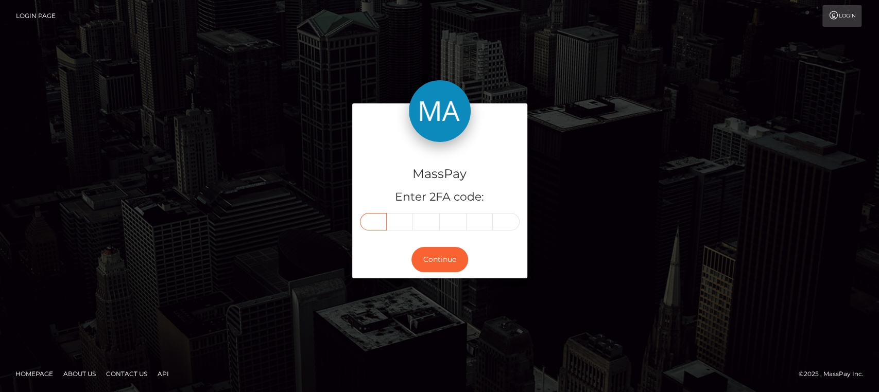
type input "3"
type input "8"
type input "6"
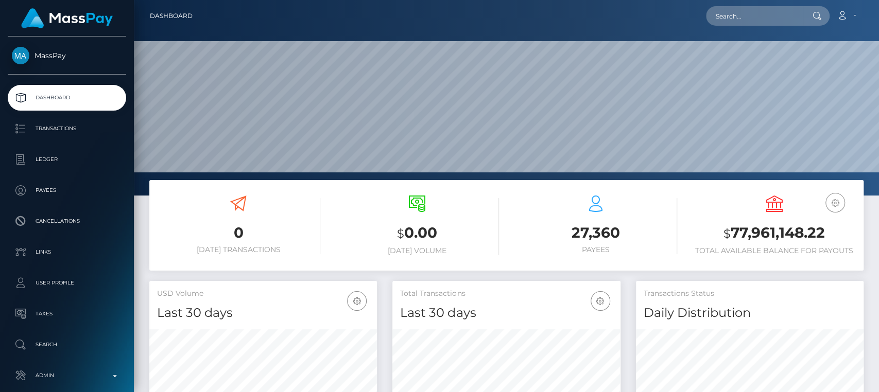
scroll to position [182, 227]
click at [747, 22] on input "text" at bounding box center [754, 16] width 97 height 20
paste input "Goacaiplus24@gmail.com"
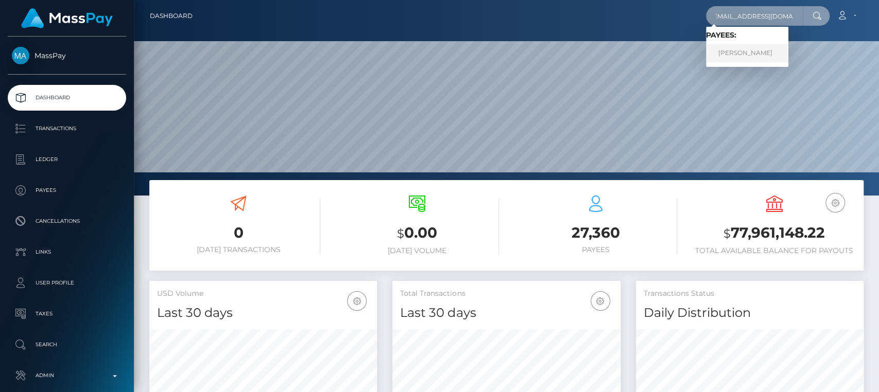
type input "Goacaiplus24@gmail.com"
click at [758, 47] on link "Samantha Belliveau" at bounding box center [747, 53] width 82 height 19
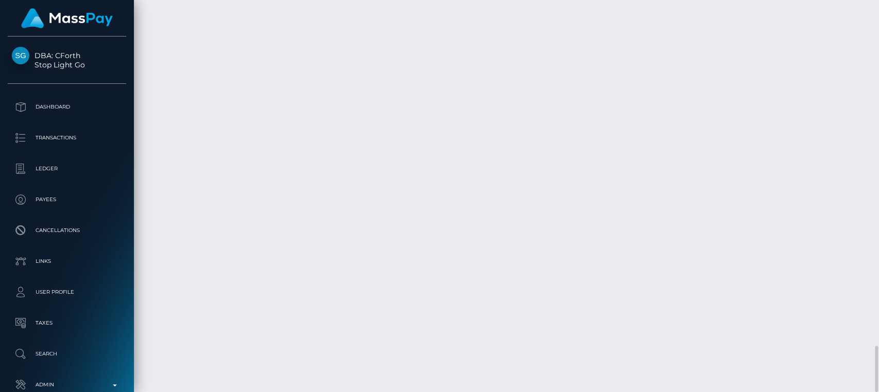
scroll to position [124, 227]
click at [281, 239] on div "Additional Info" at bounding box center [285, 236] width 67 height 19
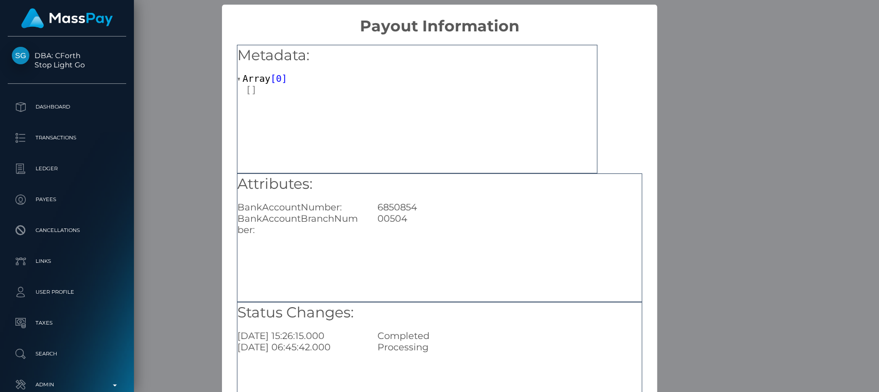
click at [396, 209] on div "6850854" at bounding box center [509, 207] width 279 height 11
copy div "6850854"
click at [763, 46] on div "× Payout Information Metadata: Array [ 0 ] Attributes: BankAccountNumber: 68508…" at bounding box center [439, 196] width 879 height 392
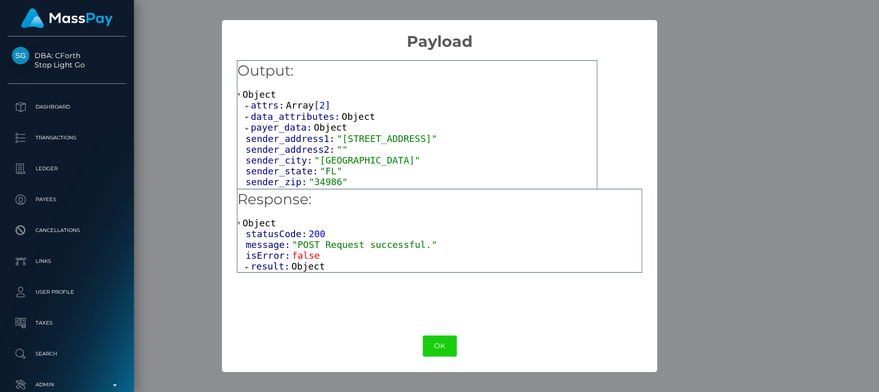
click at [717, 129] on div "× Payload Output: Object attrs: Array [ 2 ] data_attributes: Object payer_data:…" at bounding box center [439, 196] width 879 height 392
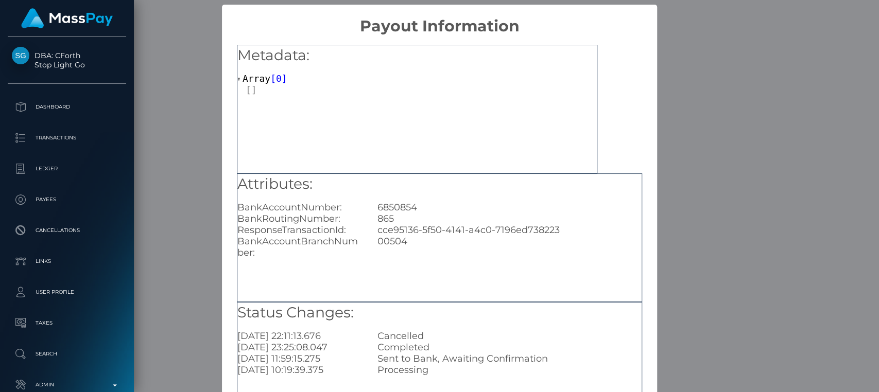
click at [691, 203] on div "× Payout Information Metadata: Array [ 0 ] Attributes: BankAccountNumber: 68508…" at bounding box center [439, 196] width 879 height 392
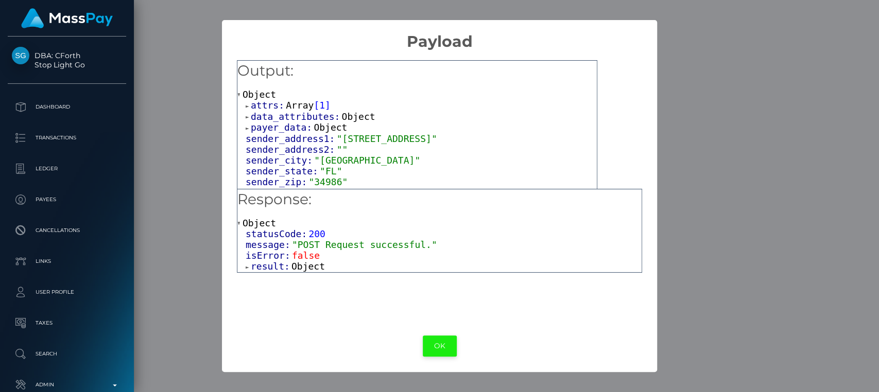
click at [431, 341] on button "OK" at bounding box center [440, 346] width 34 height 21
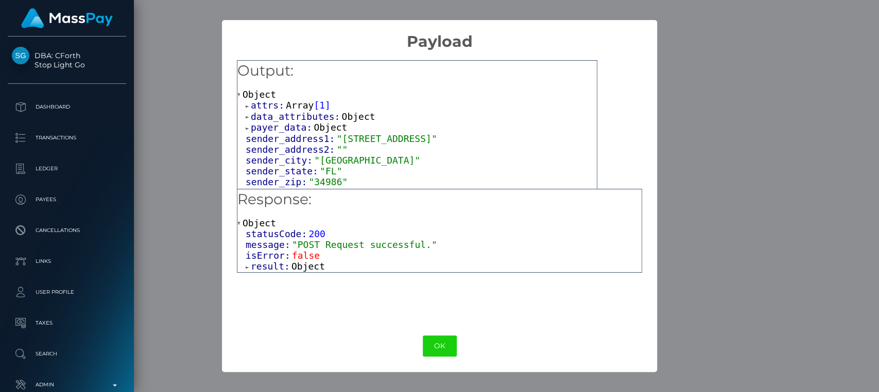
click at [309, 265] on span "Object" at bounding box center [307, 266] width 33 height 11
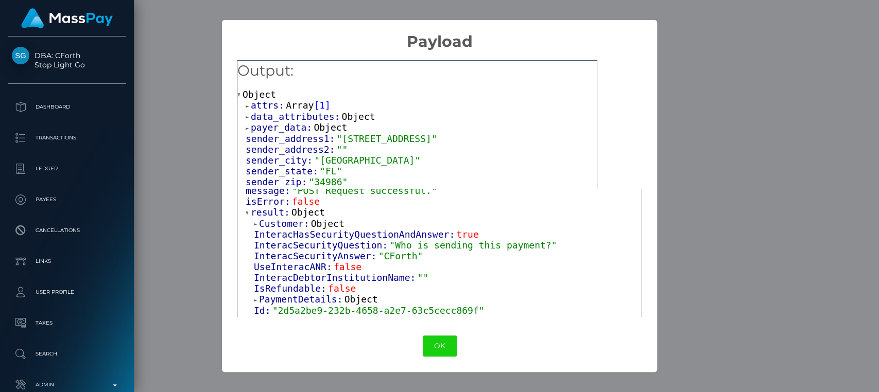
scroll to position [63, 0]
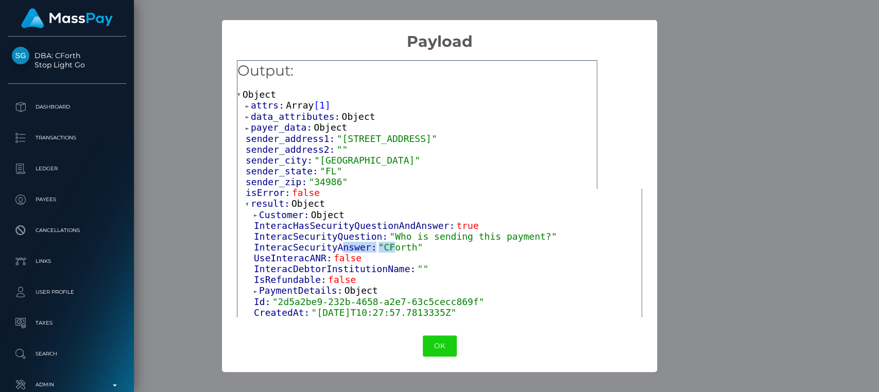
drag, startPoint x: 381, startPoint y: 252, endPoint x: 334, endPoint y: 252, distance: 47.4
click at [334, 252] on span "InteracSecurityAnswer: "CForth"" at bounding box center [338, 247] width 169 height 11
click at [409, 250] on div "InteracSecurityAnswer: "CForth"" at bounding box center [448, 247] width 388 height 11
click at [378, 252] on span ""CForth"" at bounding box center [400, 247] width 45 height 11
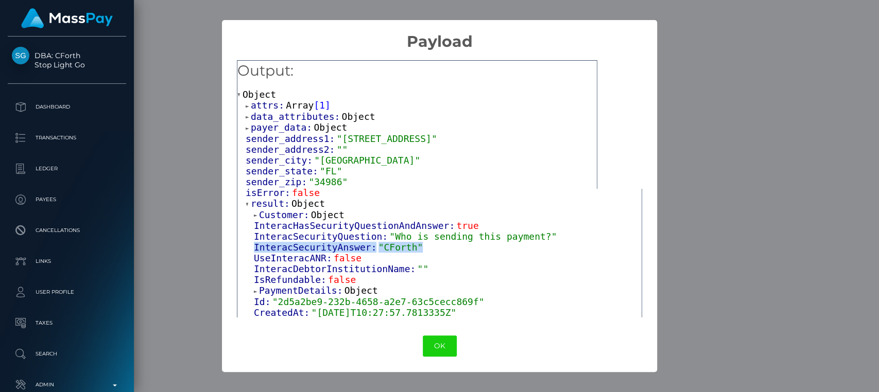
click at [378, 252] on span ""CForth"" at bounding box center [400, 247] width 45 height 11
click at [431, 254] on div "UseInteracANR: false" at bounding box center [448, 258] width 388 height 11
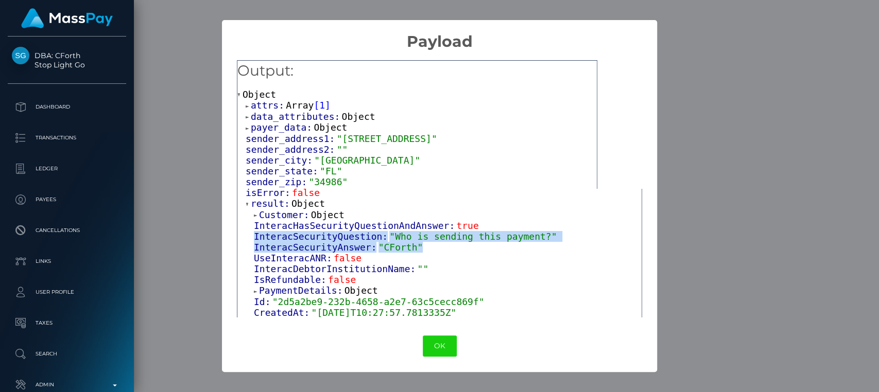
drag, startPoint x: 417, startPoint y: 245, endPoint x: 251, endPoint y: 236, distance: 167.0
click at [251, 236] on div "Customer: Object InteracHasSecurityQuestionAndAnswer: true InteracSecurityQuest…" at bounding box center [444, 334] width 396 height 251
copy div "InteracSecurityQuestion: "Who is sending this payment?" InteracSecurityAnswer: …"
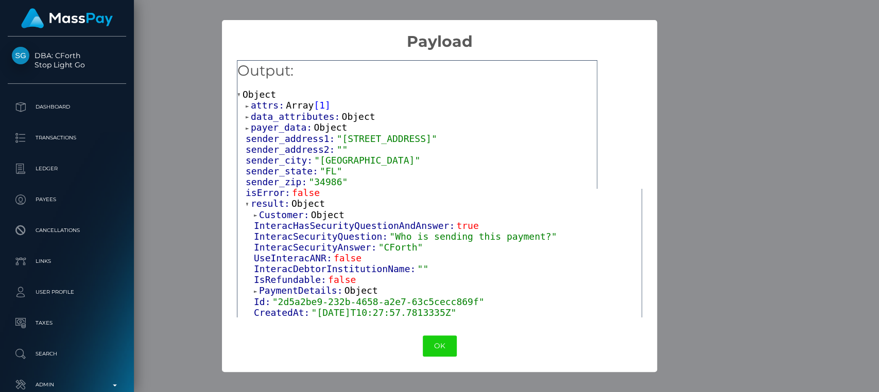
click at [722, 55] on div "× Payload Output: Object attrs: Array [ 1 ] data_attributes: Object payer_data:…" at bounding box center [439, 196] width 879 height 392
click at [439, 347] on button "OK" at bounding box center [440, 346] width 34 height 21
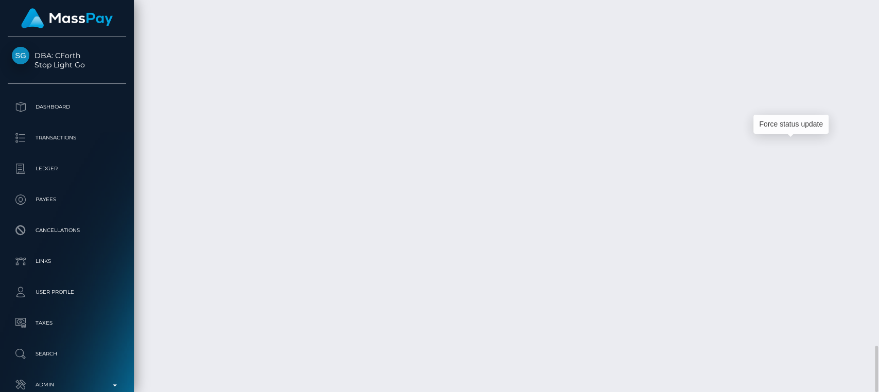
scroll to position [124, 227]
click at [795, 126] on div "Force status update" at bounding box center [790, 124] width 75 height 19
drag, startPoint x: 216, startPoint y: 142, endPoint x: 149, endPoint y: 138, distance: 66.5
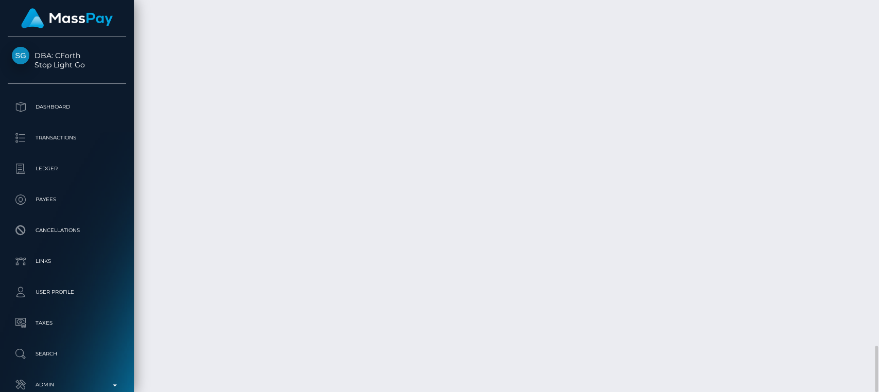
copy td "August 20, 2025"
drag, startPoint x: 615, startPoint y: 150, endPoint x: 604, endPoint y: 140, distance: 14.6
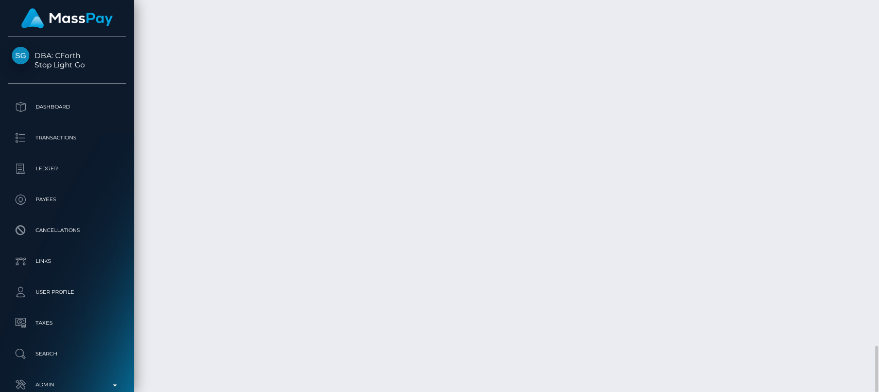
copy td "$213.38 USD"
click at [791, 121] on div "Force status update" at bounding box center [790, 124] width 75 height 19
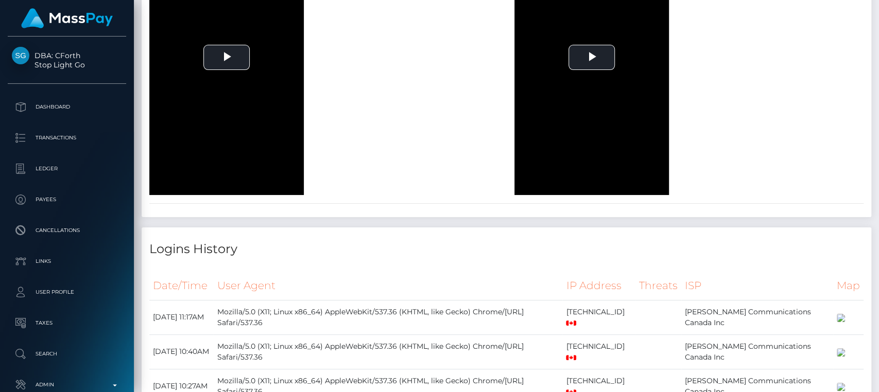
scroll to position [0, 0]
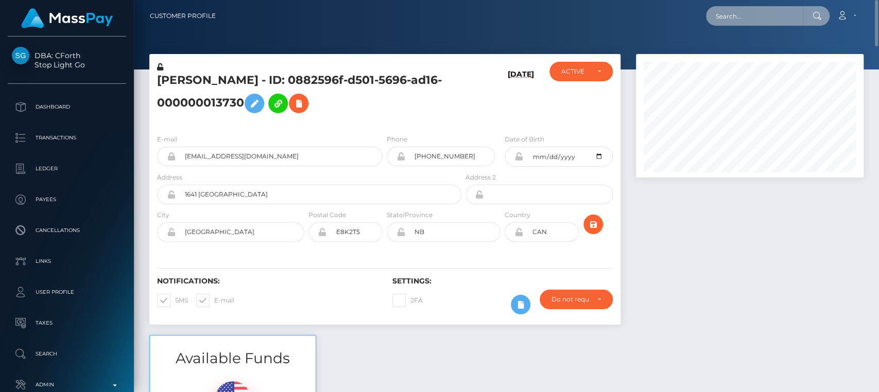
click at [720, 19] on input "text" at bounding box center [754, 16] width 97 height 20
paste input "solc26046@gmail.com"
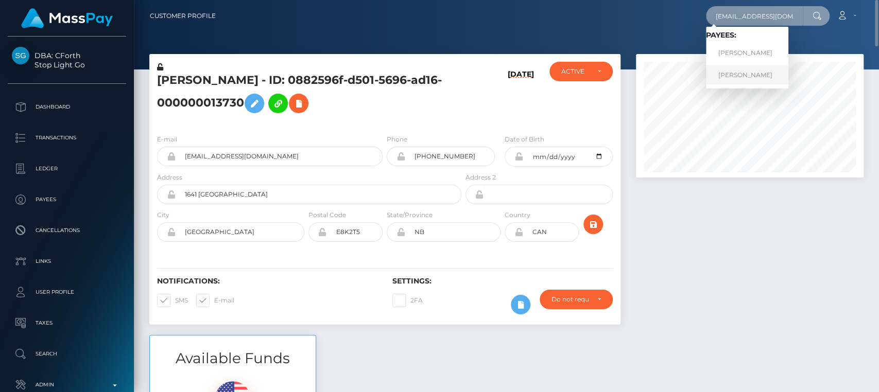
type input "solc26046@gmail.com"
click at [736, 74] on link "SOL ROCIO SANCHEZ CEPEDA" at bounding box center [747, 74] width 82 height 19
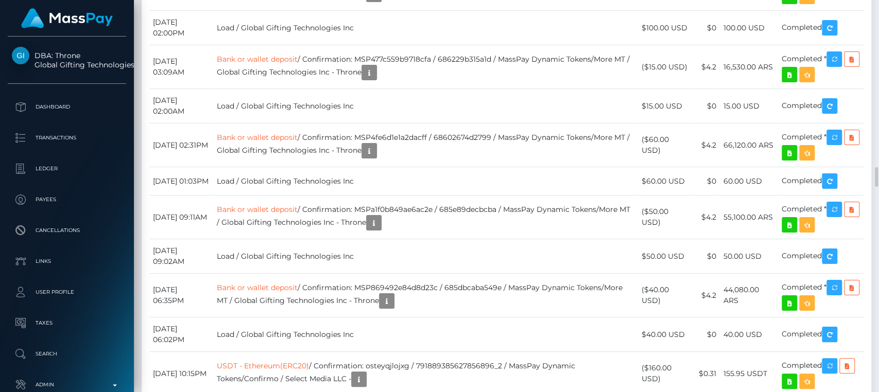
scroll to position [3188, 0]
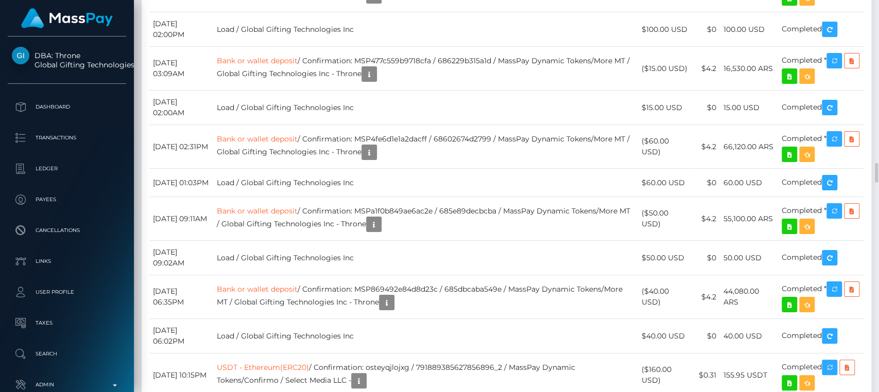
click at [836, 130] on div "Force status update" at bounding box center [815, 137] width 75 height 19
click at [836, 130] on body "DBA: Throne Global Gifting Technologies Inc Dashboard Transactions Ledger Payees" at bounding box center [439, 196] width 879 height 392
click at [834, 138] on div "Force status update" at bounding box center [815, 137] width 75 height 19
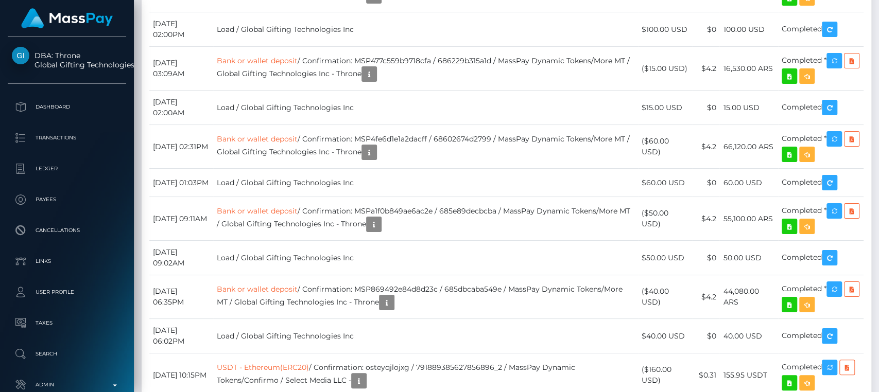
click at [836, 130] on body "DBA: Throne Global Gifting Technologies Inc Dashboard Transactions Ledger Payees" at bounding box center [439, 196] width 879 height 392
click at [448, 146] on div "Additional Info" at bounding box center [456, 150] width 67 height 19
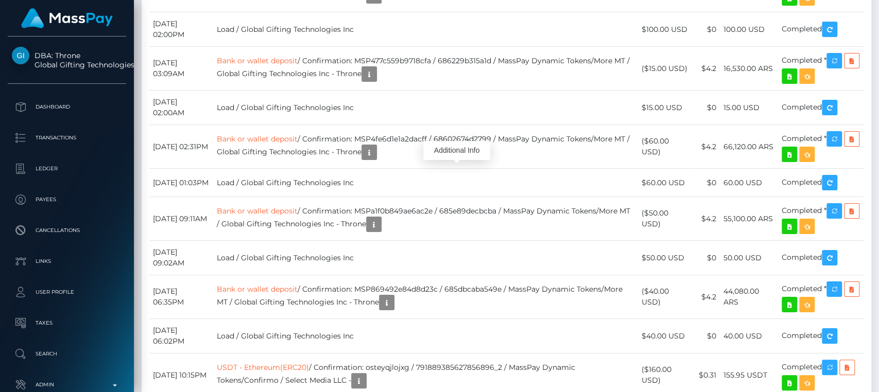
click at [448, 146] on div "Additional Info" at bounding box center [456, 150] width 67 height 19
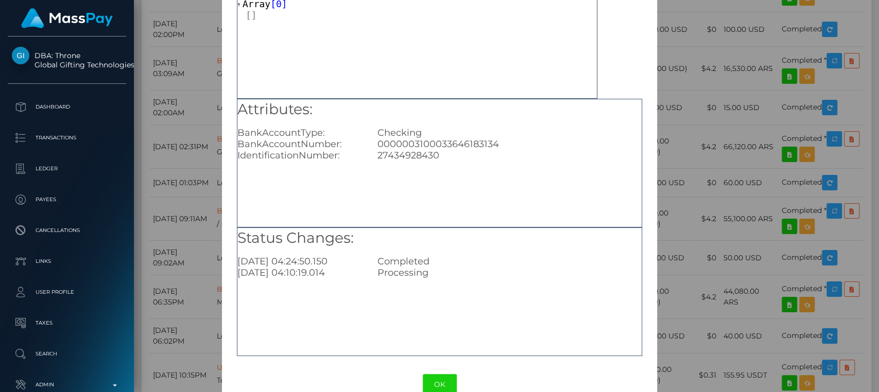
scroll to position [97, 0]
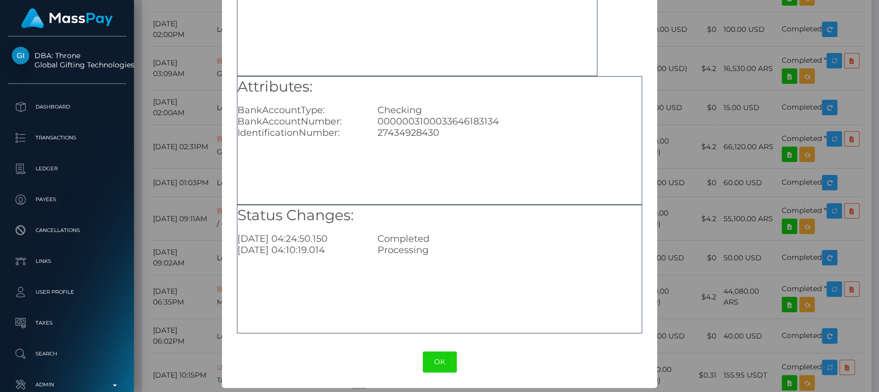
click at [689, 89] on div "× Payout Information Metadata: Array [ 0 ] Attributes: BankAccountType: Checkin…" at bounding box center [439, 196] width 879 height 392
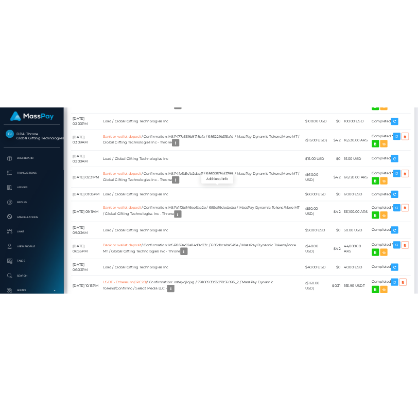
scroll to position [124, 227]
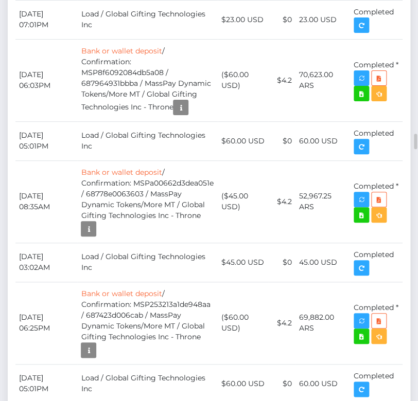
scroll to position [3390, 0]
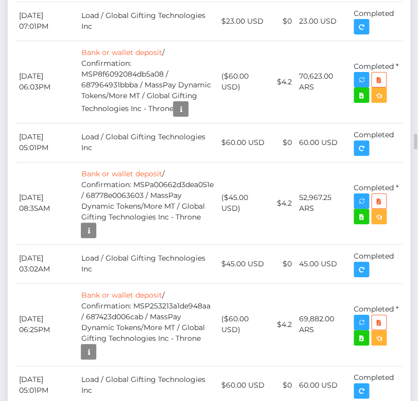
drag, startPoint x: 73, startPoint y: 110, endPoint x: 49, endPoint y: 113, distance: 23.9
drag, startPoint x: 77, startPoint y: 112, endPoint x: 27, endPoint y: 107, distance: 50.8
drag, startPoint x: 18, startPoint y: 110, endPoint x: 76, endPoint y: 108, distance: 57.7
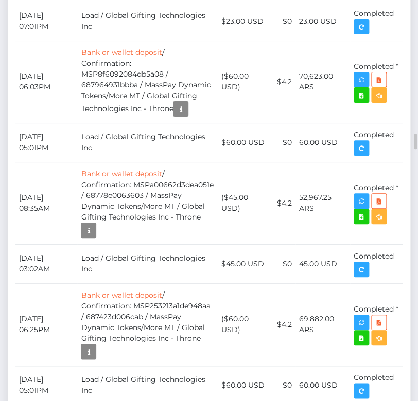
copy td "August 20, 2025"
drag, startPoint x: 235, startPoint y: 121, endPoint x: 224, endPoint y: 108, distance: 16.5
copy td "$123.00 USD"
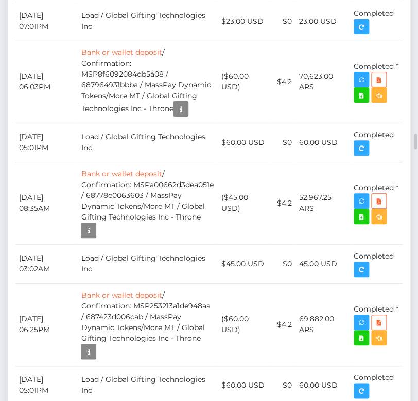
scroll to position [124, 119]
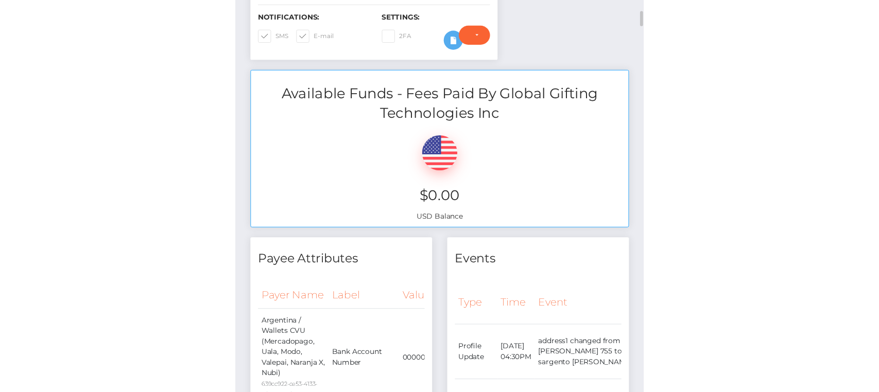
scroll to position [0, 0]
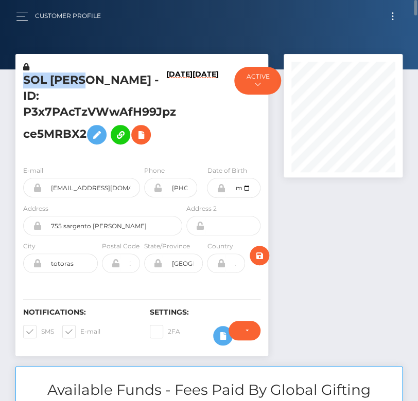
drag, startPoint x: 85, startPoint y: 82, endPoint x: 25, endPoint y: 76, distance: 61.1
click at [25, 76] on h5 "SOL ROCIO SANCHEZ CEPEDA - ID: P3x7PAcTzVWwAfH99Jpzce5MRBX2" at bounding box center [99, 111] width 153 height 77
copy h5 "SOL ROCIO"
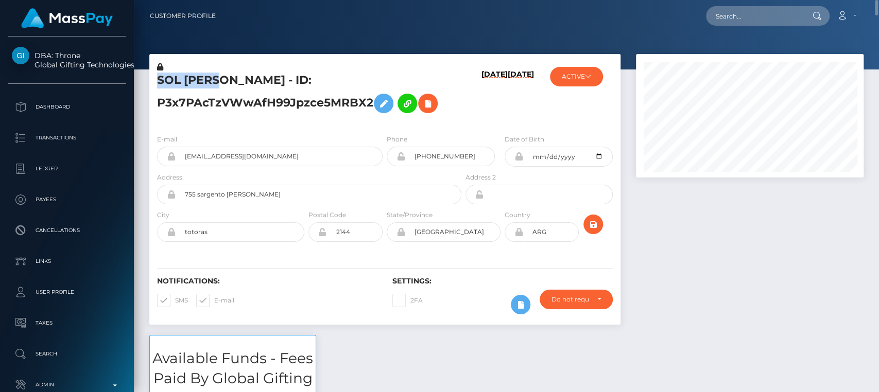
scroll to position [514557, 514453]
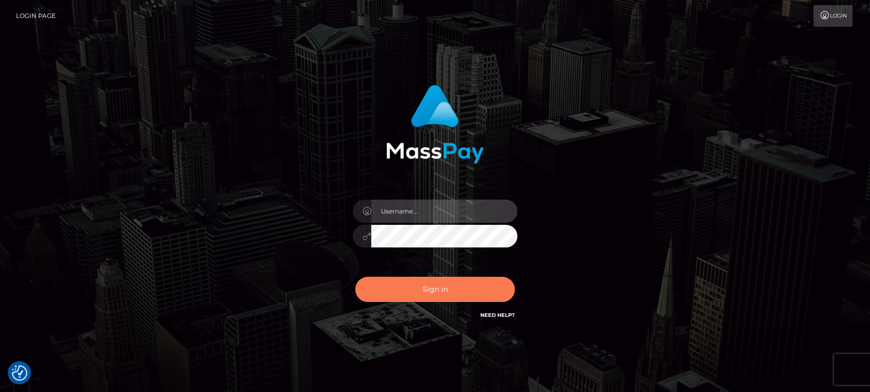
type input "[DOMAIN_NAME]"
click at [421, 286] on button "Sign in" at bounding box center [435, 289] width 160 height 25
type input "[DOMAIN_NAME]"
click at [421, 286] on button "Sign in" at bounding box center [435, 289] width 160 height 25
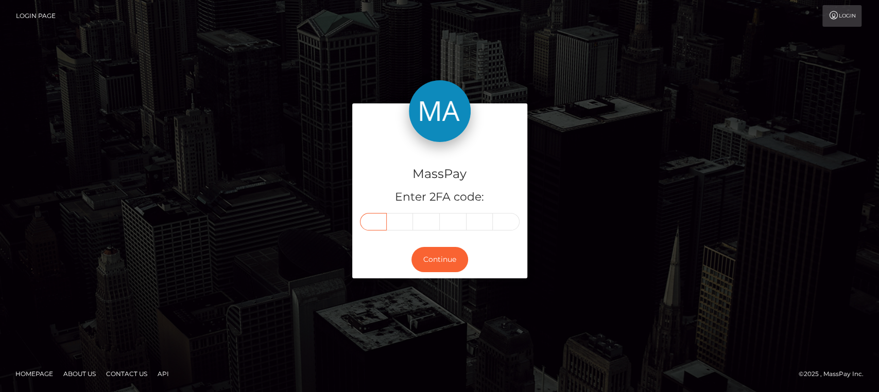
click at [371, 220] on input "text" at bounding box center [373, 221] width 27 height 17
paste input "8"
type input "8"
type input "7"
type input "8"
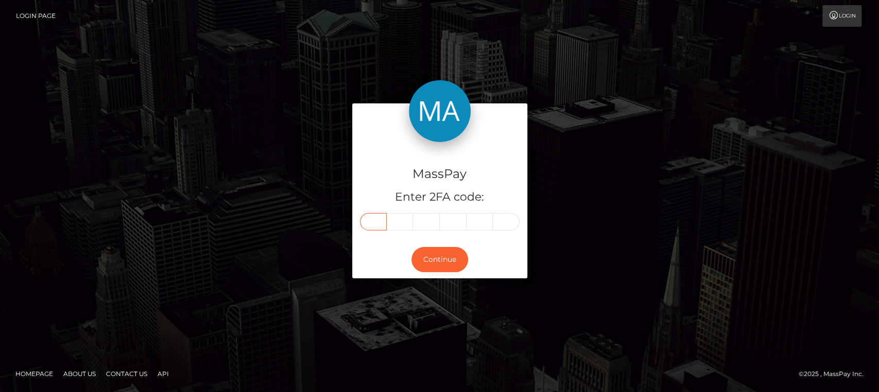
type input "9"
type input "7"
type input "5"
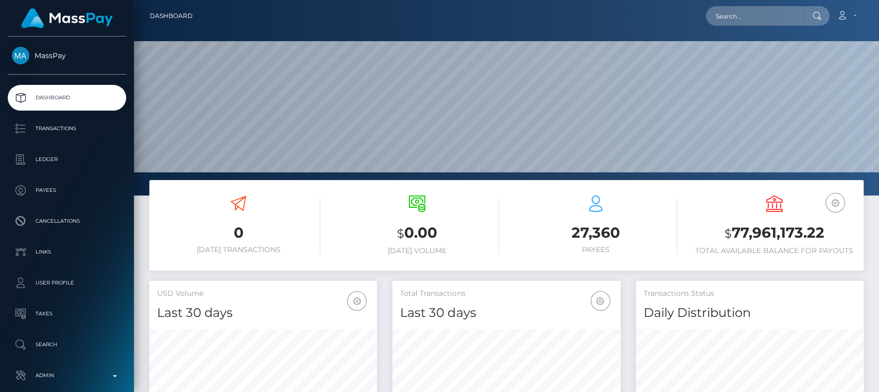
scroll to position [182, 227]
click at [766, 22] on input "text" at bounding box center [754, 16] width 97 height 20
paste input "[EMAIL_ADDRESS][DOMAIN_NAME]"
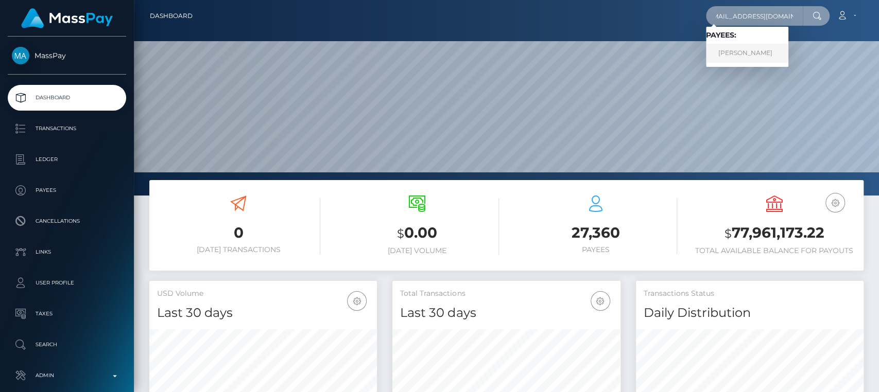
type input "[EMAIL_ADDRESS][DOMAIN_NAME]"
click at [756, 52] on link "OANA-ROXANA SEVERINCU" at bounding box center [747, 53] width 82 height 19
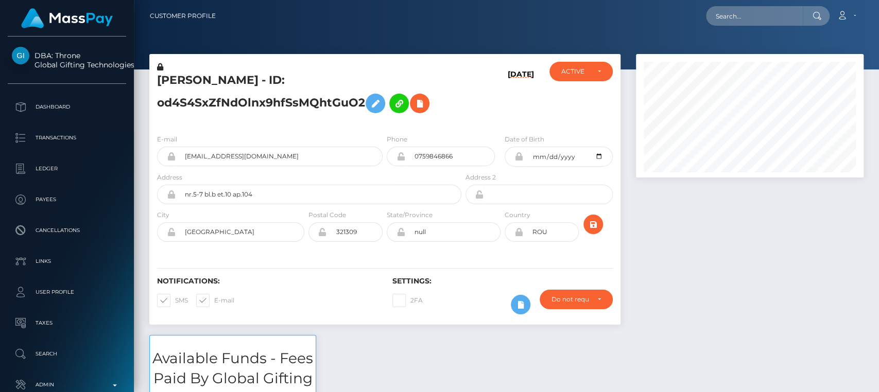
scroll to position [124, 227]
click at [168, 75] on h5 "OANA-ROXANA SEVERINCU - ID: od4S4SxZfNdOlnx9hfSsMQhtGuO2" at bounding box center [306, 96] width 299 height 46
copy h5 "OANA"
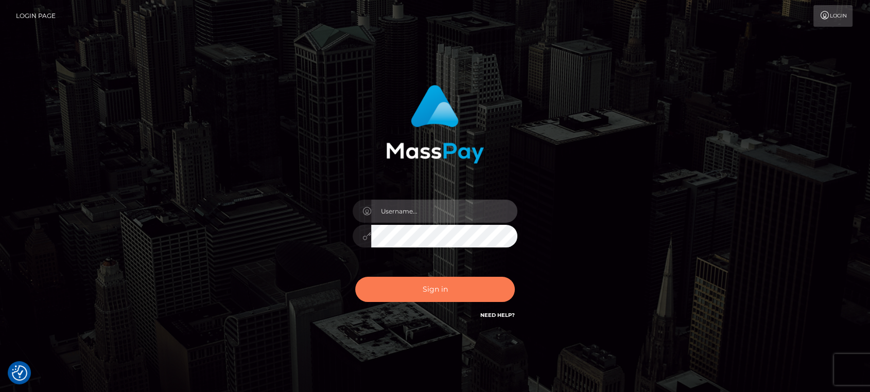
type input "[DOMAIN_NAME]"
click at [419, 288] on button "Sign in" at bounding box center [435, 289] width 160 height 25
type input "[DOMAIN_NAME]"
click at [419, 288] on button "Sign in" at bounding box center [435, 289] width 160 height 25
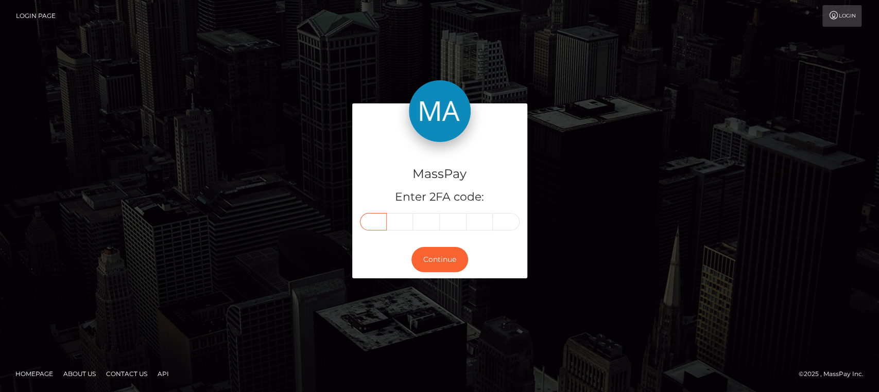
paste input "0"
type input "0"
type input "9"
type input "0"
type input "6"
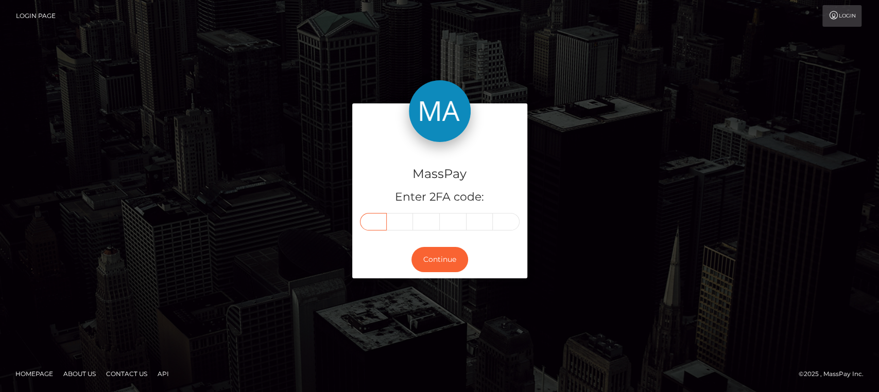
type input "9"
type input "4"
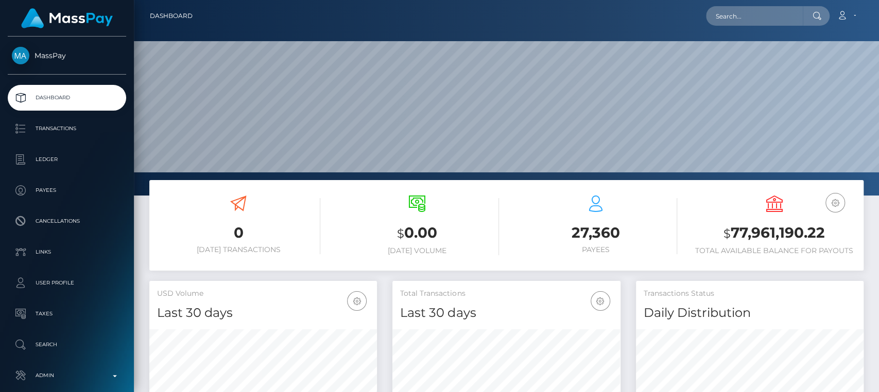
scroll to position [182, 227]
click at [738, 22] on input "text" at bounding box center [754, 16] width 97 height 20
paste input "drzzymarrox@gmail.com"
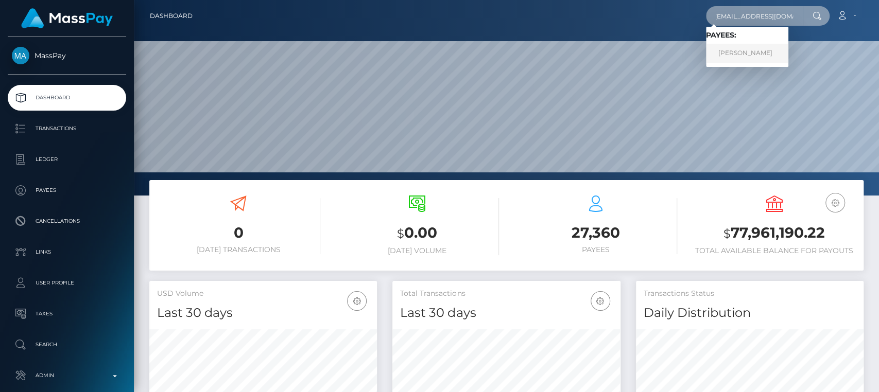
type input "drzzymarrox@gmail.com"
click at [737, 50] on link "MARWAN AAD ALI AL-QAYSI" at bounding box center [747, 53] width 82 height 19
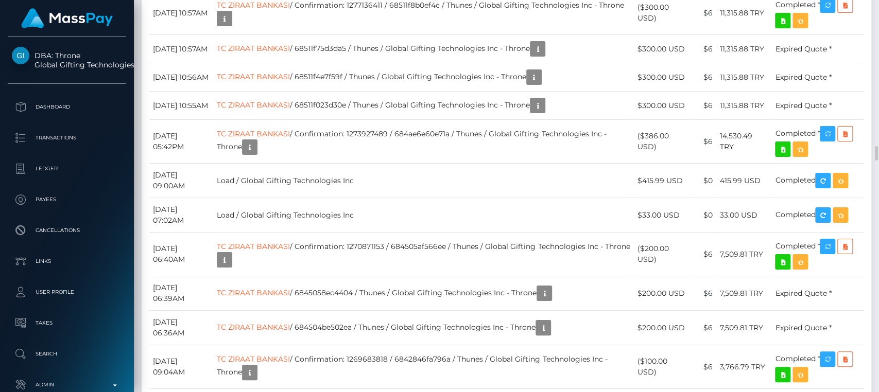
scroll to position [124, 227]
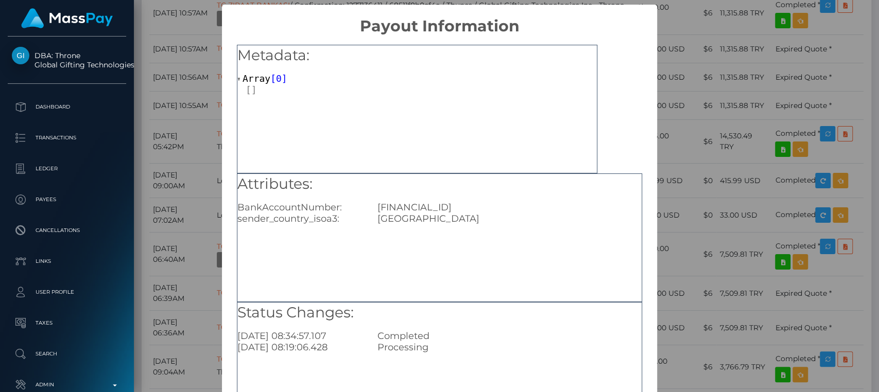
click at [756, 174] on div "× Payout Information Metadata: Array [ 0 ] Attributes: BankAccountNumber: TR780…" at bounding box center [439, 196] width 879 height 392
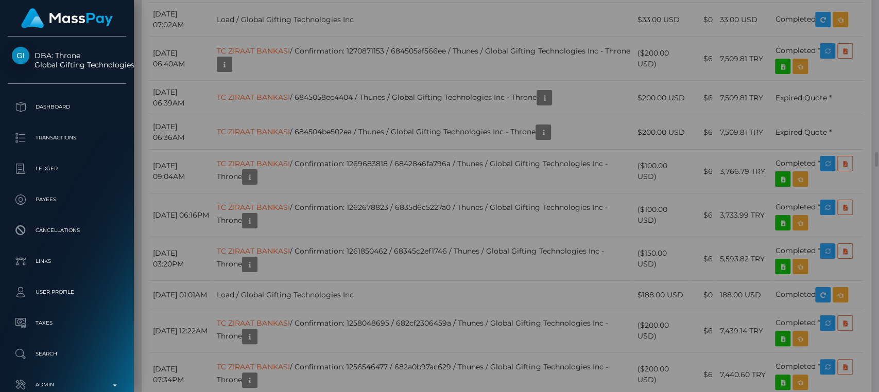
scroll to position [0, 0]
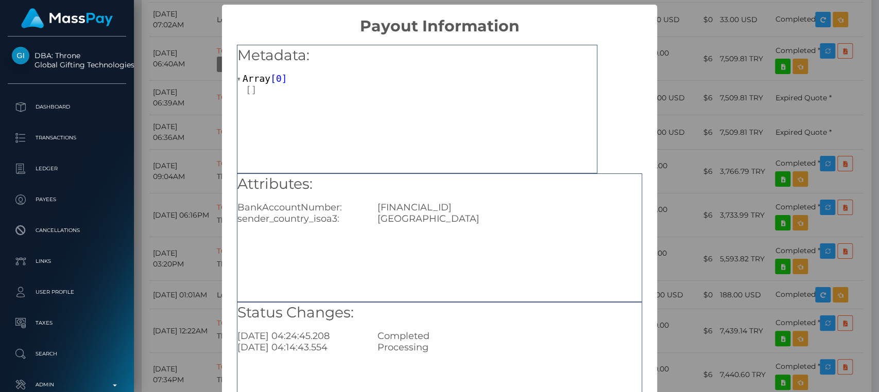
click at [695, 100] on div "× Payout Information Metadata: Array [ 0 ] Attributes: BankAccountNumber: TR690…" at bounding box center [439, 196] width 879 height 392
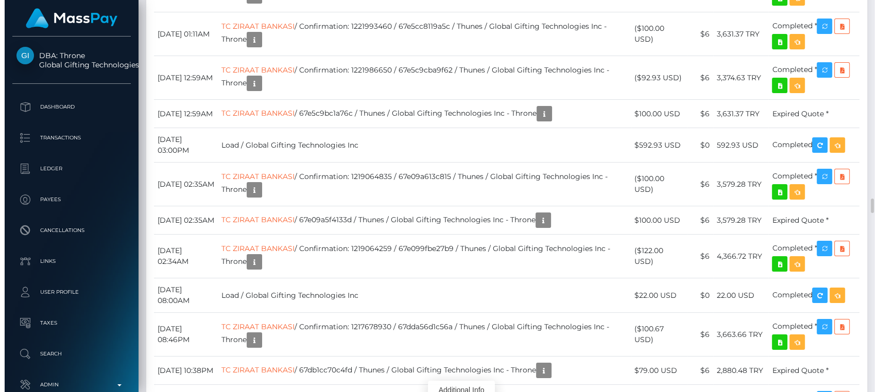
scroll to position [5413, 0]
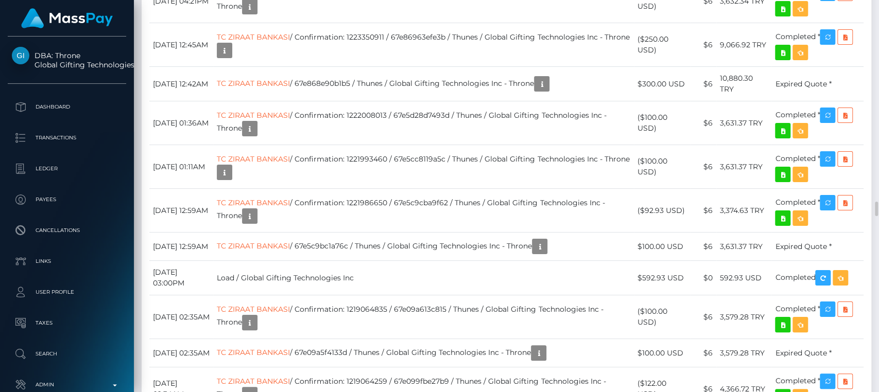
scroll to position [124, 227]
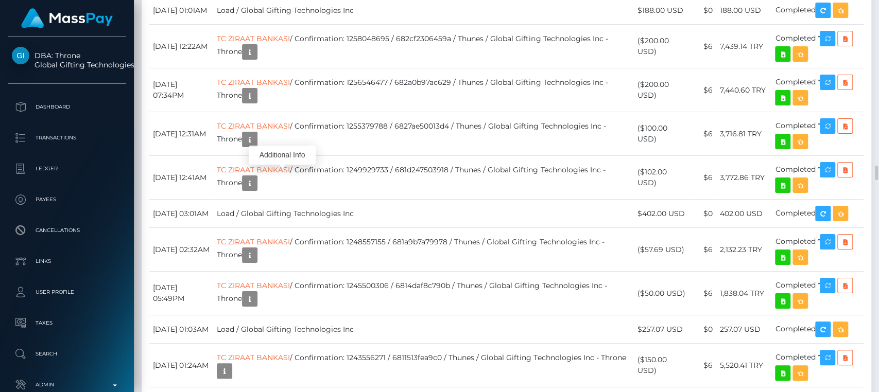
scroll to position [4356, 0]
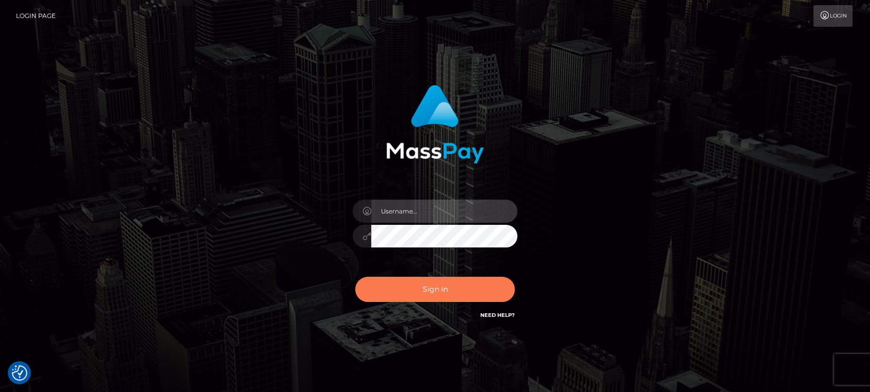
type input "nt.es"
click at [436, 282] on button "Sign in" at bounding box center [435, 289] width 160 height 25
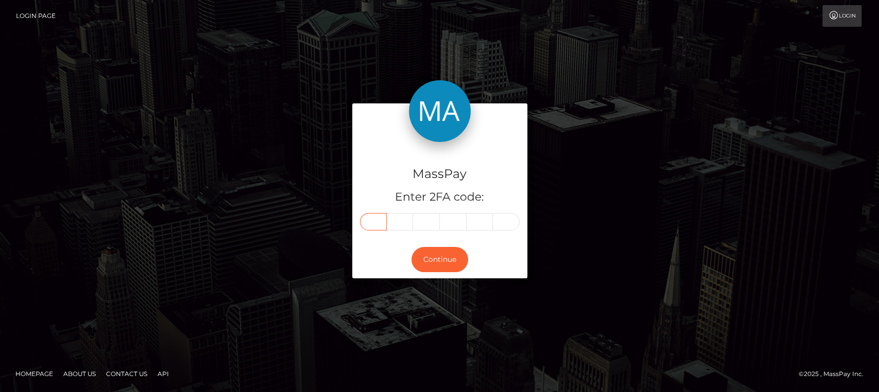
click at [377, 229] on input "text" at bounding box center [373, 221] width 27 height 17
paste input "8"
type input "8"
type input "0"
type input "9"
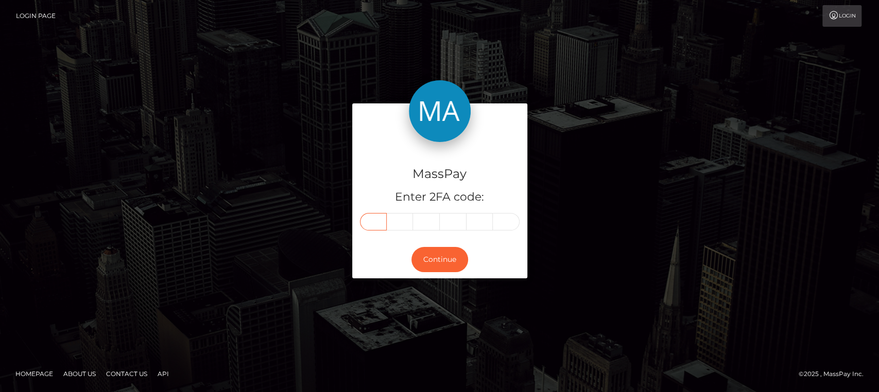
type input "4"
type input "3"
type input "0"
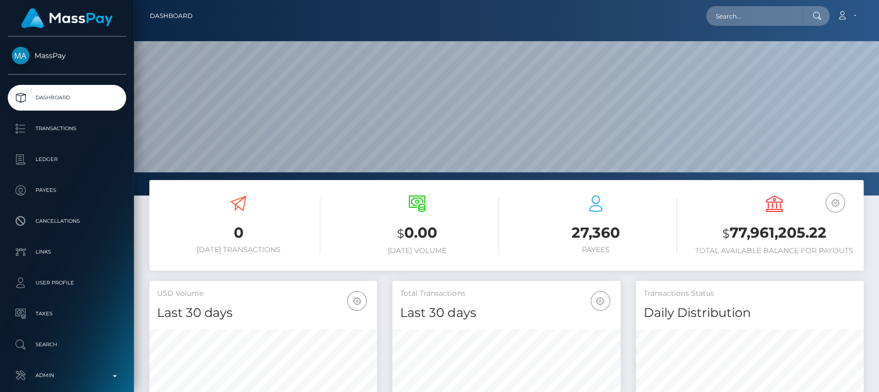
scroll to position [182, 227]
click at [725, 22] on input "text" at bounding box center [754, 16] width 97 height 20
paste input "drzzymarrox@gmail.com"
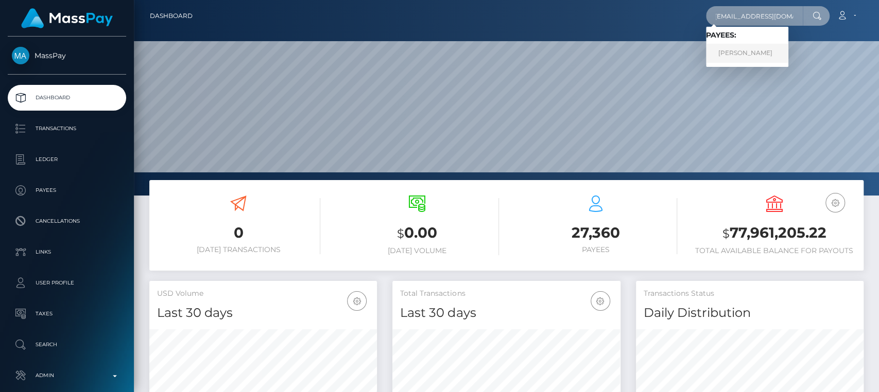
type input "drzzymarrox@gmail.com"
click at [780, 45] on link "MARWAN AAD ALI AL-QAYSI" at bounding box center [747, 53] width 82 height 19
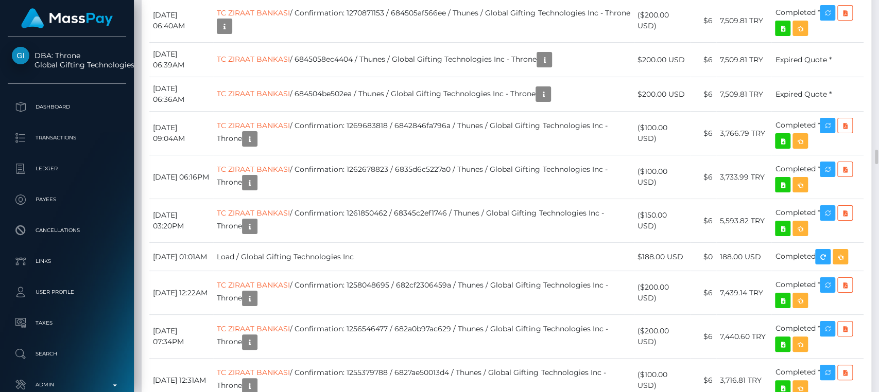
scroll to position [4137, 0]
